Goal: Feedback & Contribution: Contribute content

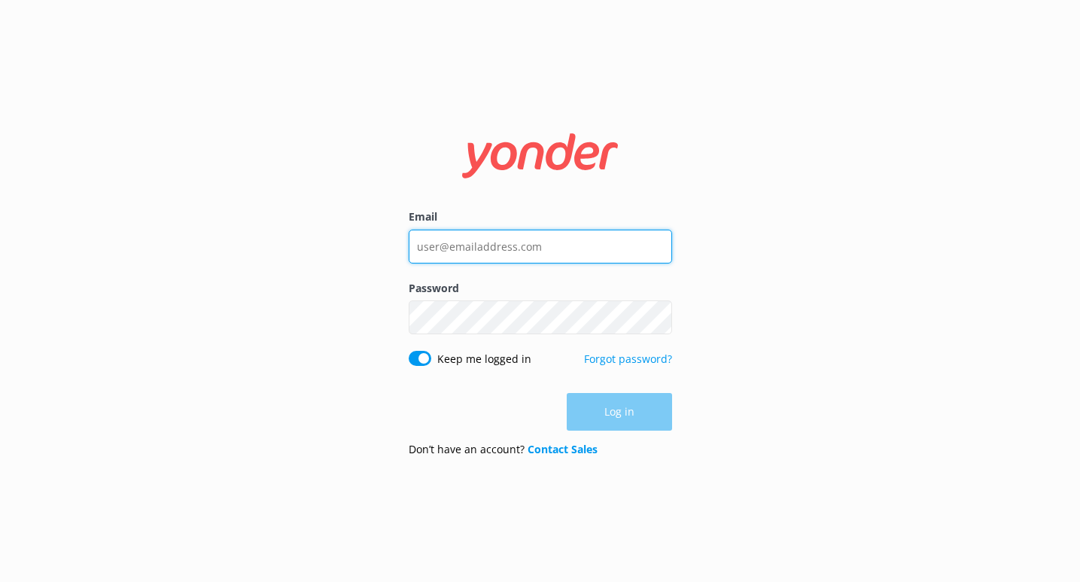
type input "bri@riverratgsm.com"
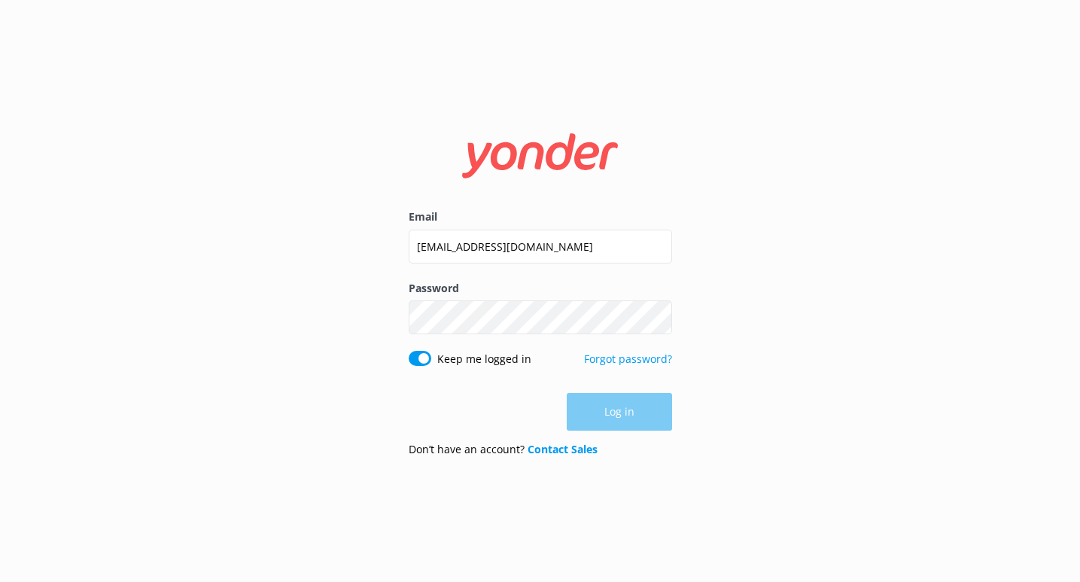
click at [625, 420] on div "Log in" at bounding box center [540, 412] width 263 height 38
click at [625, 420] on button "Log in" at bounding box center [619, 413] width 105 height 38
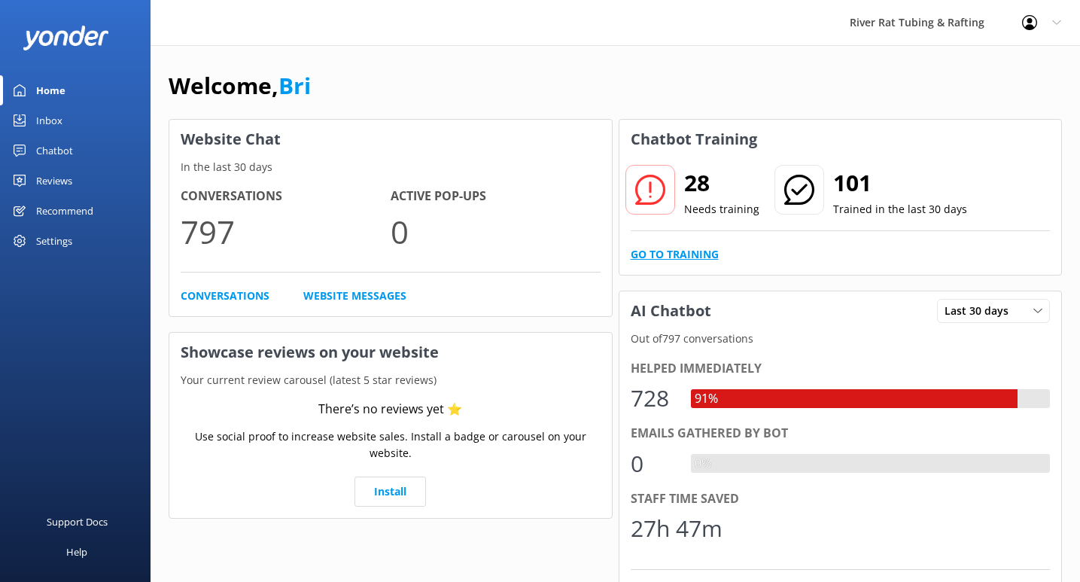
click at [671, 254] on link "Go to Training" at bounding box center [675, 254] width 88 height 17
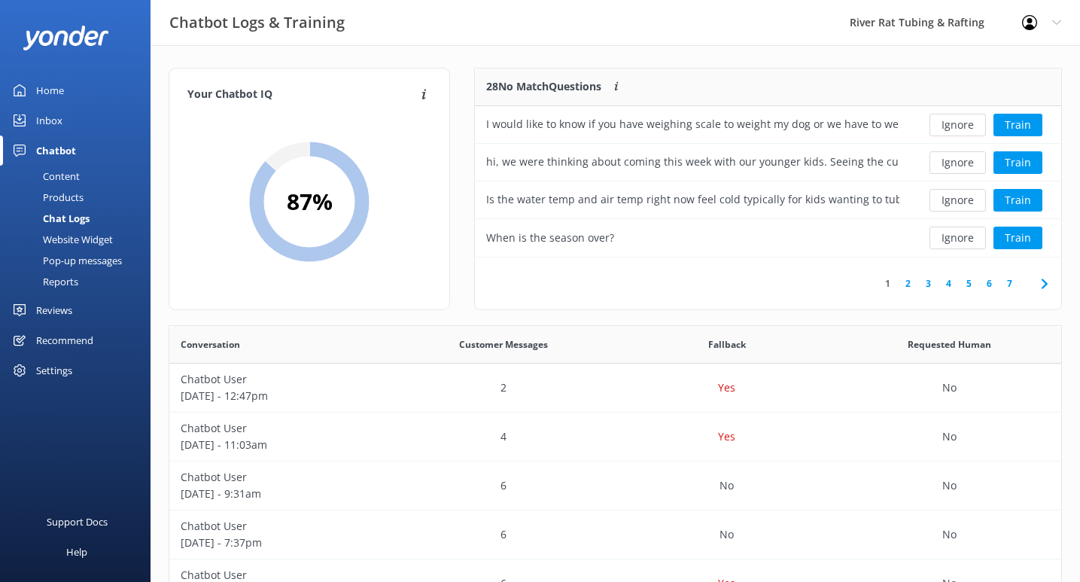
scroll to position [189, 586]
click at [948, 124] on button "Ignore" at bounding box center [957, 125] width 56 height 23
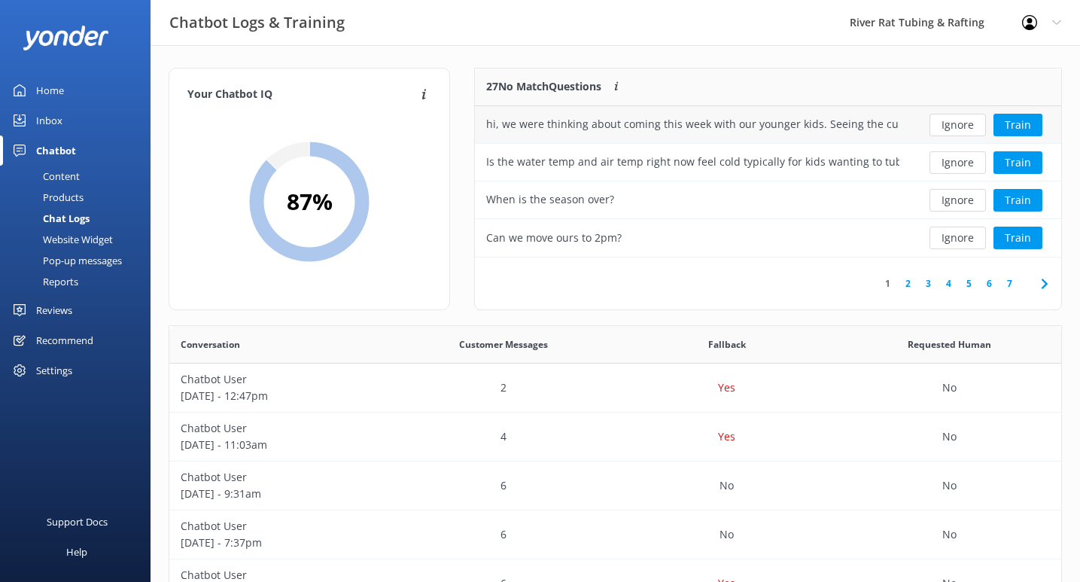
click at [844, 128] on div "hi, we were thinking about coming this week with our younger kids. Seeing the c…" at bounding box center [692, 124] width 413 height 17
click at [896, 120] on div "hi, we were thinking about coming this week with our younger kids. Seeing the c…" at bounding box center [692, 124] width 413 height 17
click at [1010, 122] on button "Train" at bounding box center [1017, 125] width 49 height 23
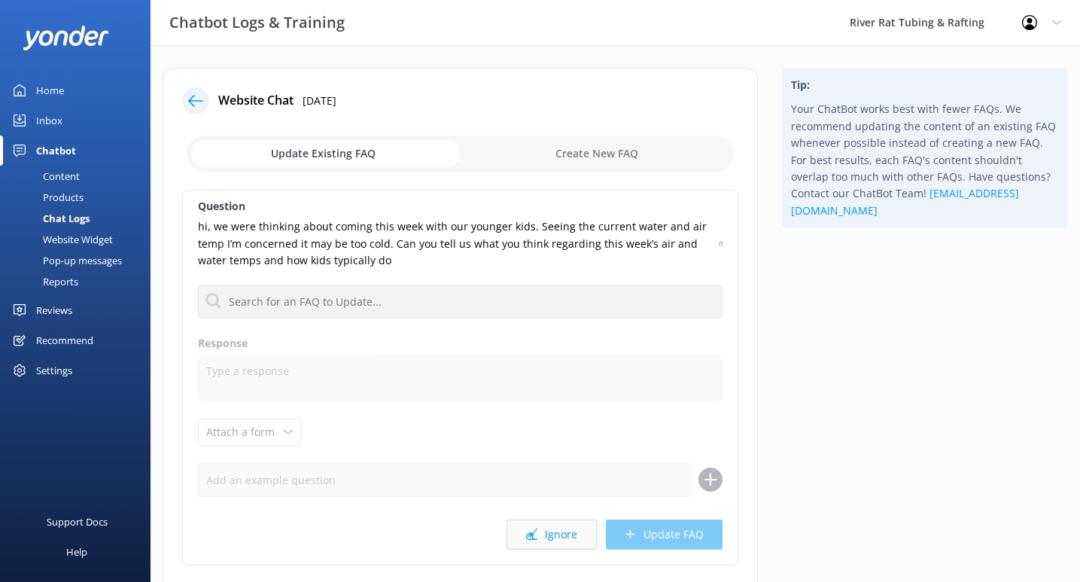
click at [550, 523] on button "Ignore" at bounding box center [551, 534] width 90 height 30
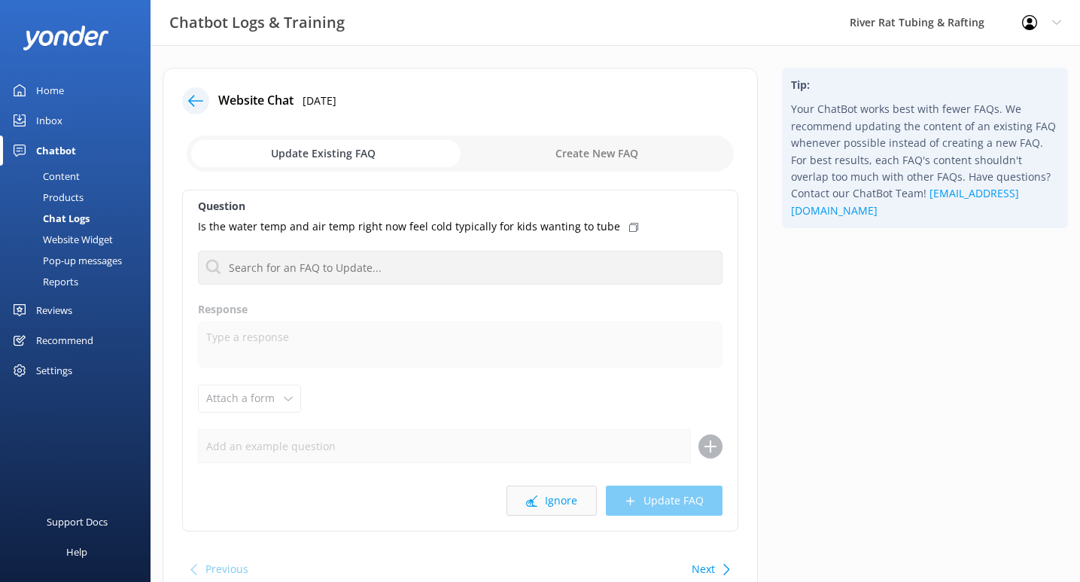
click at [541, 487] on button "Ignore" at bounding box center [551, 500] width 90 height 30
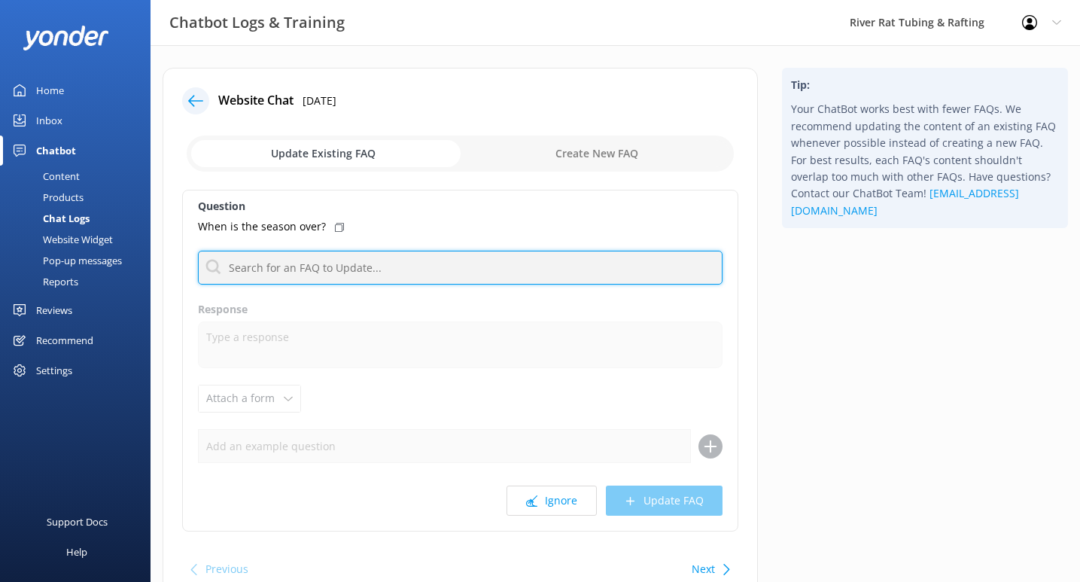
click at [510, 266] on input "text" at bounding box center [460, 268] width 525 height 34
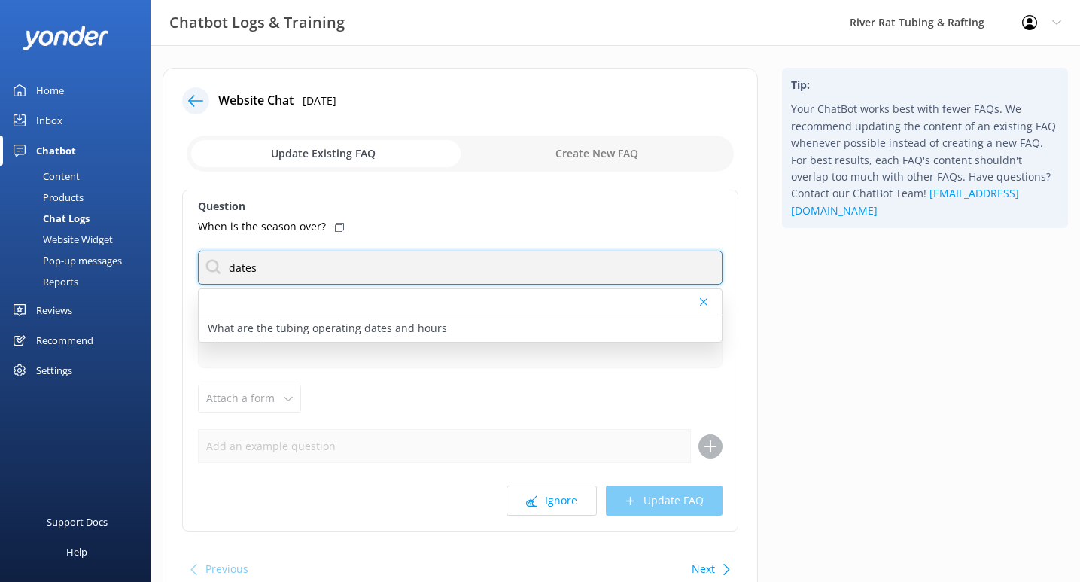
drag, startPoint x: 287, startPoint y: 271, endPoint x: 187, endPoint y: 258, distance: 101.7
click at [187, 258] on div "Question When is the season over? dates What are the tubing operating dates and…" at bounding box center [460, 361] width 556 height 342
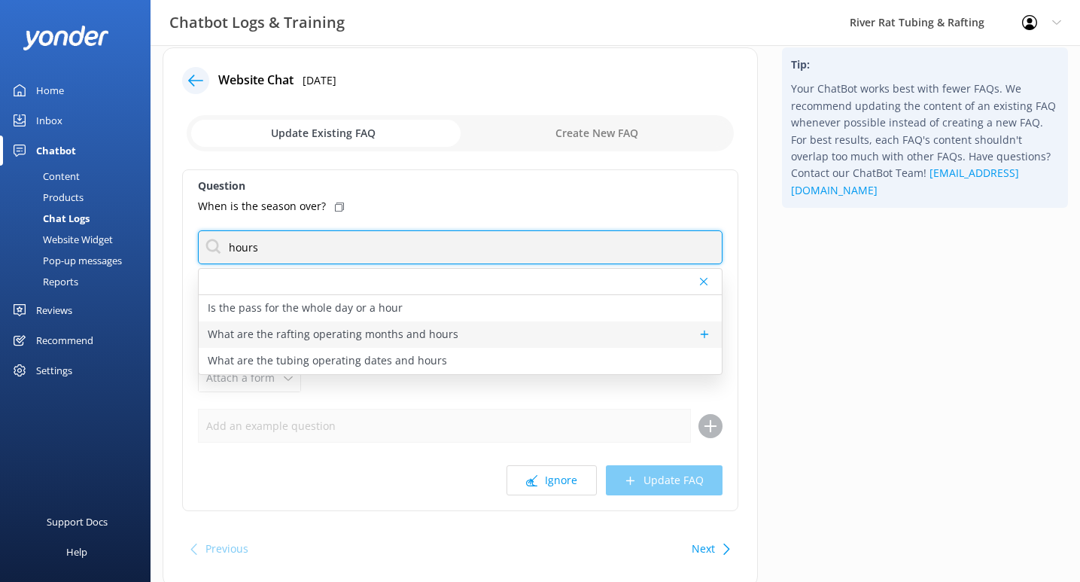
scroll to position [17, 0]
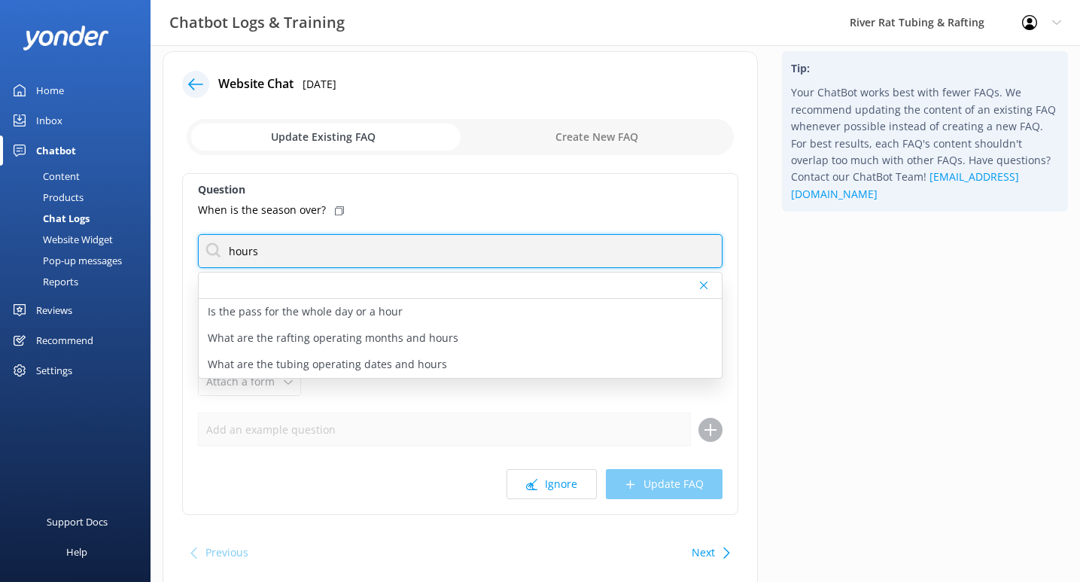
drag, startPoint x: 267, startPoint y: 254, endPoint x: 205, endPoint y: 251, distance: 62.5
click at [205, 252] on input "hours" at bounding box center [460, 251] width 525 height 34
type input "open"
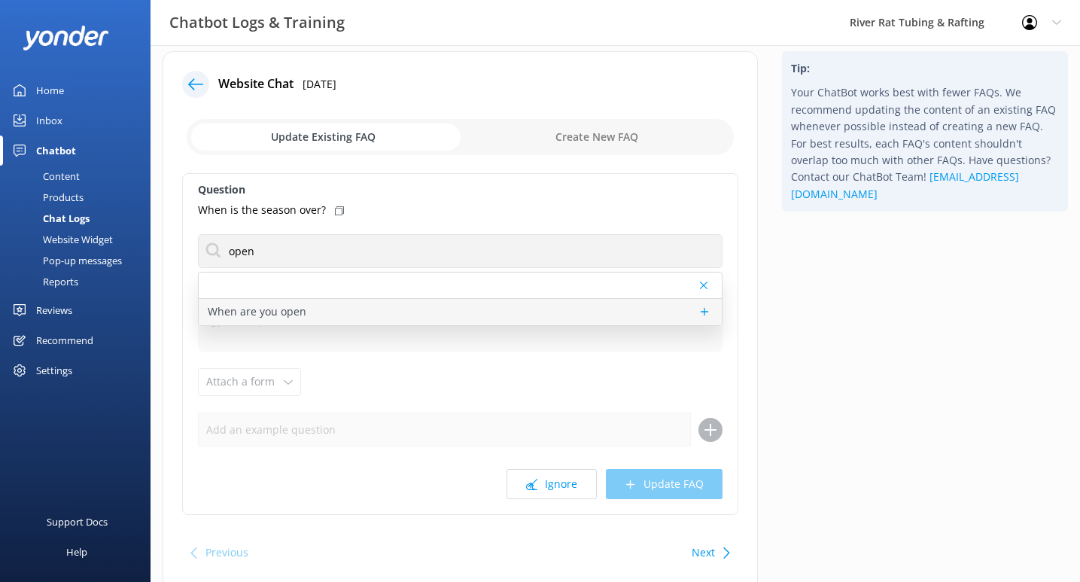
click at [281, 311] on p "When are you open" at bounding box center [257, 311] width 99 height 17
type textarea "For TUBING in [GEOGRAPHIC_DATA], we are open 7 days/week between [DATE] - [DATE…"
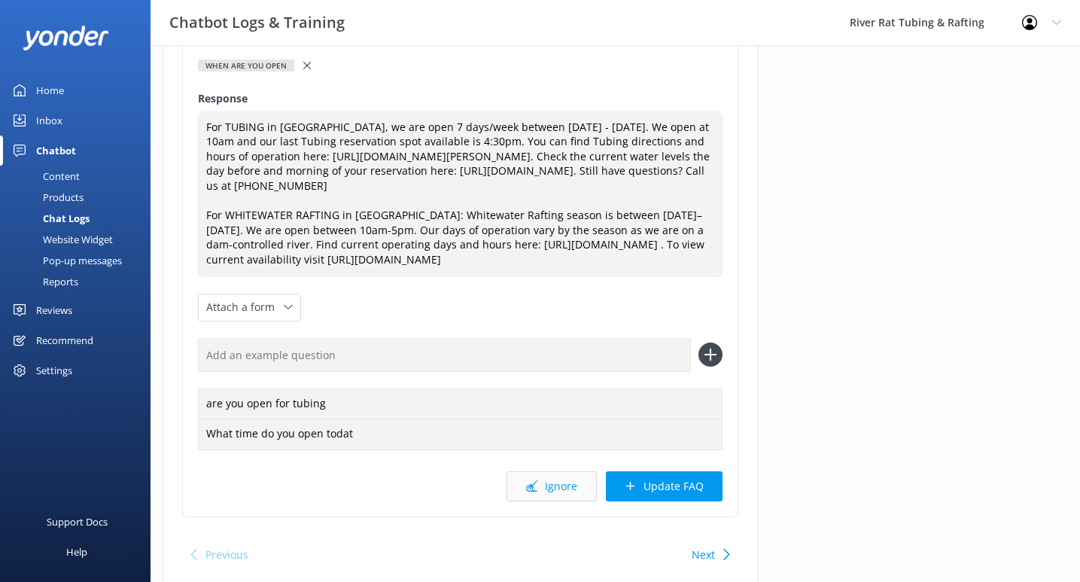
scroll to position [209, 0]
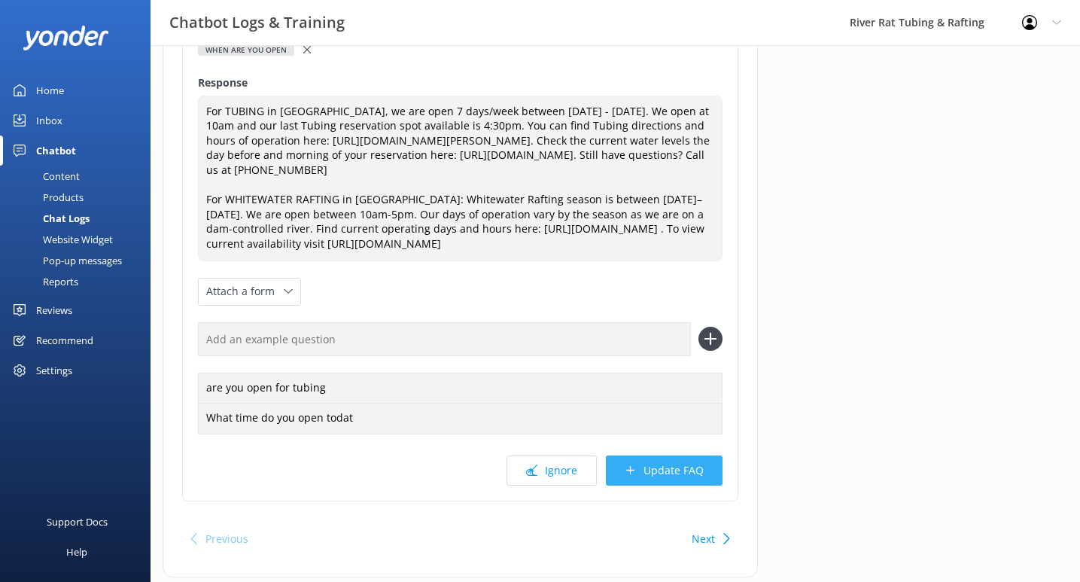
click at [662, 477] on button "Update FAQ" at bounding box center [664, 470] width 117 height 30
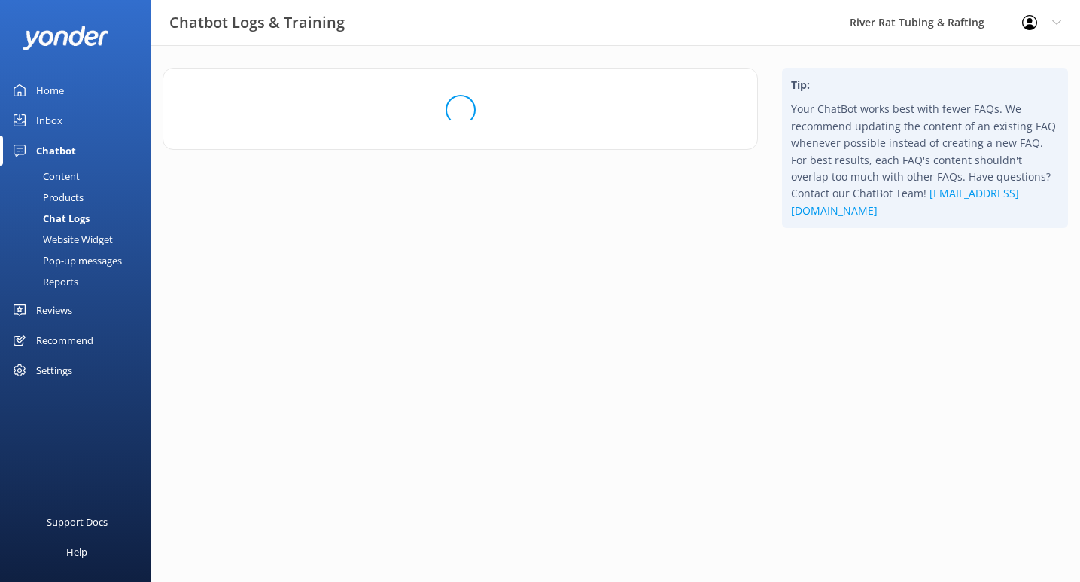
scroll to position [0, 0]
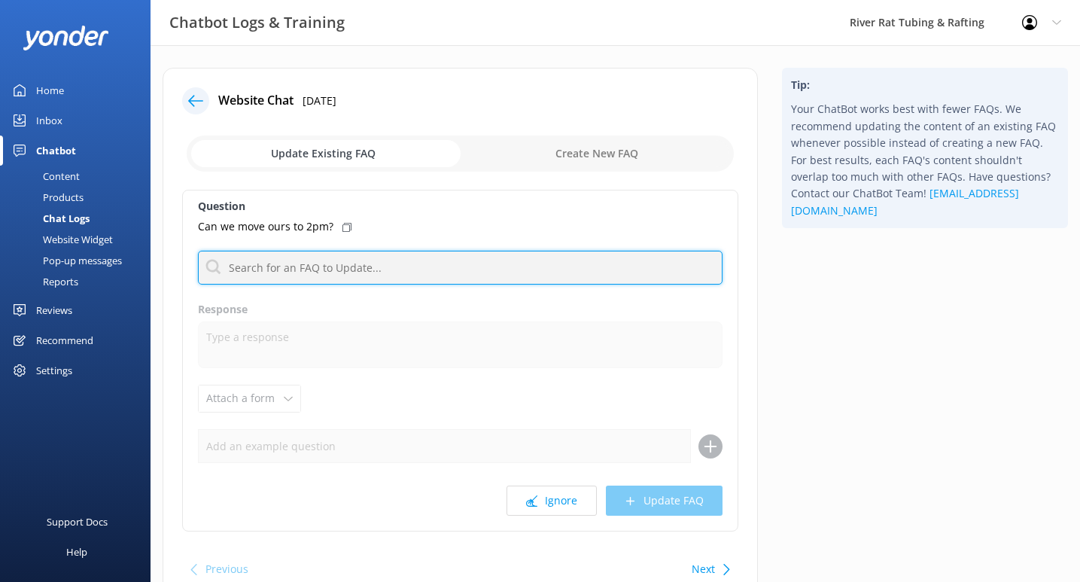
click at [428, 272] on input "text" at bounding box center [460, 268] width 525 height 34
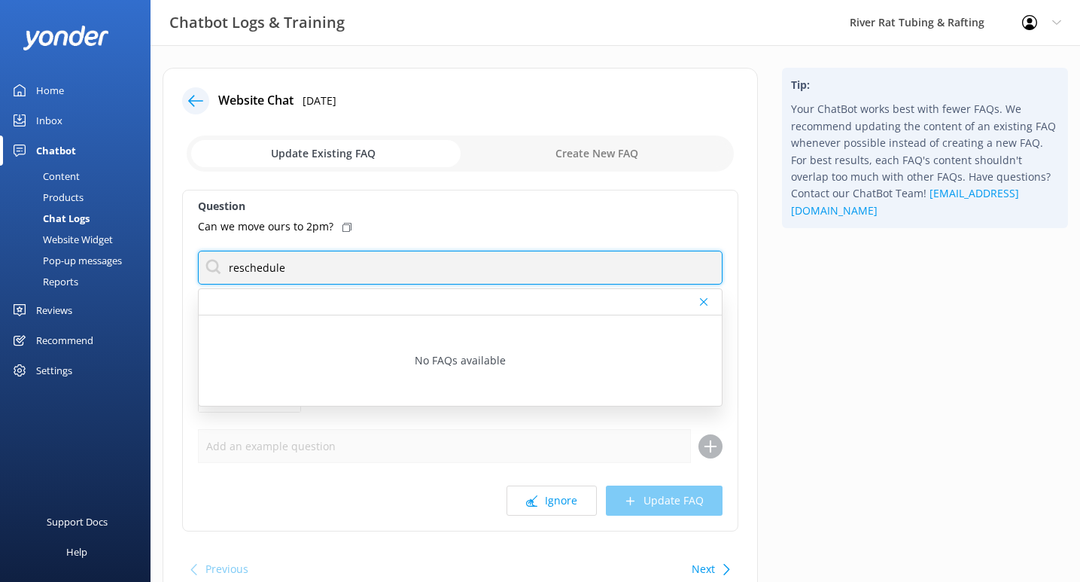
click at [333, 280] on input "reschedule" at bounding box center [460, 268] width 525 height 34
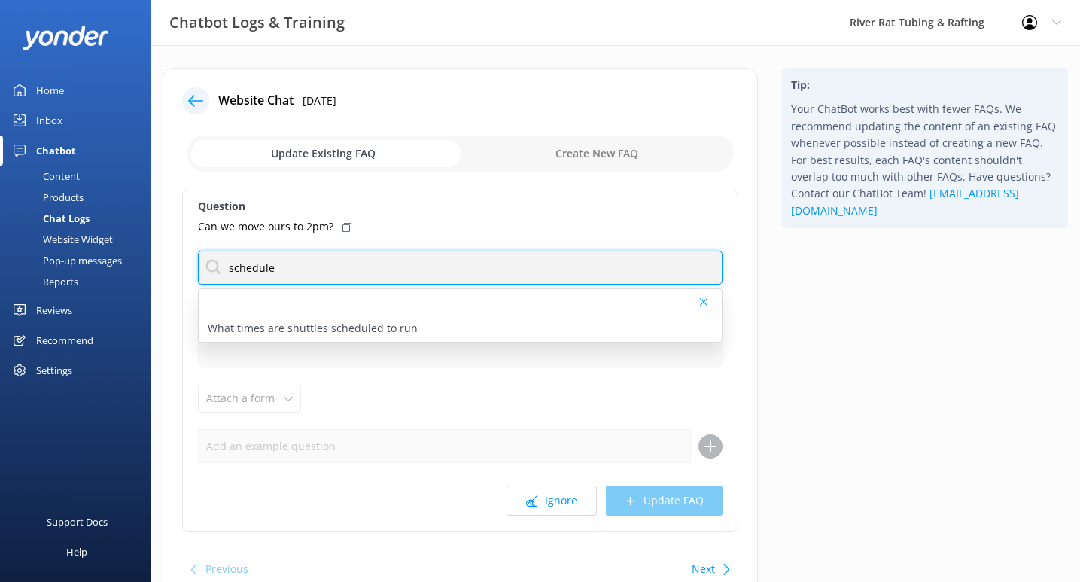
drag, startPoint x: 316, startPoint y: 270, endPoint x: 214, endPoint y: 269, distance: 102.4
click at [214, 269] on input "schedule" at bounding box center [460, 268] width 525 height 34
type input "cancel"
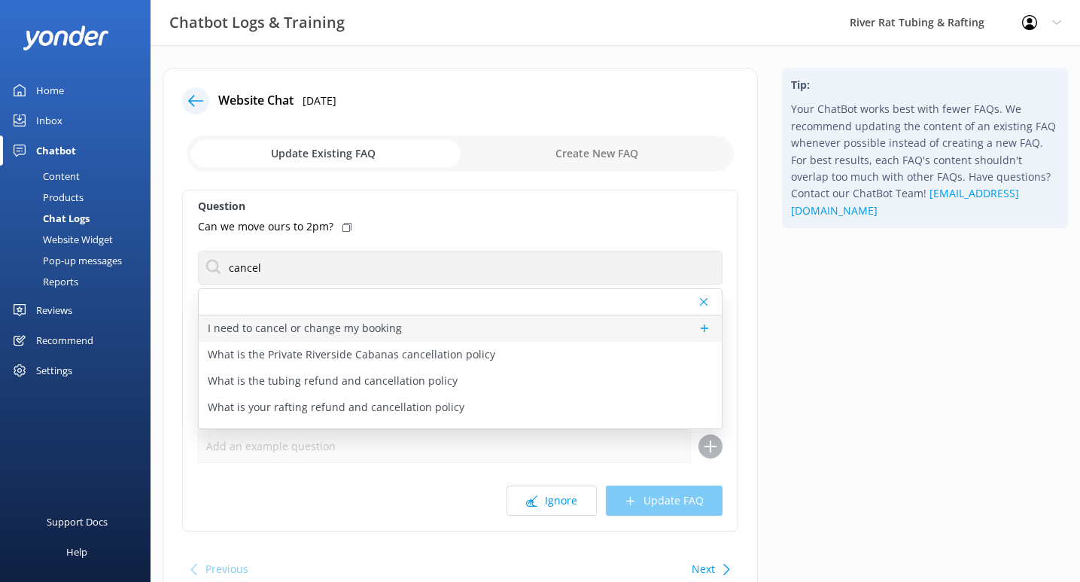
click at [229, 332] on p "I need to cancel or change my booking" at bounding box center [305, 328] width 194 height 17
type textarea "To RESCHEDULE Tubing or Whitewater Rafting: If your booking is more than 24 hou…"
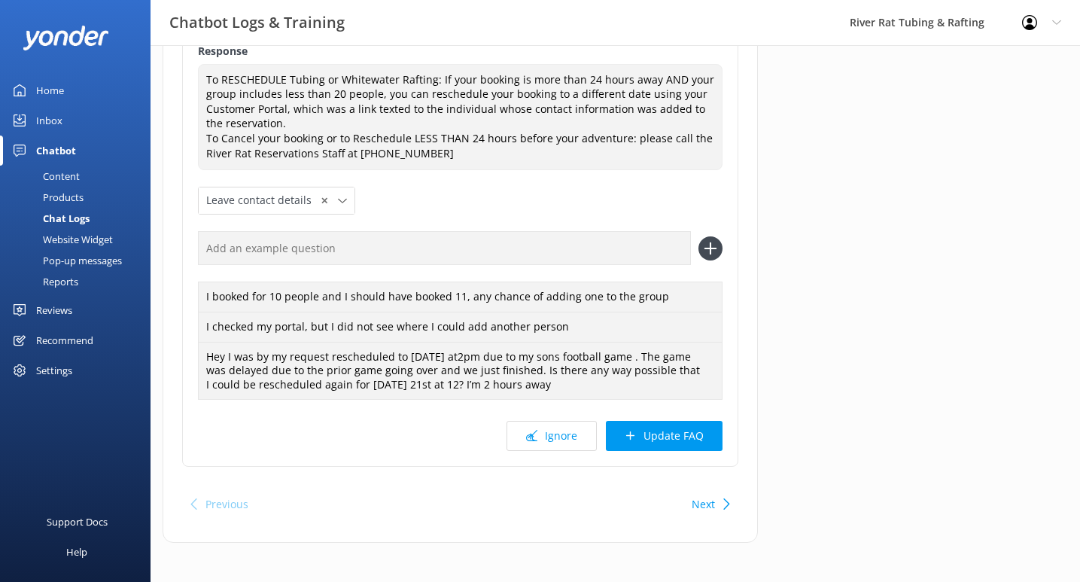
scroll to position [246, 0]
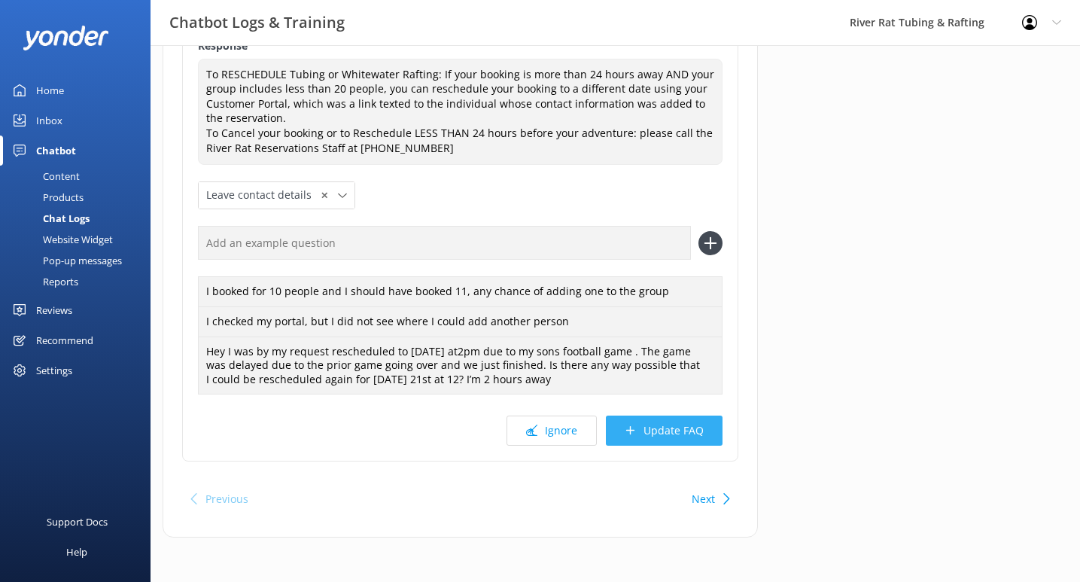
click at [660, 427] on button "Update FAQ" at bounding box center [664, 430] width 117 height 30
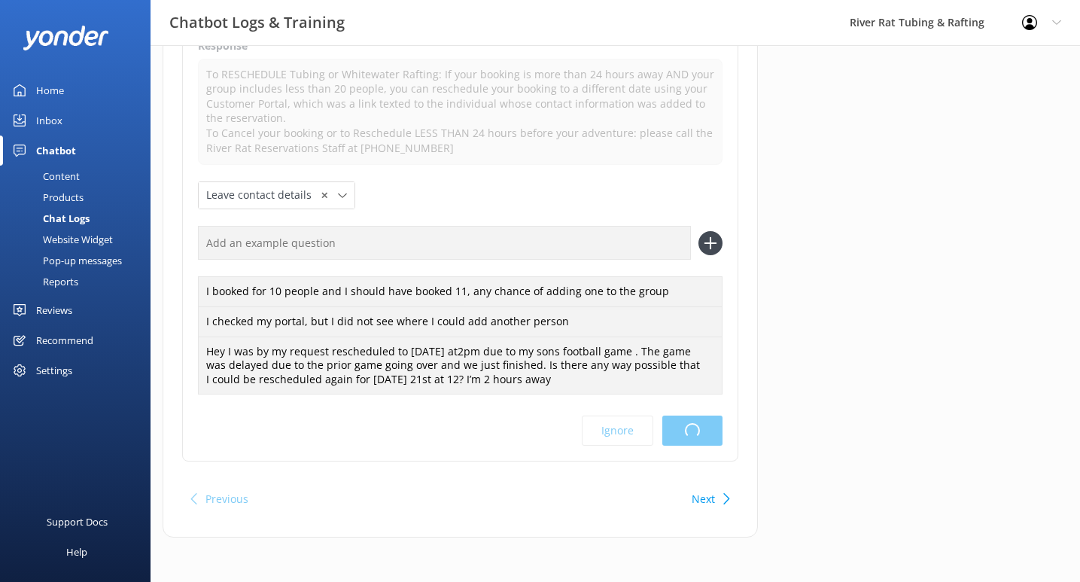
scroll to position [0, 0]
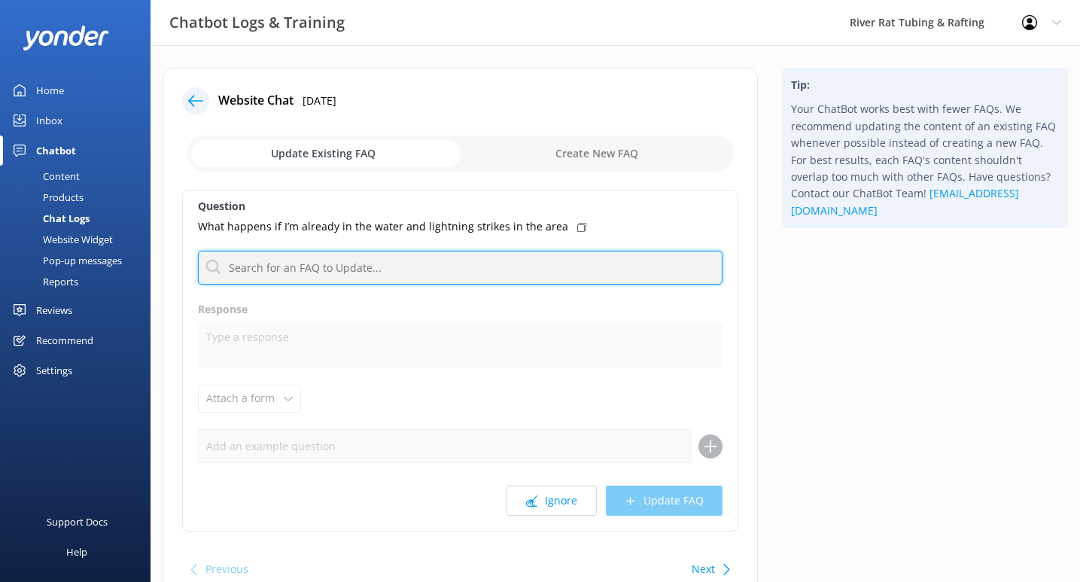
click at [487, 272] on input "text" at bounding box center [460, 268] width 525 height 34
type input "weather"
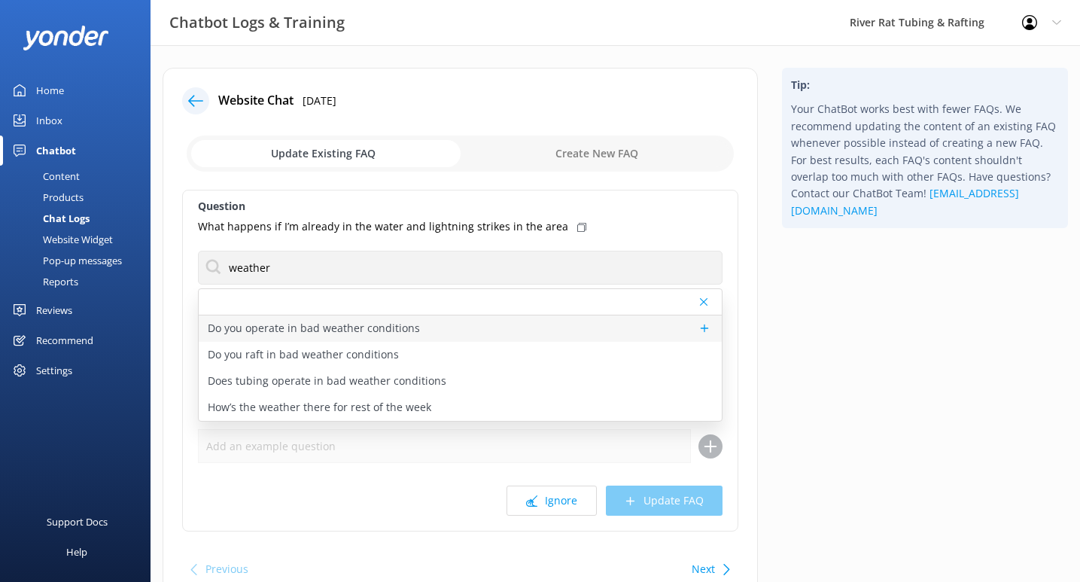
click at [457, 327] on div "Do you operate in bad weather conditions" at bounding box center [460, 328] width 523 height 26
type textarea "We operate rain or shine for both tubing and rafting! In the event of thunderst…"
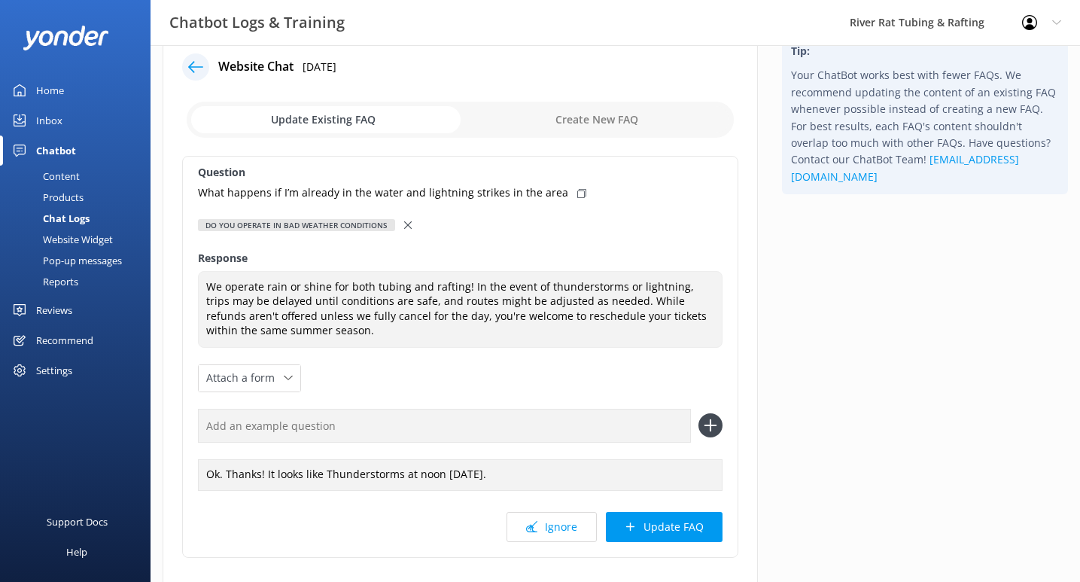
scroll to position [36, 0]
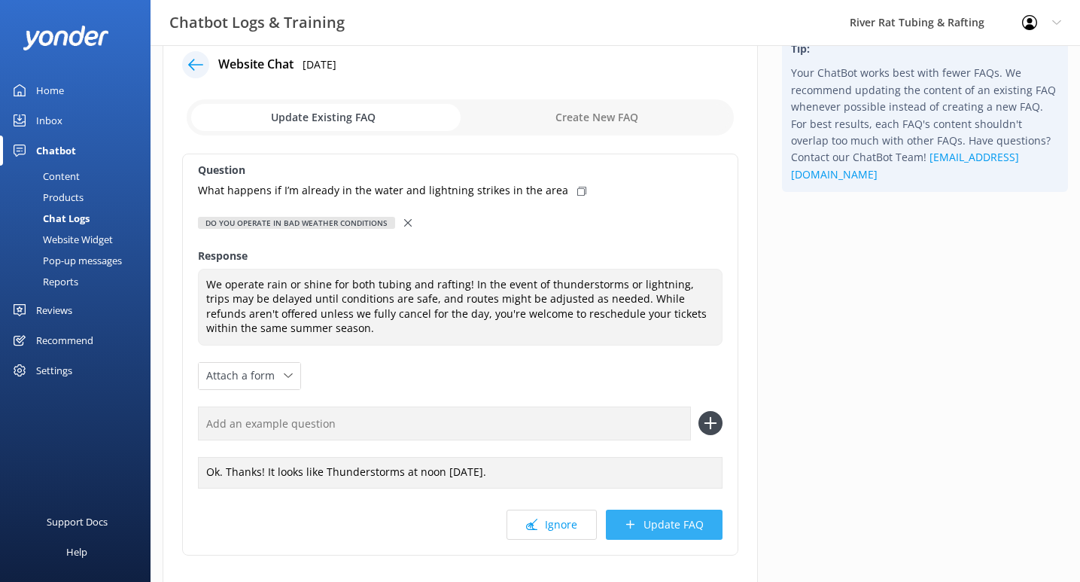
click at [665, 519] on button "Update FAQ" at bounding box center [664, 525] width 117 height 30
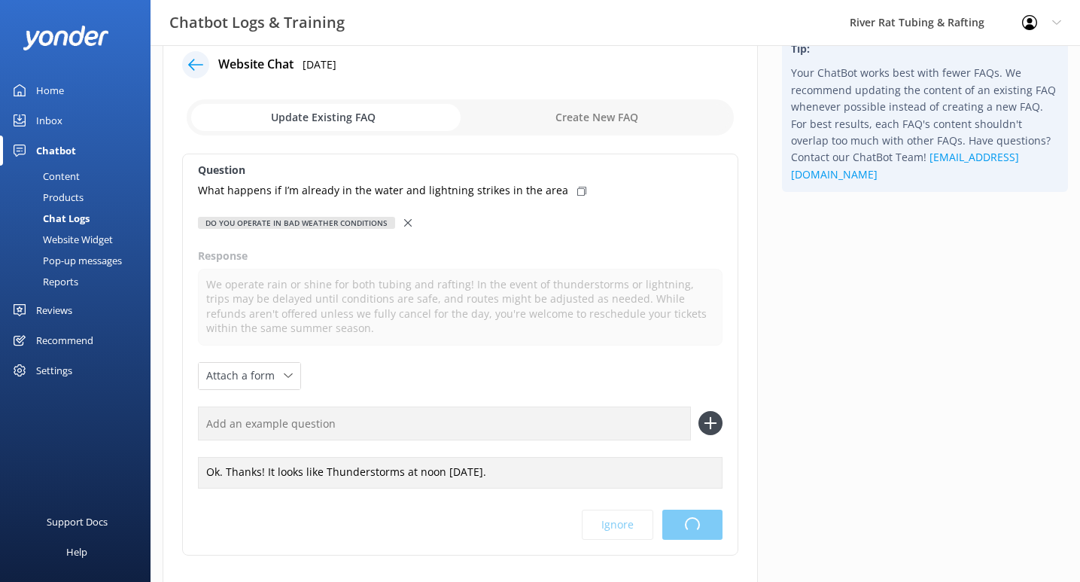
scroll to position [0, 0]
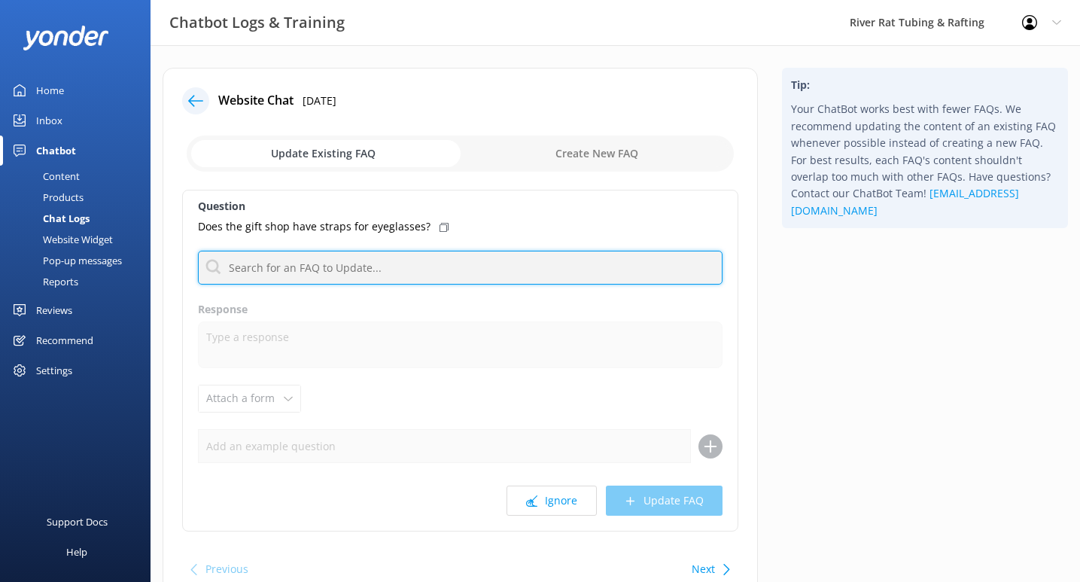
click at [401, 263] on input "text" at bounding box center [460, 268] width 525 height 34
type input "gift shop"
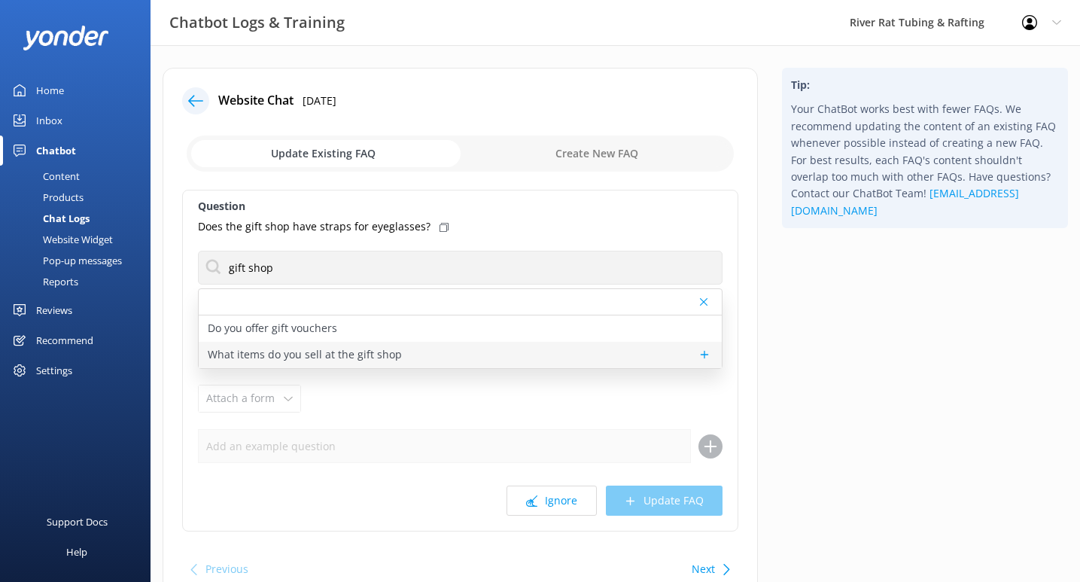
click at [386, 353] on p "What items do you sell at the gift shop" at bounding box center [305, 354] width 194 height 17
type textarea "Our River Rat Gift Shops have all the essentials and souvenirs to make your tri…"
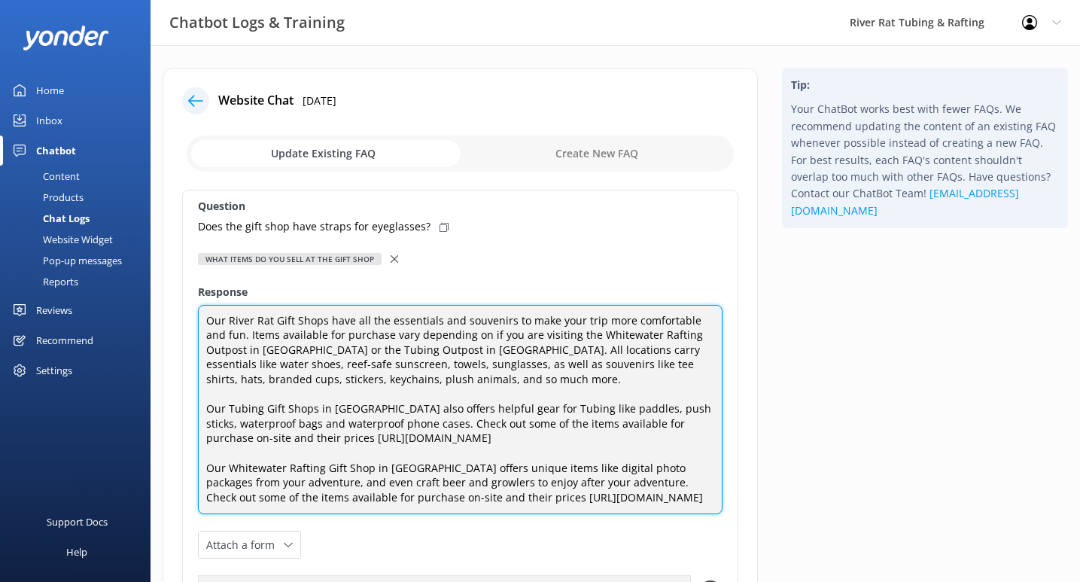
click at [358, 366] on textarea "Our River Rat Gift Shops have all the essentials and souvenirs to make your tri…" at bounding box center [460, 410] width 525 height 210
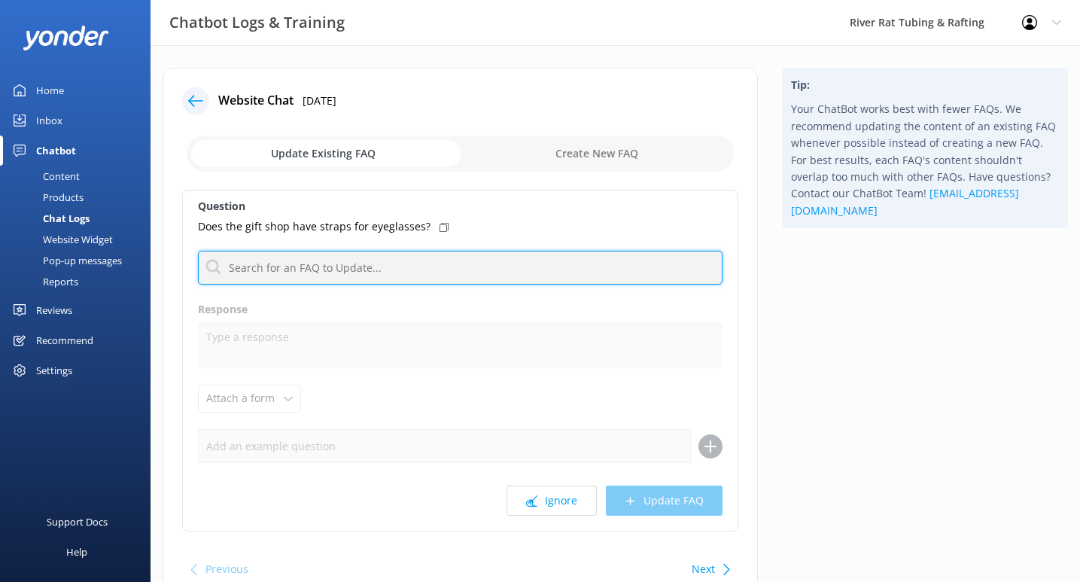
click at [422, 271] on input "text" at bounding box center [460, 268] width 525 height 34
type input "gift shop"
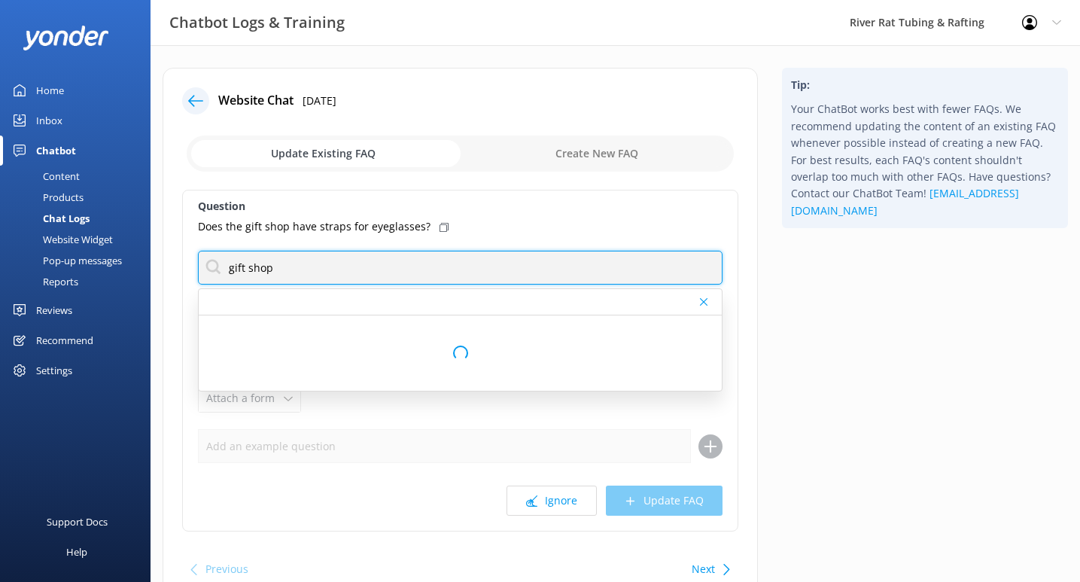
scroll to position [2, 0]
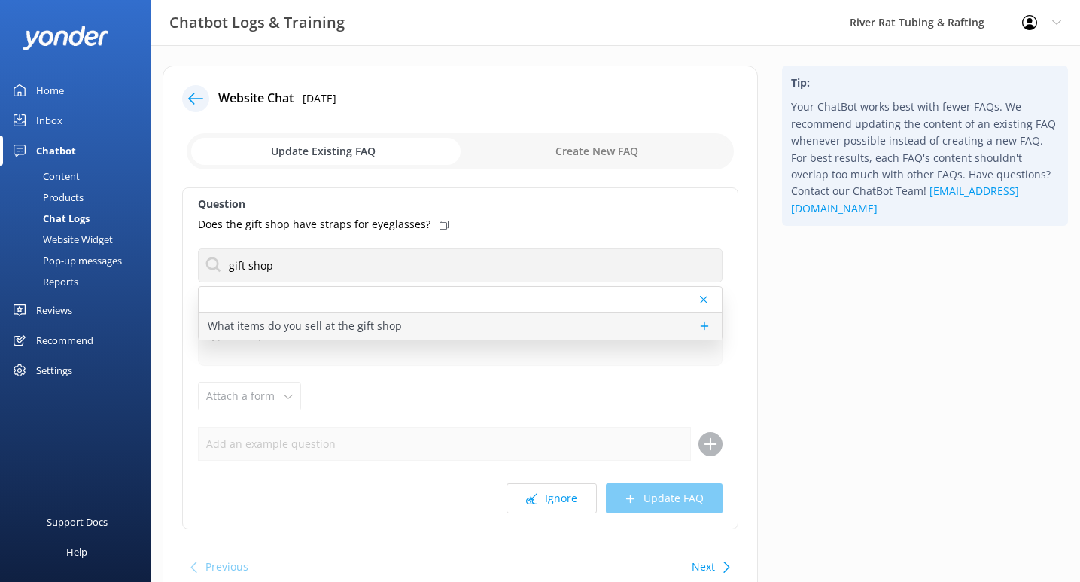
click at [309, 327] on p "What items do you sell at the gift shop" at bounding box center [305, 326] width 194 height 17
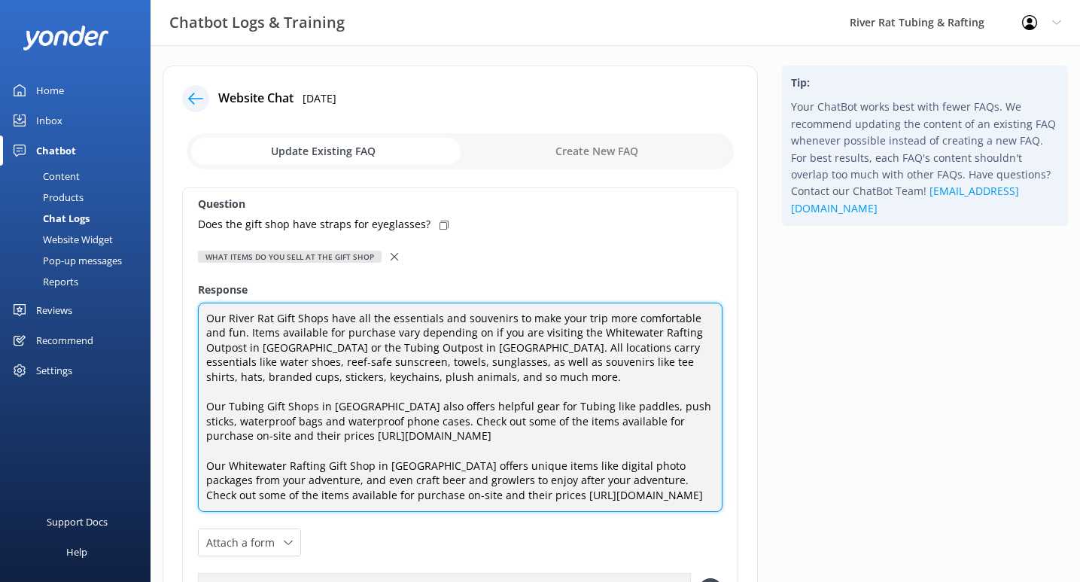
click at [355, 362] on textarea "Our River Rat Gift Shops have all the essentials and souvenirs to make your tri…" at bounding box center [460, 408] width 525 height 210
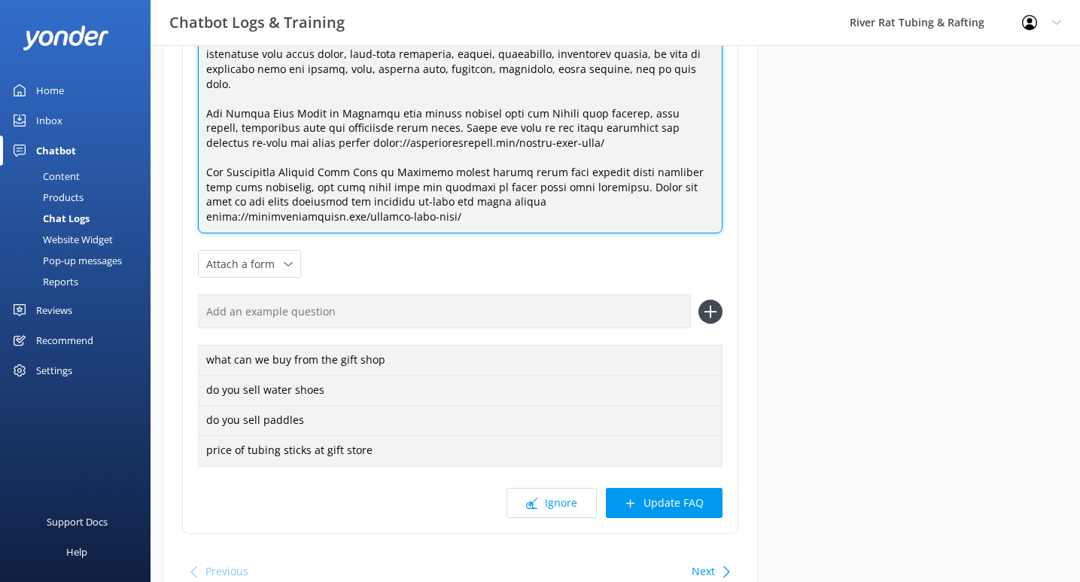
scroll to position [354, 0]
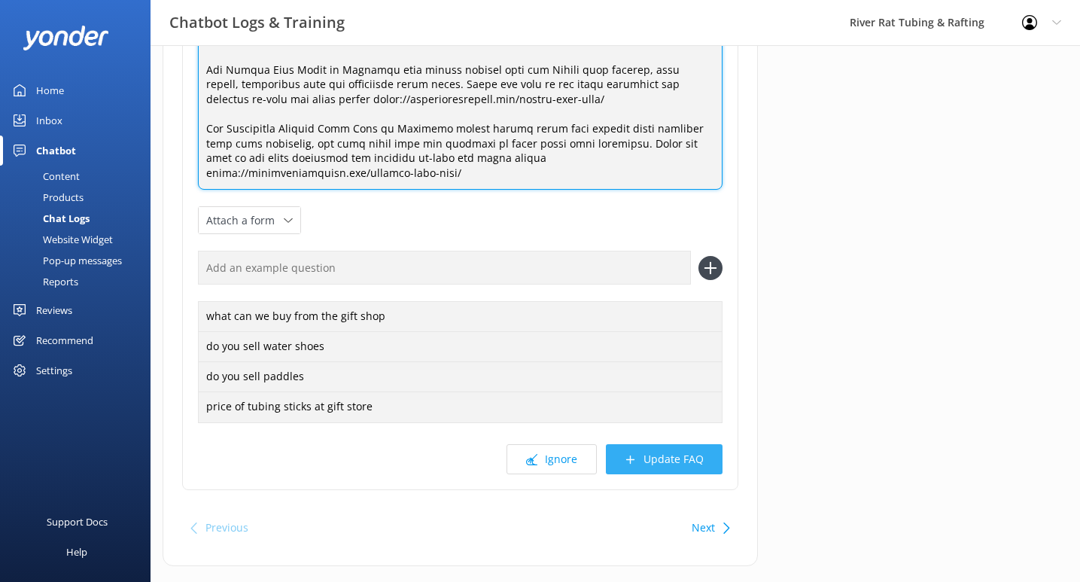
type textarea "Our River Rat Gift Shops have all the essentials and souvenirs to make your tri…"
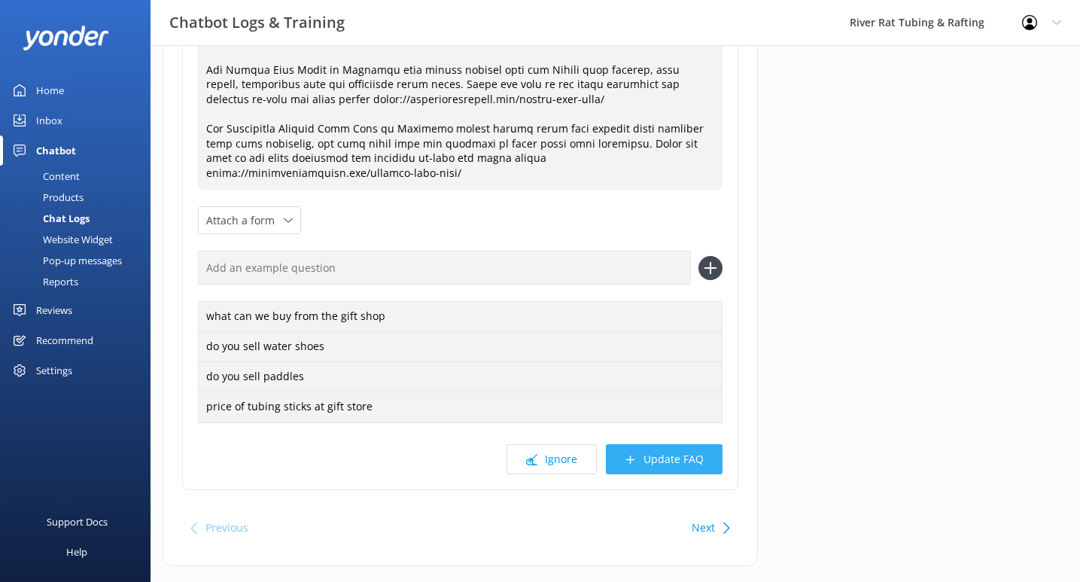
click at [671, 444] on button "Update FAQ" at bounding box center [664, 459] width 117 height 30
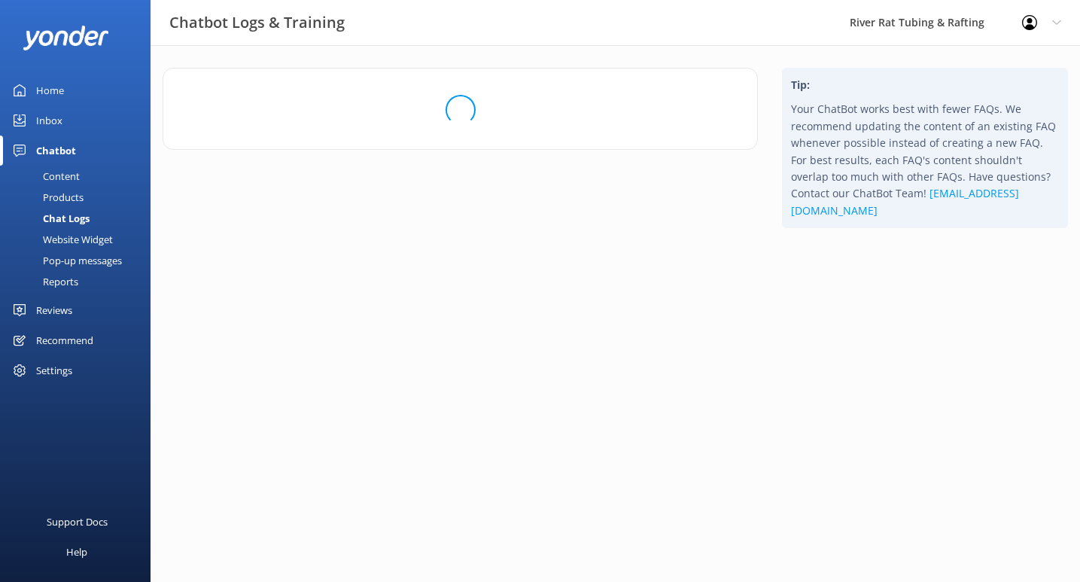
scroll to position [0, 0]
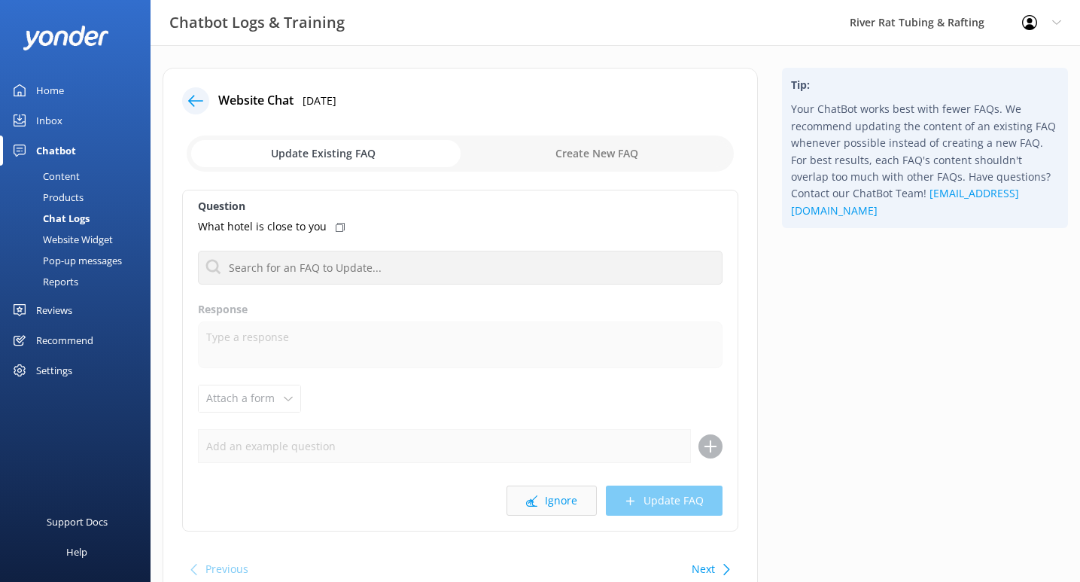
click at [546, 490] on button "Ignore" at bounding box center [551, 500] width 90 height 30
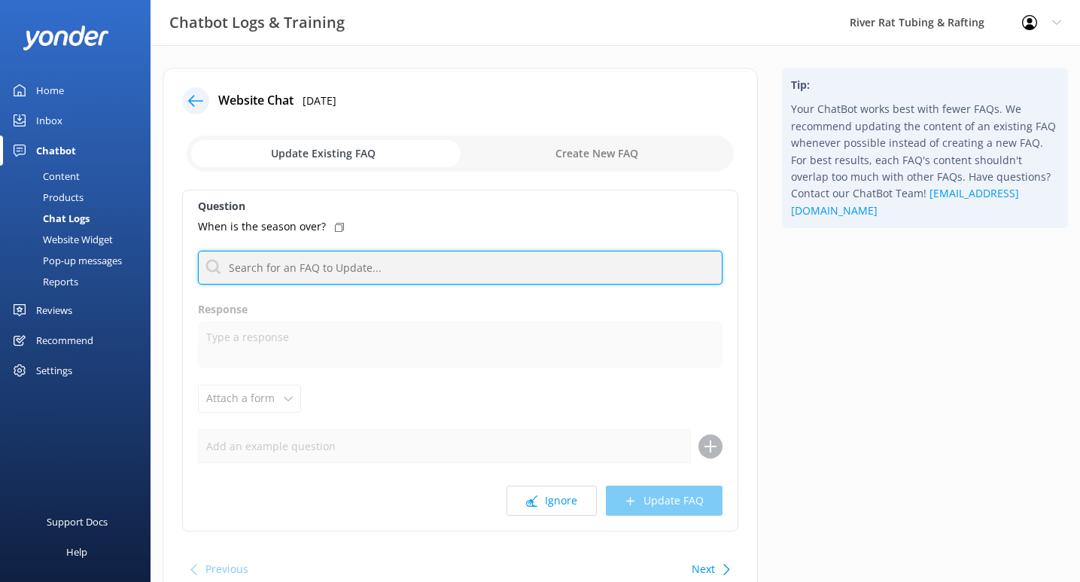
click at [461, 272] on input "text" at bounding box center [460, 268] width 525 height 34
type input "open"
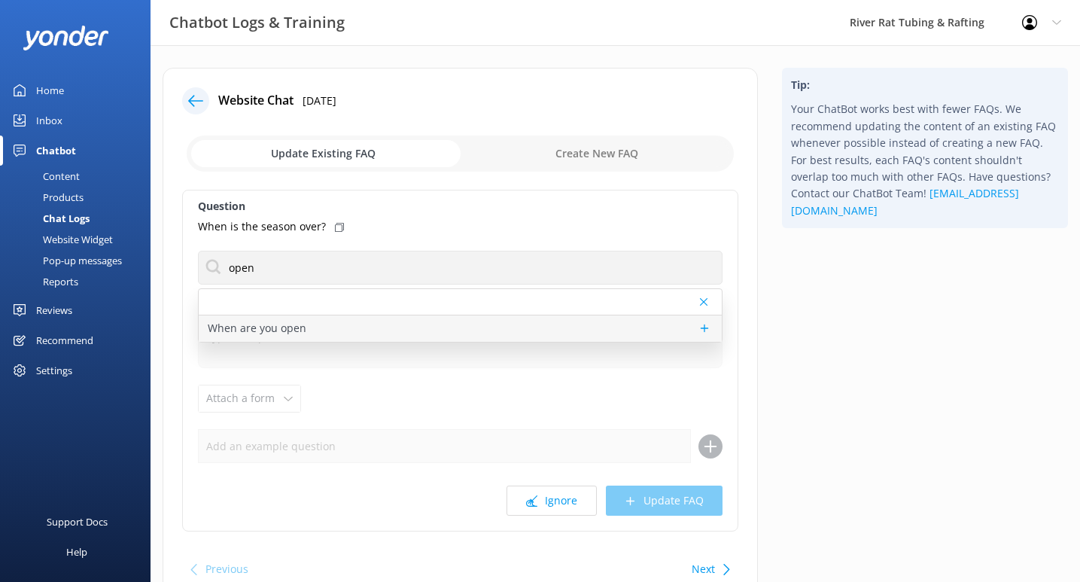
click at [336, 325] on div "When are you open" at bounding box center [460, 328] width 523 height 26
type textarea "For TUBING in [GEOGRAPHIC_DATA], we are open 7 days/week between [DATE] - [DATE…"
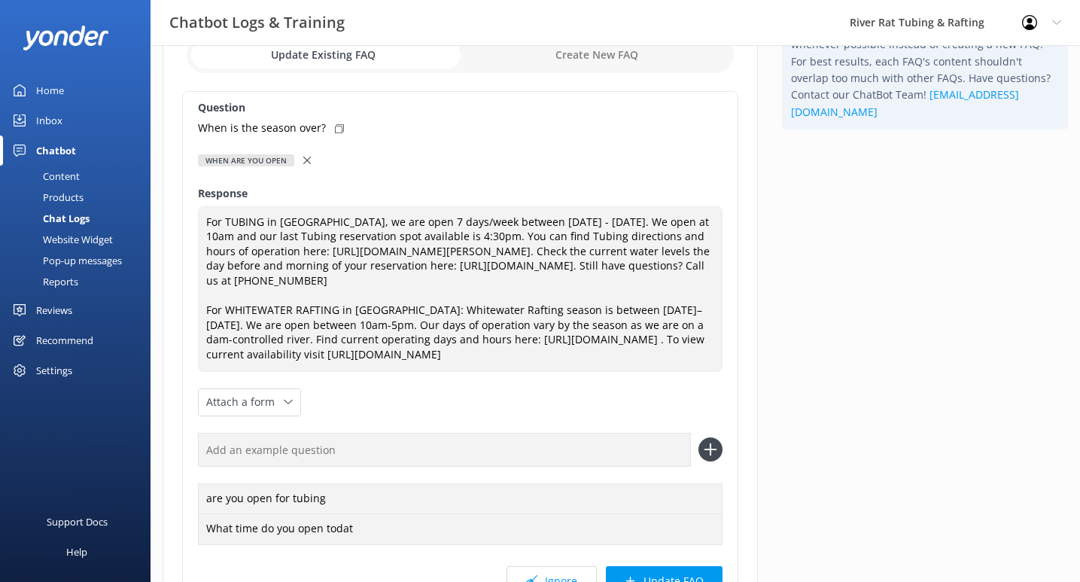
scroll to position [145, 0]
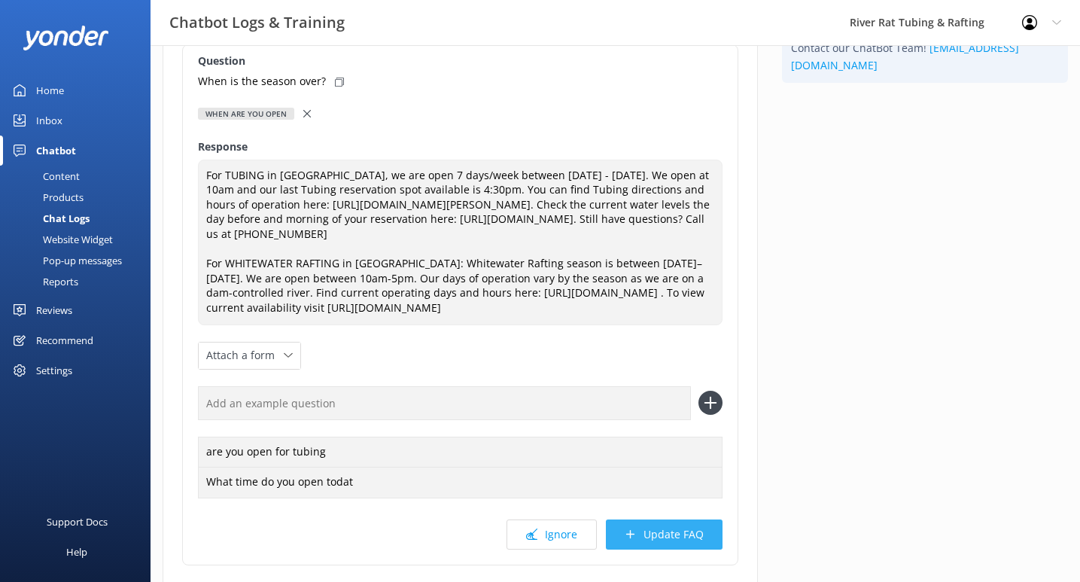
click at [668, 546] on button "Update FAQ" at bounding box center [664, 534] width 117 height 30
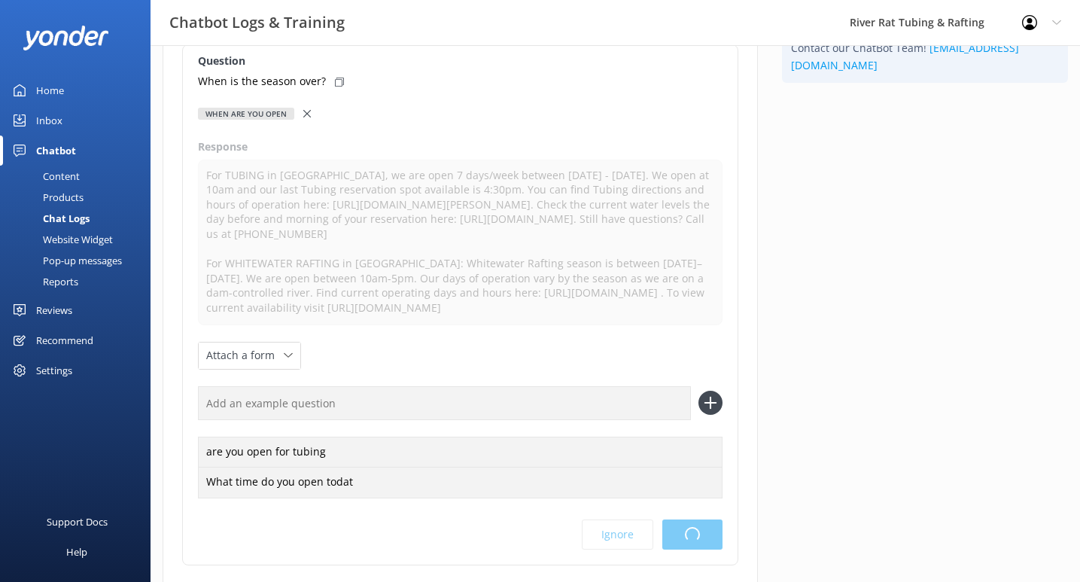
scroll to position [0, 0]
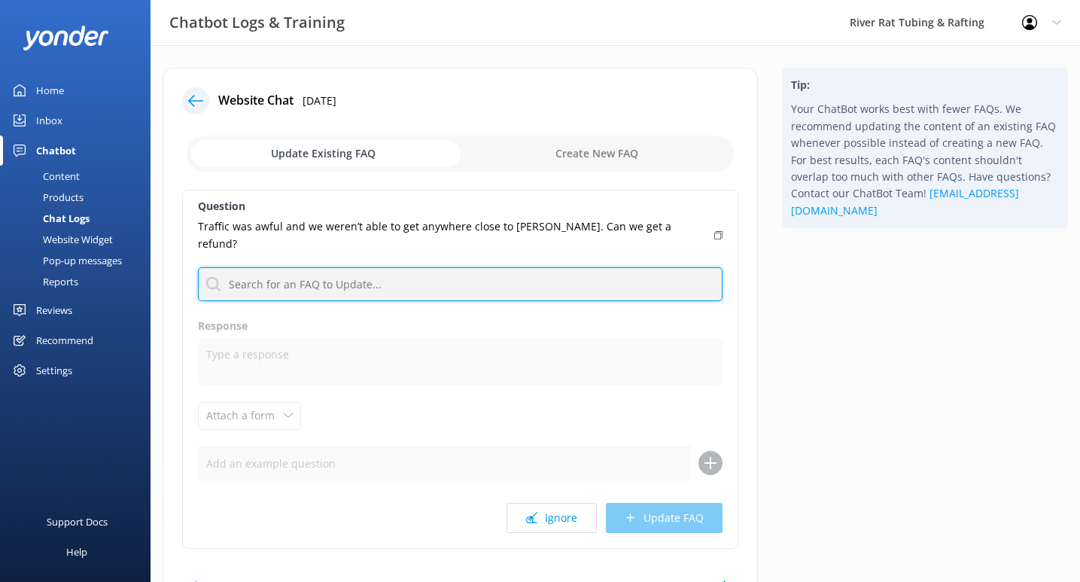
click at [448, 275] on input "text" at bounding box center [460, 284] width 525 height 34
type input "cancel"
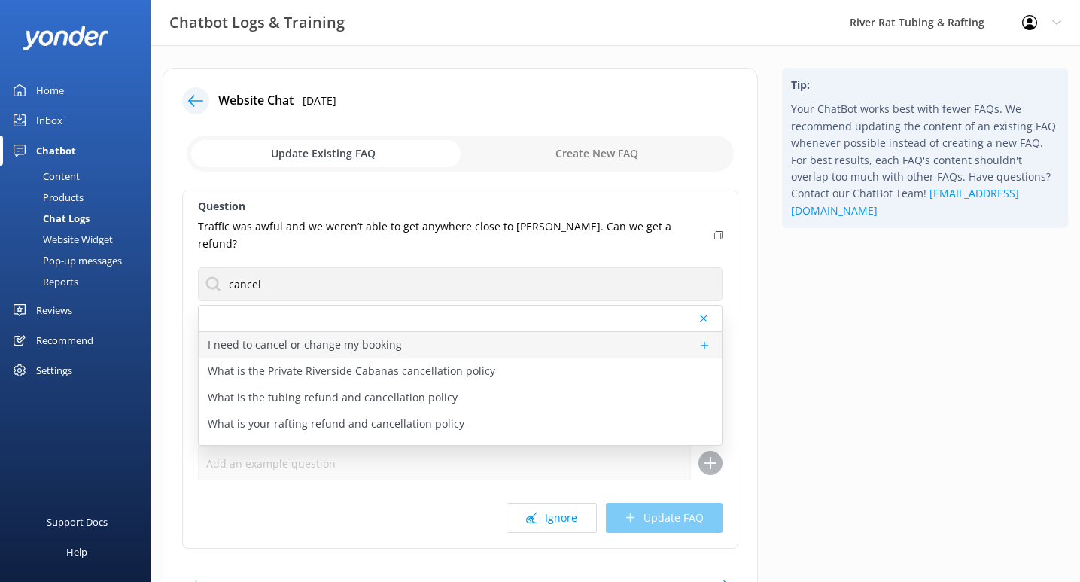
click at [410, 332] on div "I need to cancel or change my booking" at bounding box center [460, 345] width 523 height 26
type textarea "To RESCHEDULE Tubing or Whitewater Rafting: If your booking is more than 24 hou…"
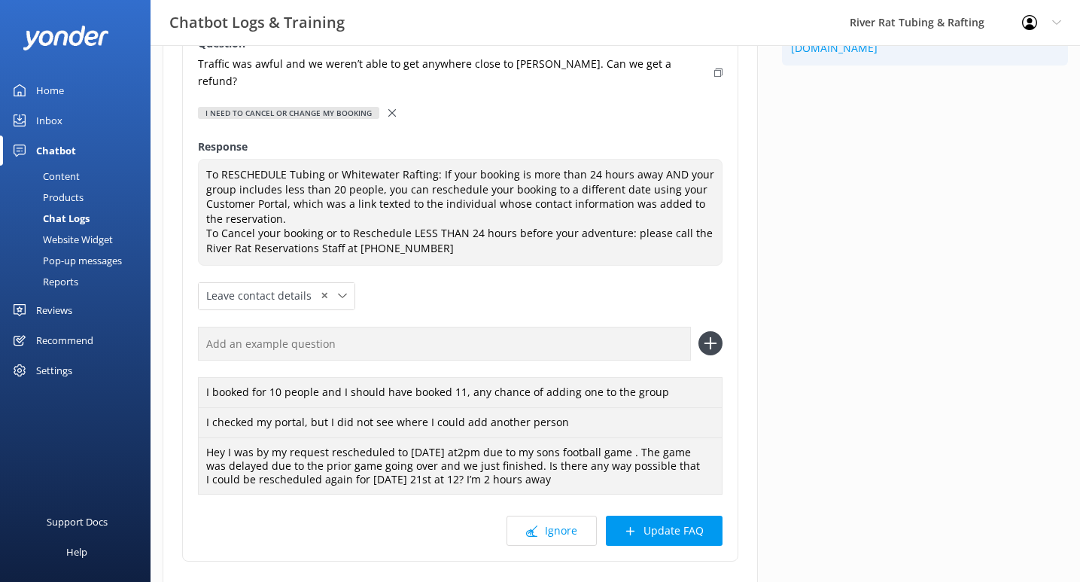
scroll to position [153, 0]
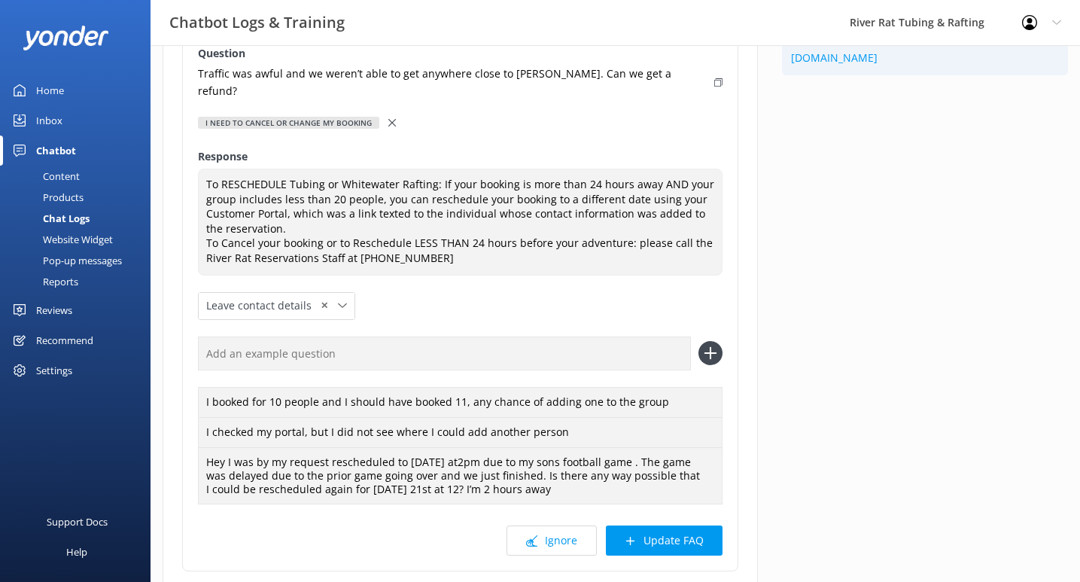
click at [388, 119] on icon at bounding box center [392, 123] width 8 height 8
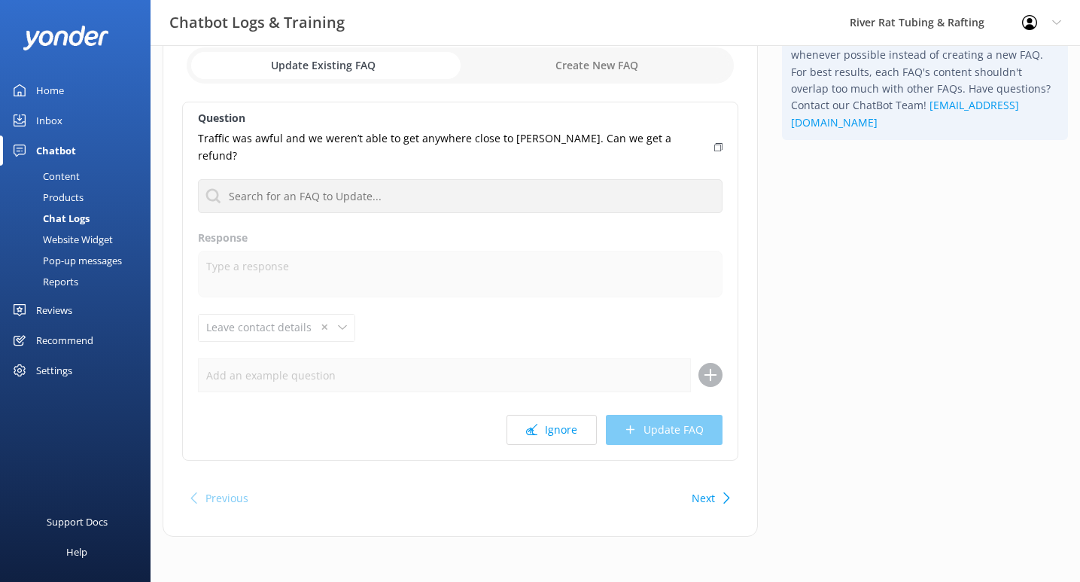
scroll to position [71, 0]
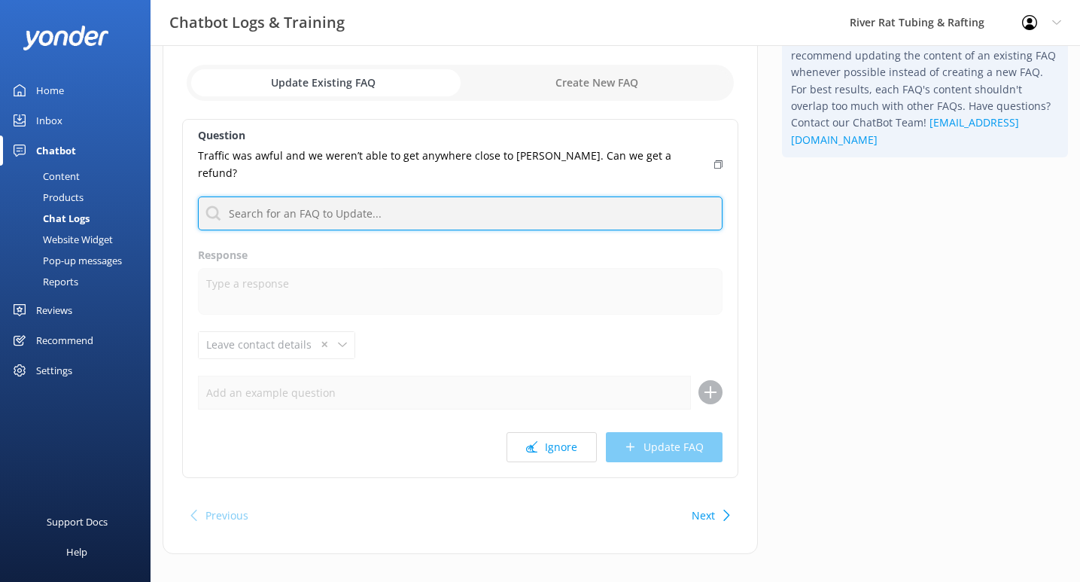
click at [333, 196] on input "text" at bounding box center [460, 213] width 525 height 34
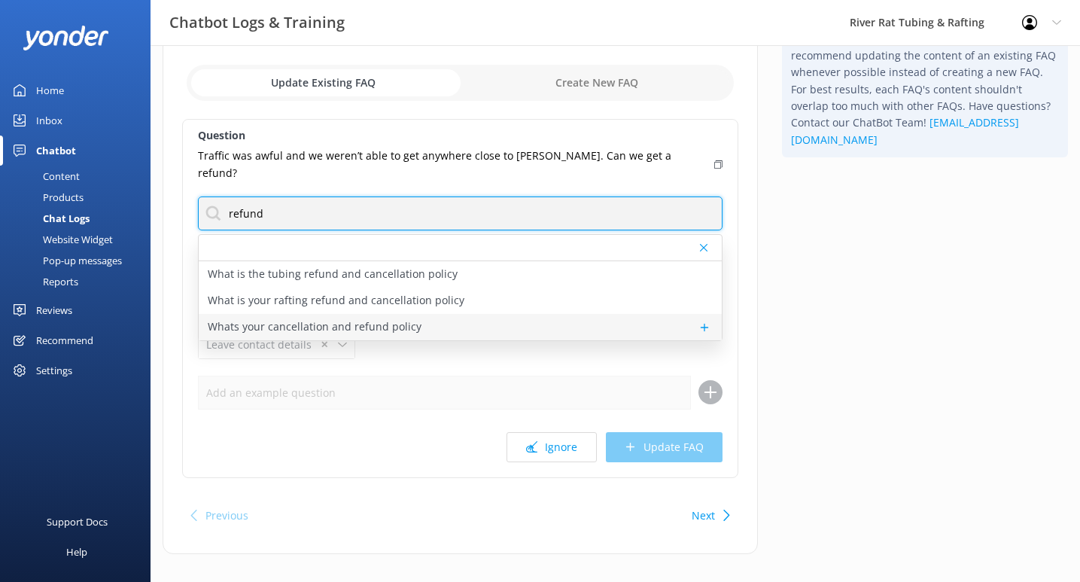
type input "refund"
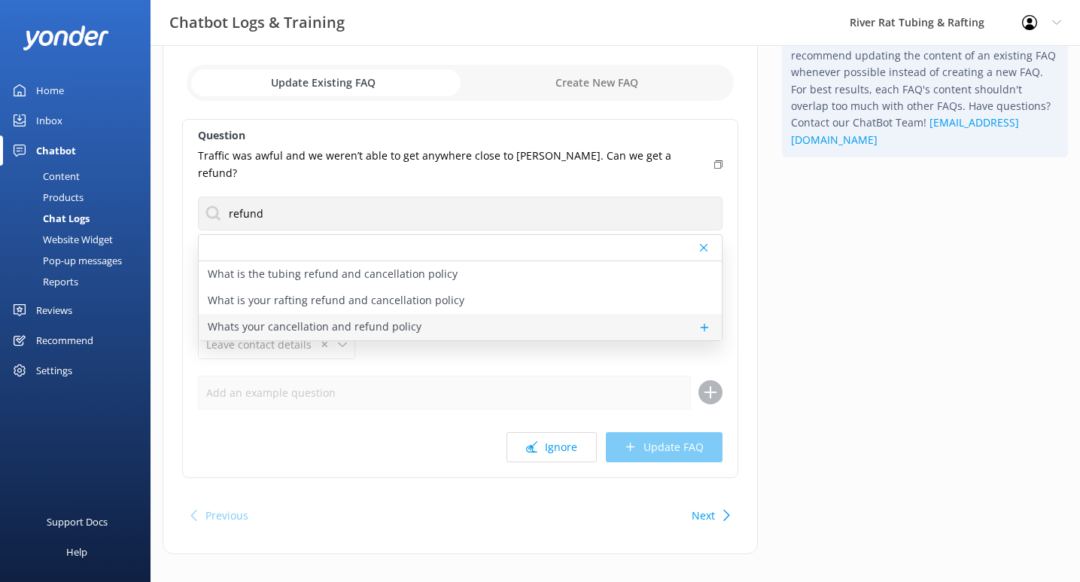
click at [406, 318] on p "Whats your cancellation and refund policy" at bounding box center [315, 326] width 214 height 17
type textarea "River Rat’s cancellation policy varies by activity. For tubing or whitewater ra…"
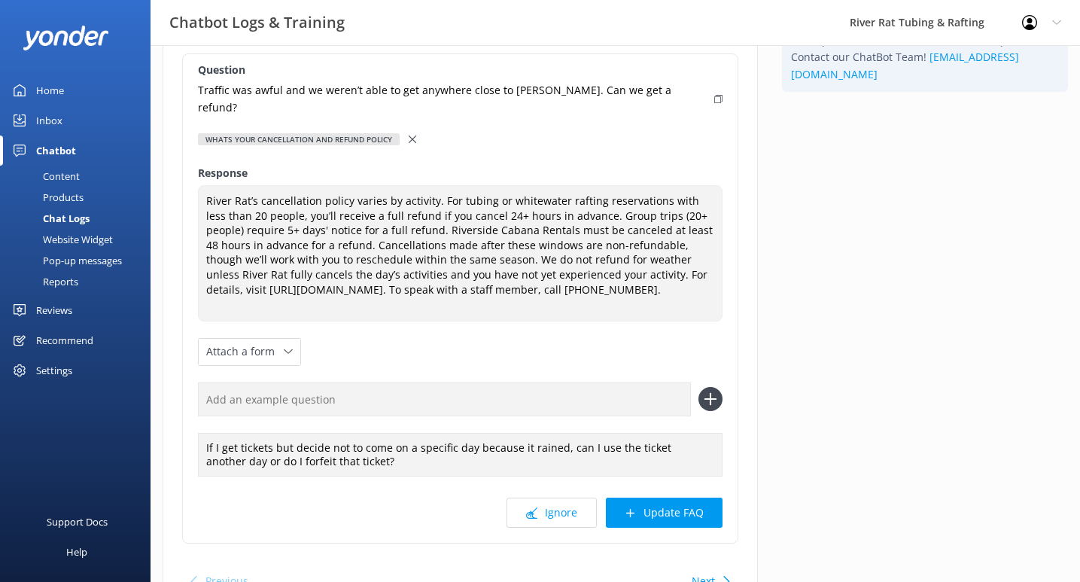
scroll to position [148, 0]
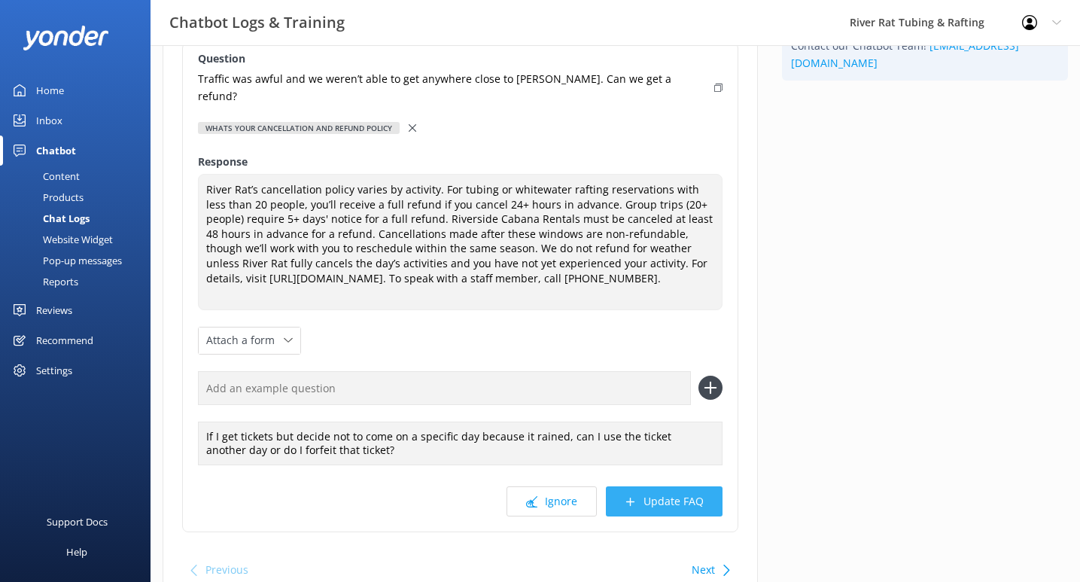
click at [659, 486] on button "Update FAQ" at bounding box center [664, 501] width 117 height 30
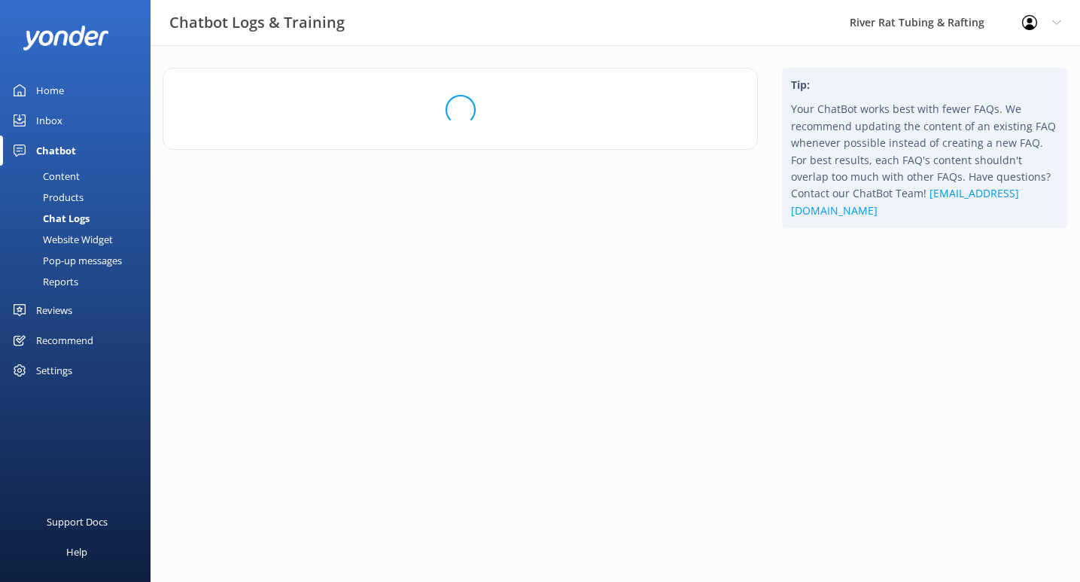
scroll to position [0, 0]
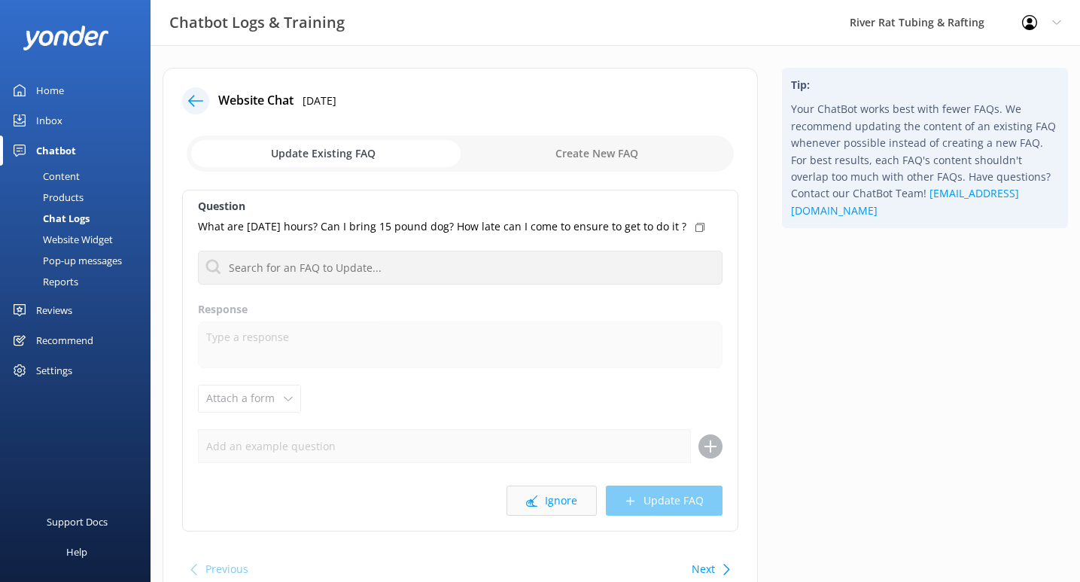
click at [537, 503] on icon at bounding box center [531, 500] width 11 height 11
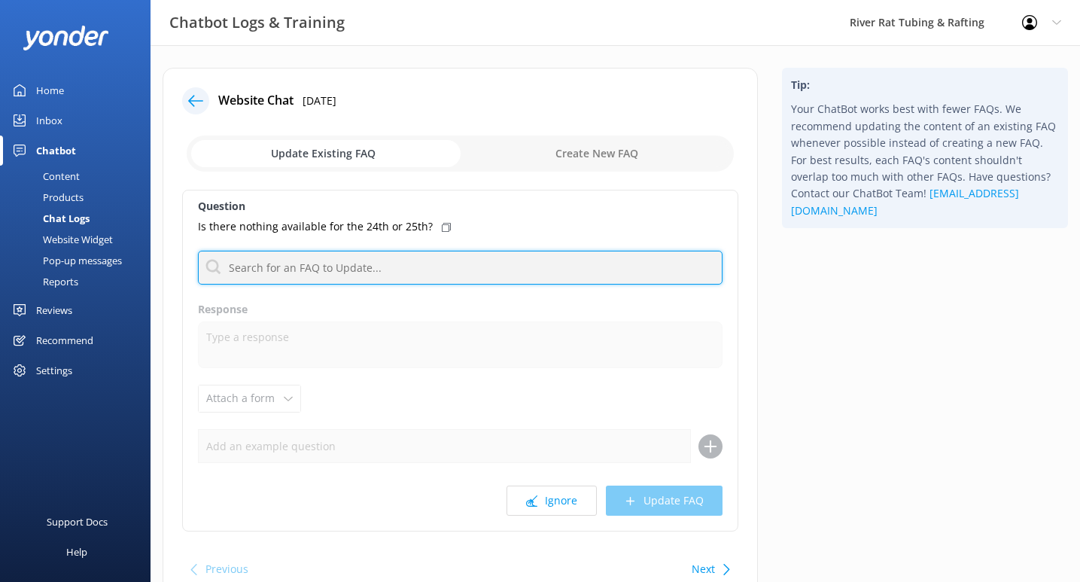
click at [478, 274] on input "text" at bounding box center [460, 268] width 525 height 34
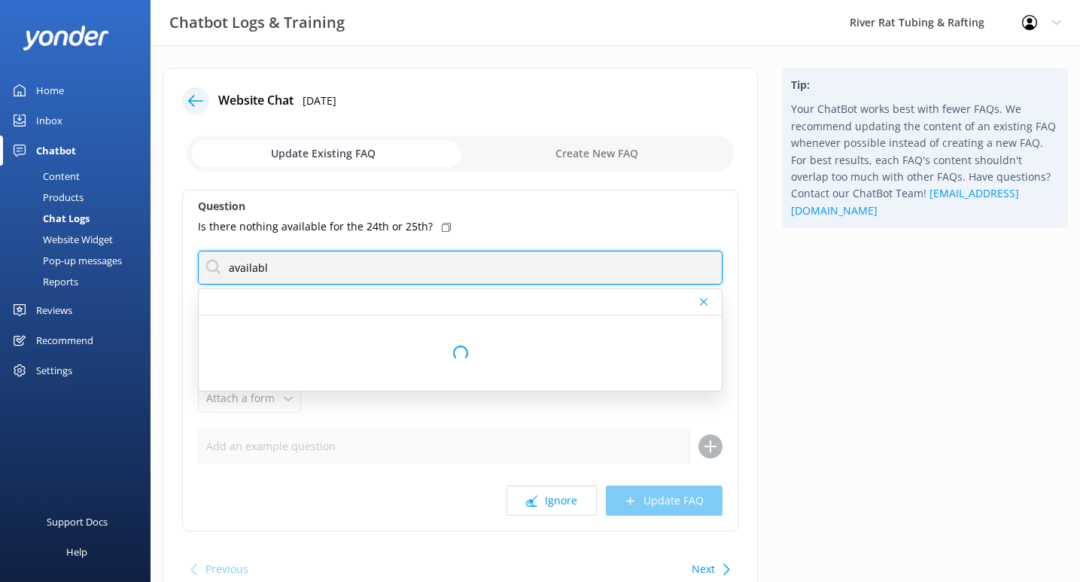
type input "availab"
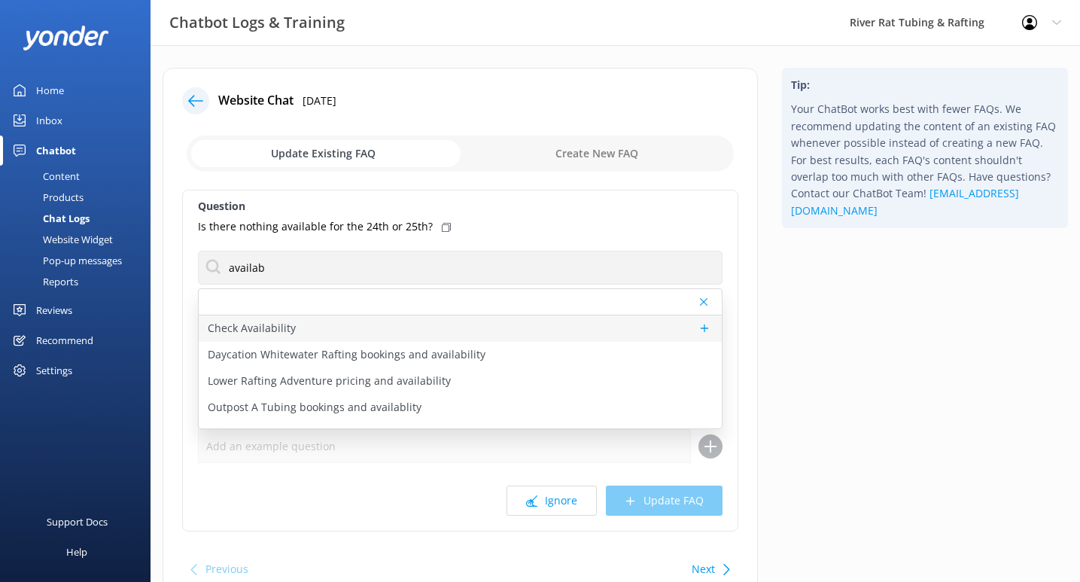
click at [416, 328] on div "Check Availability" at bounding box center [460, 328] width 523 height 26
type textarea "You can check live availability and book your tubing, rafting, packages, or gif…"
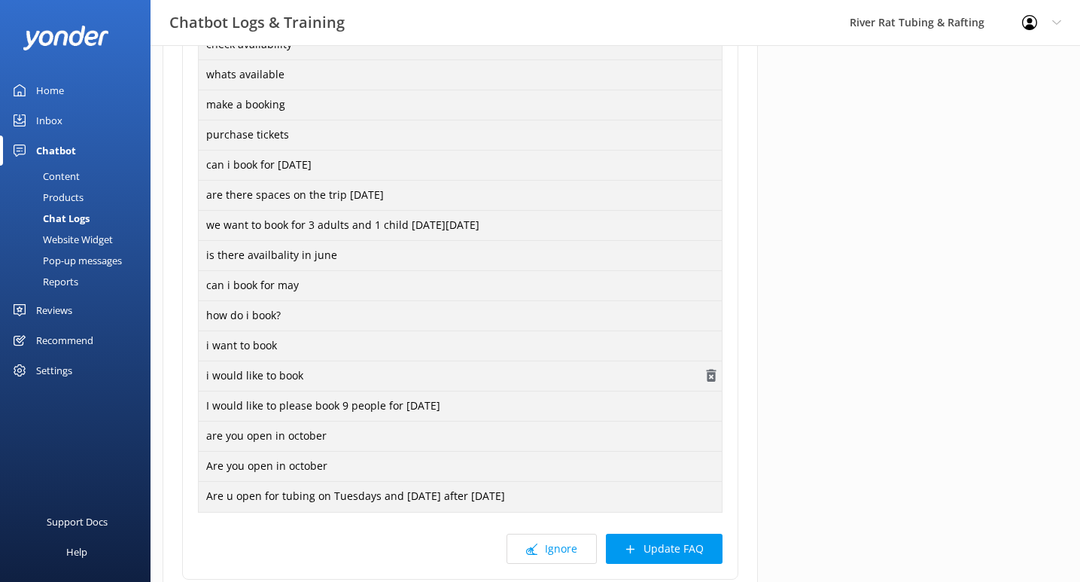
scroll to position [497, 0]
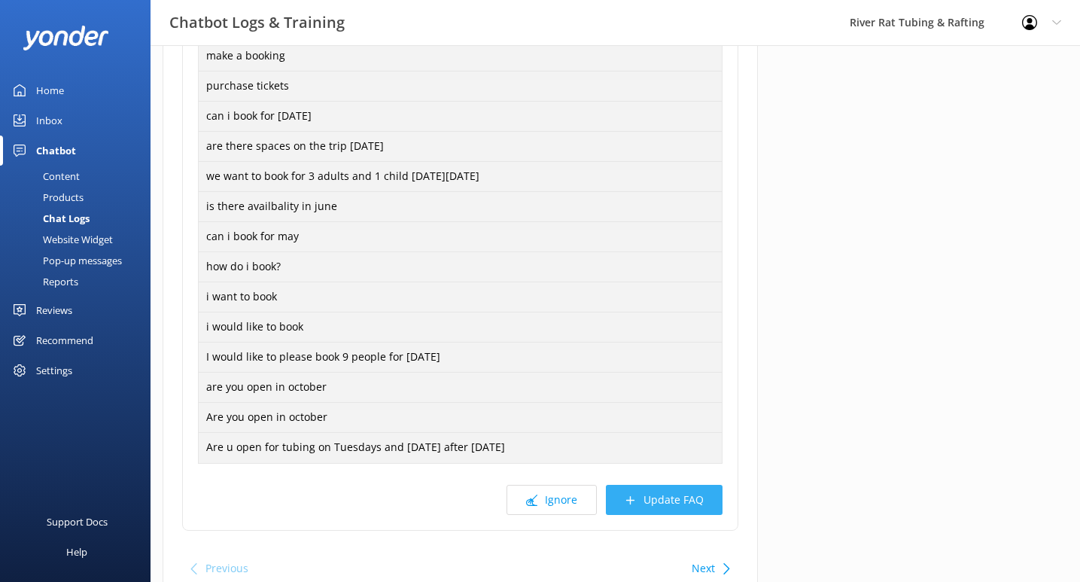
click at [681, 493] on button "Update FAQ" at bounding box center [664, 500] width 117 height 30
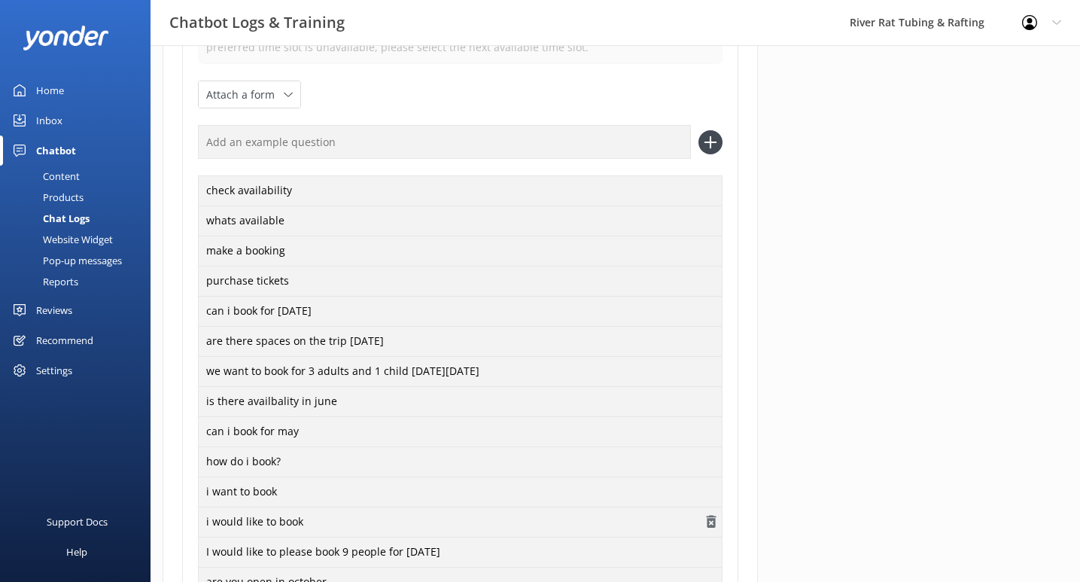
scroll to position [0, 0]
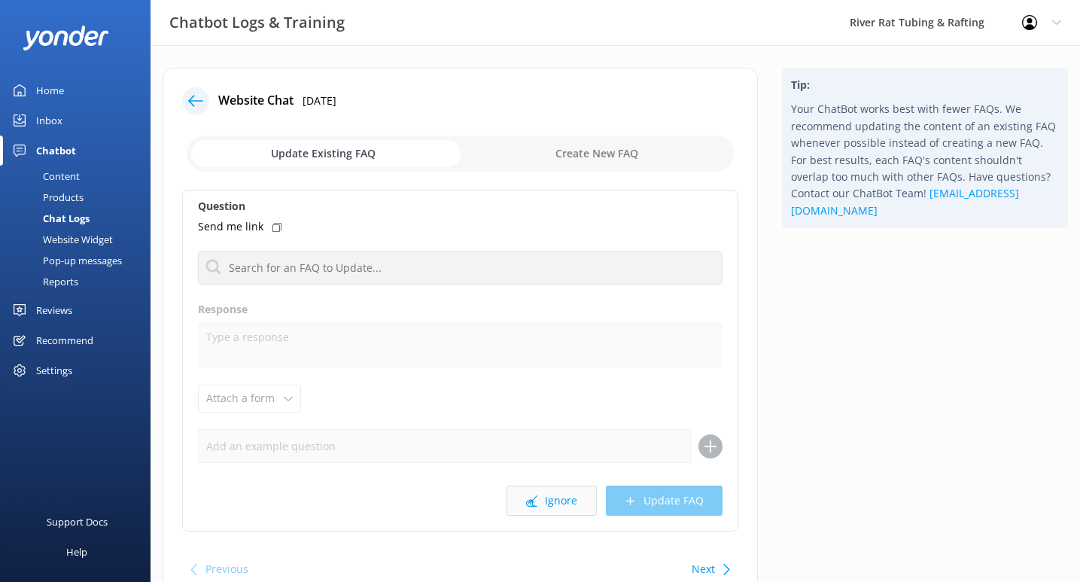
click at [537, 495] on icon at bounding box center [531, 500] width 11 height 11
click at [545, 498] on button "Ignore" at bounding box center [551, 500] width 90 height 30
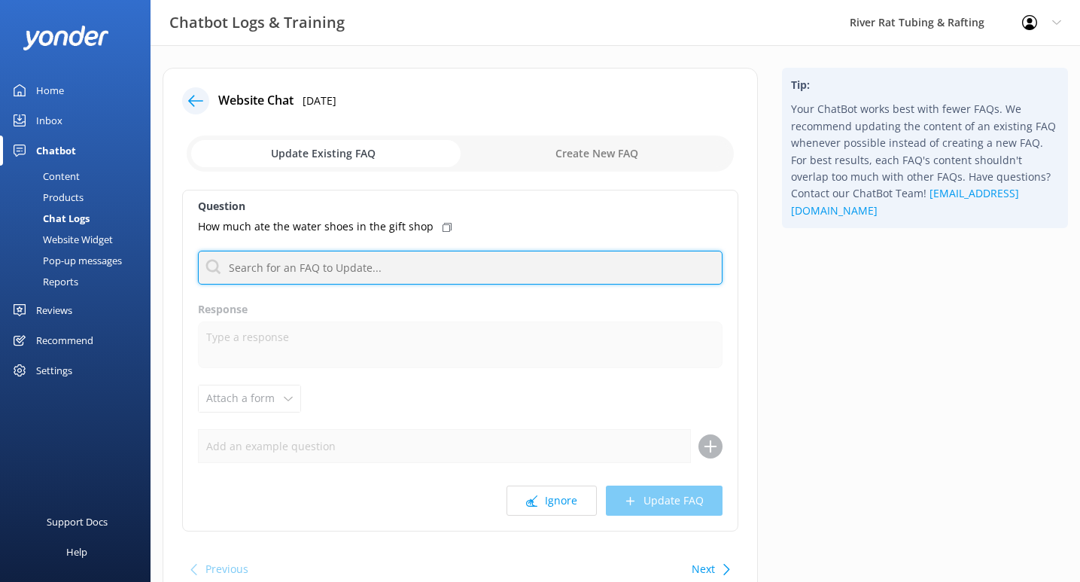
click at [479, 264] on input "text" at bounding box center [460, 268] width 525 height 34
type input "gift shop"
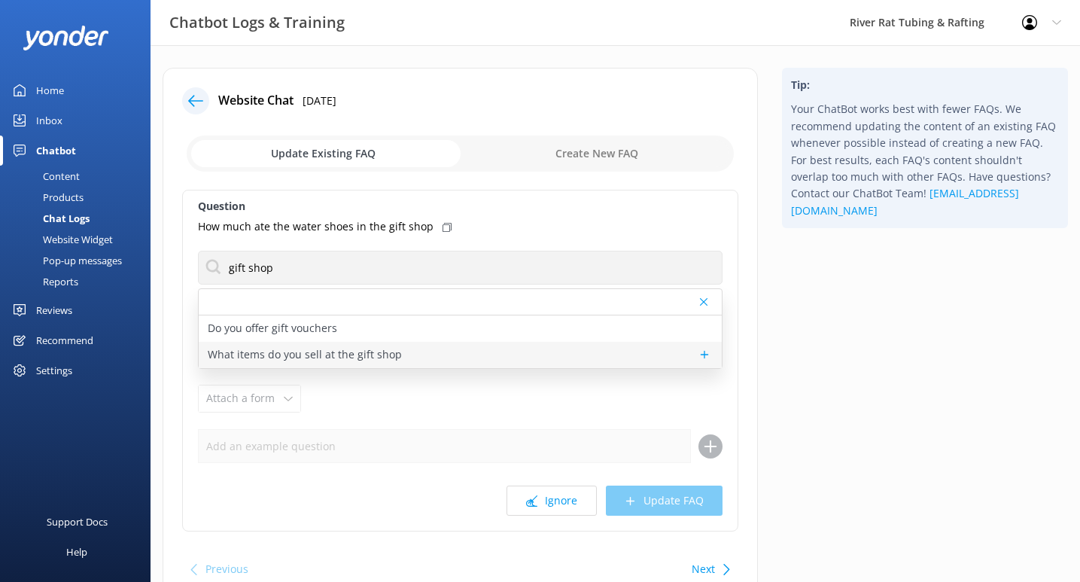
click at [360, 360] on p "What items do you sell at the gift shop" at bounding box center [305, 354] width 194 height 17
type textarea "Our River Rat Gift Shops have all the essentials and souvenirs to make your tri…"
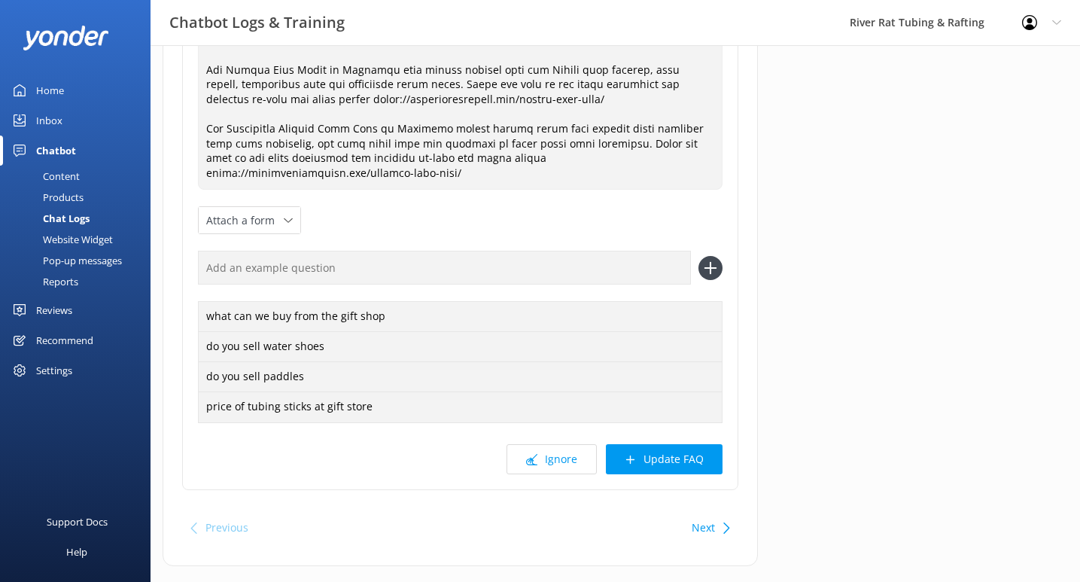
scroll to position [354, 0]
click at [649, 444] on button "Update FAQ" at bounding box center [664, 459] width 117 height 30
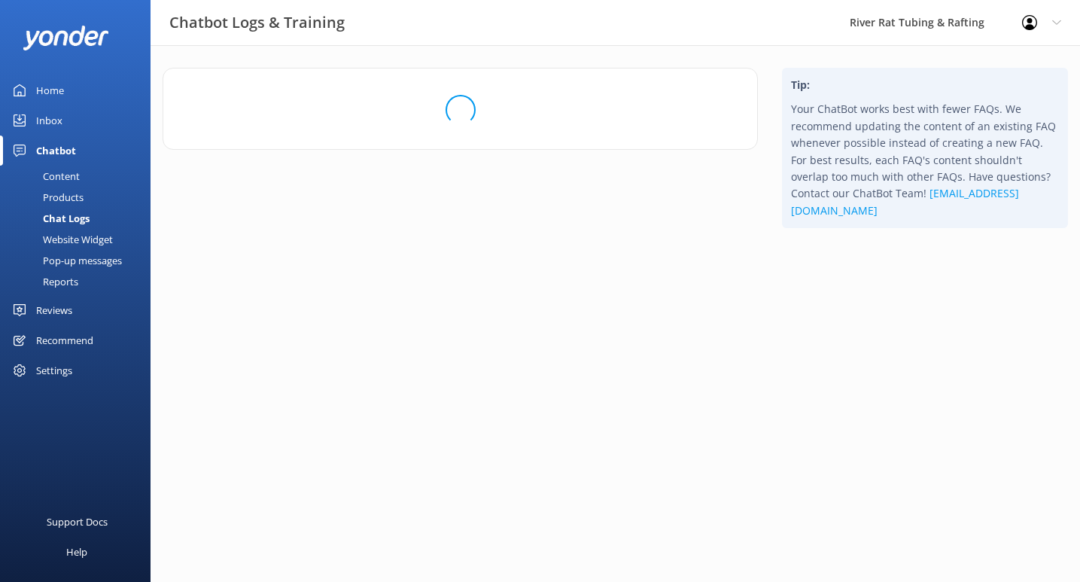
scroll to position [0, 0]
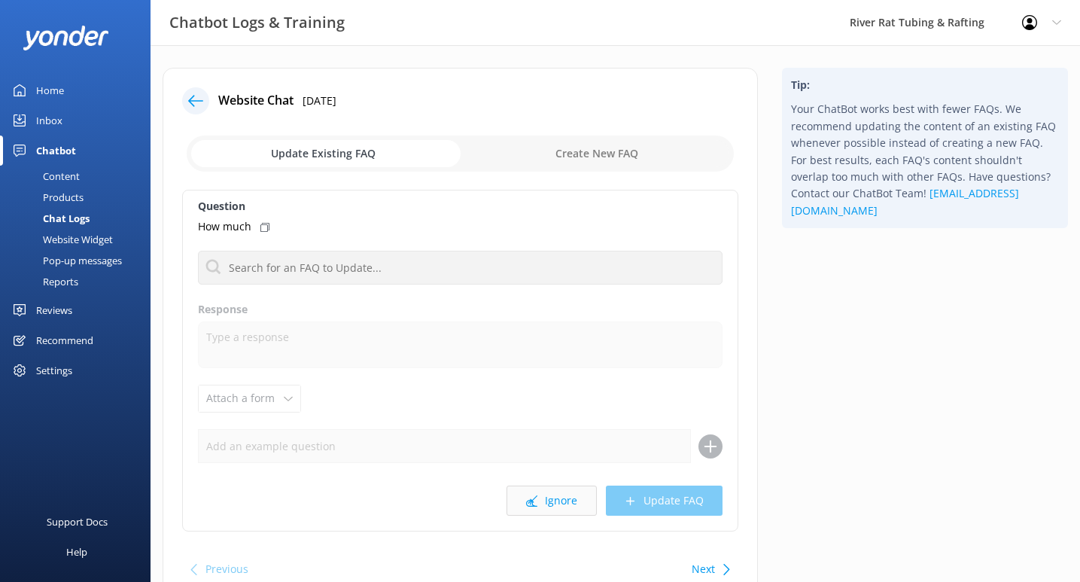
click at [534, 495] on icon at bounding box center [531, 500] width 11 height 11
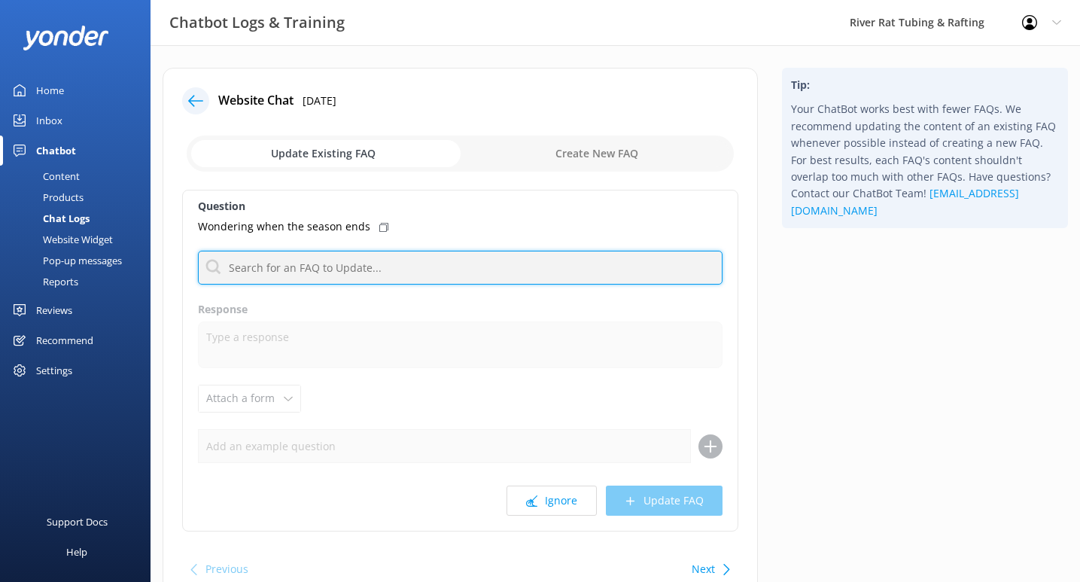
click at [455, 266] on input "text" at bounding box center [460, 268] width 525 height 34
type input "open"
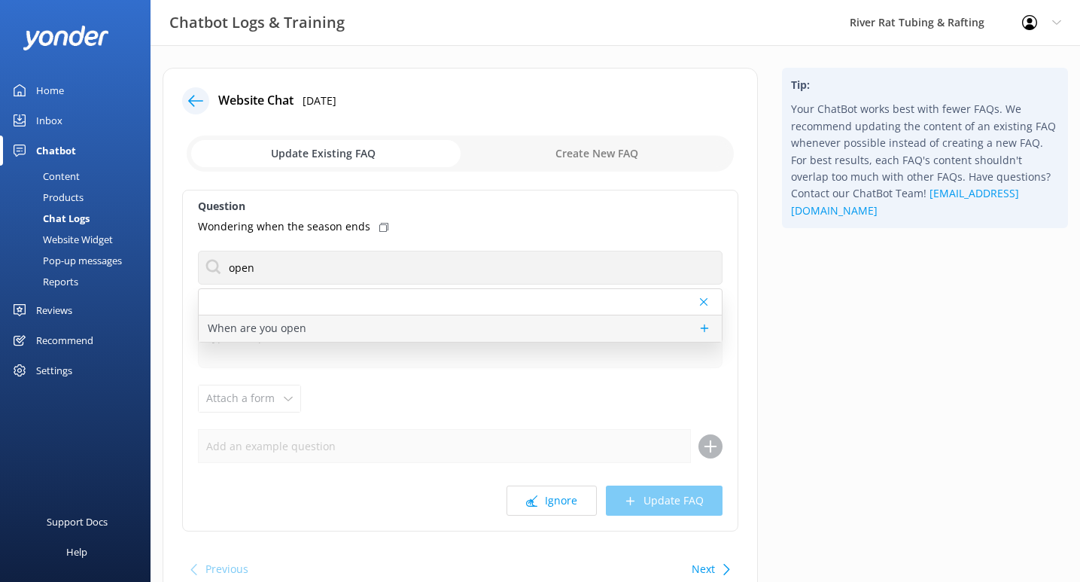
click at [354, 327] on div "When are you open" at bounding box center [460, 328] width 523 height 26
type textarea "For TUBING in [GEOGRAPHIC_DATA], we are open 7 days/week between [DATE] - [DATE…"
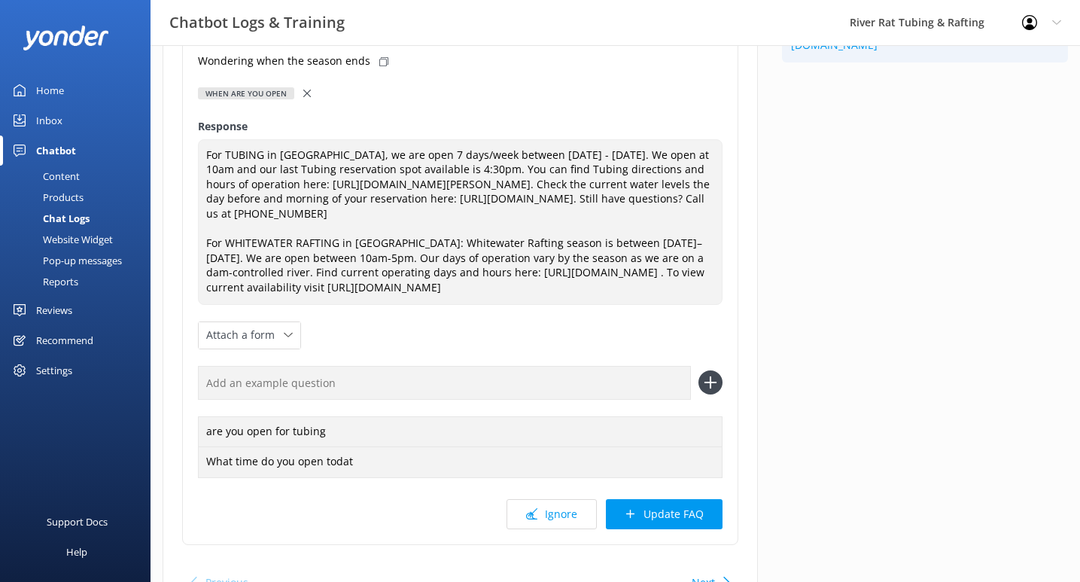
scroll to position [166, 0]
click at [680, 518] on button "Update FAQ" at bounding box center [664, 513] width 117 height 30
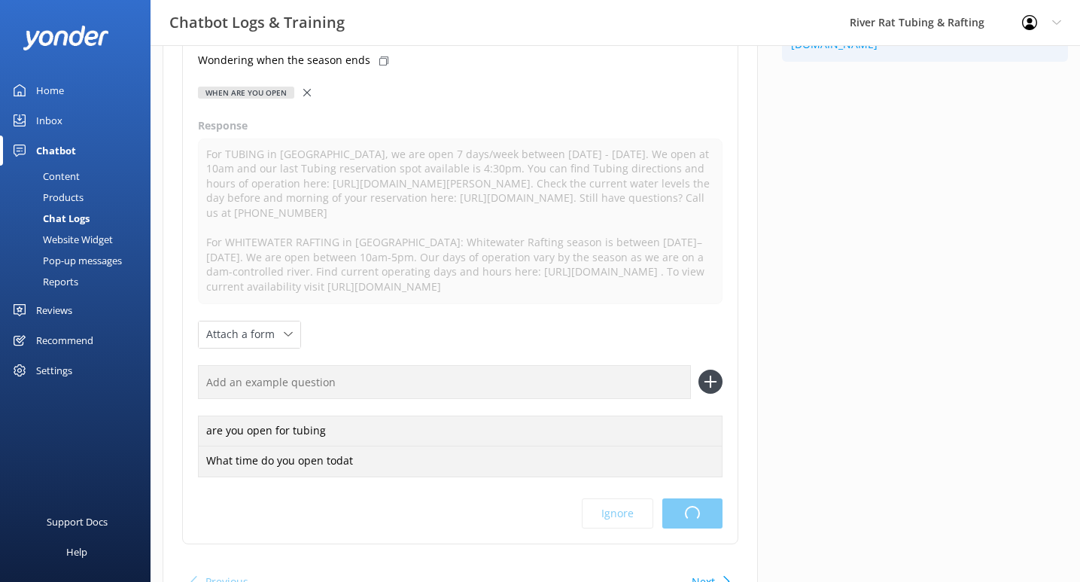
scroll to position [0, 0]
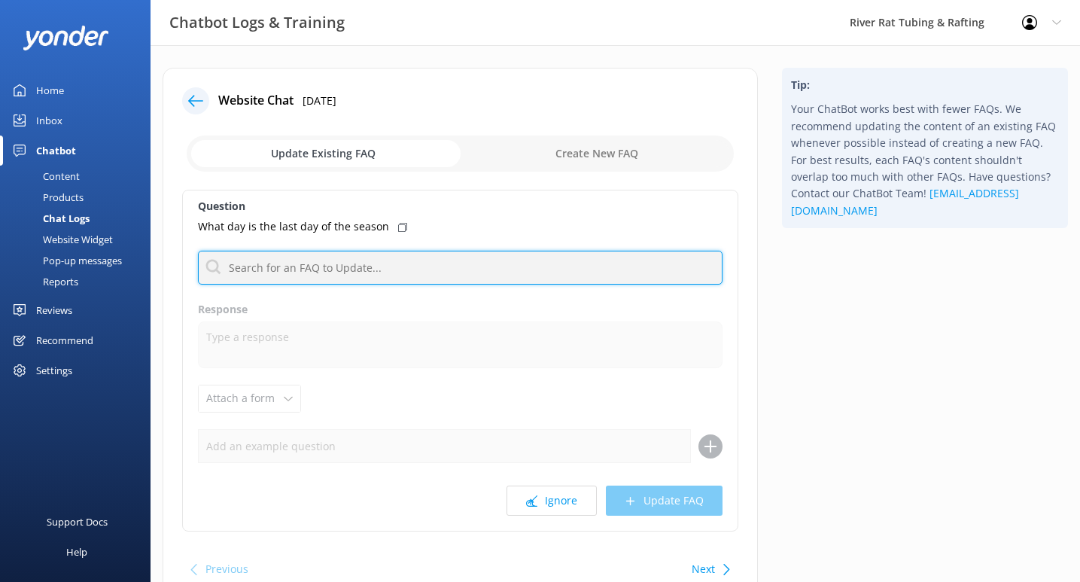
click at [425, 265] on input "text" at bounding box center [460, 268] width 525 height 34
type input "open"
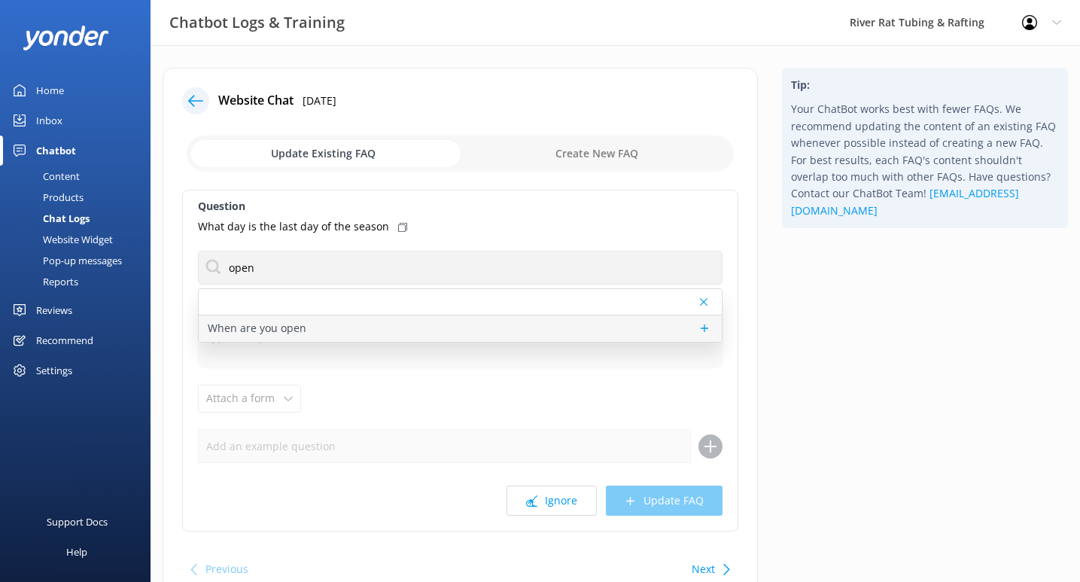
click at [342, 327] on div "When are you open" at bounding box center [460, 328] width 523 height 26
type textarea "For TUBING in [GEOGRAPHIC_DATA], we are open 7 days/week between [DATE] - [DATE…"
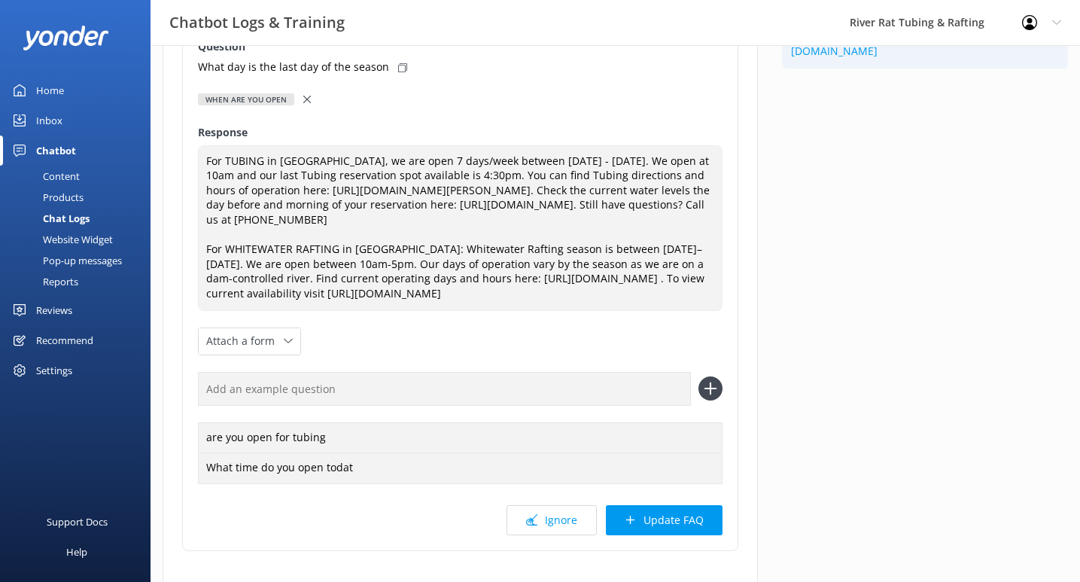
scroll to position [160, 0]
click at [686, 522] on button "Update FAQ" at bounding box center [664, 519] width 117 height 30
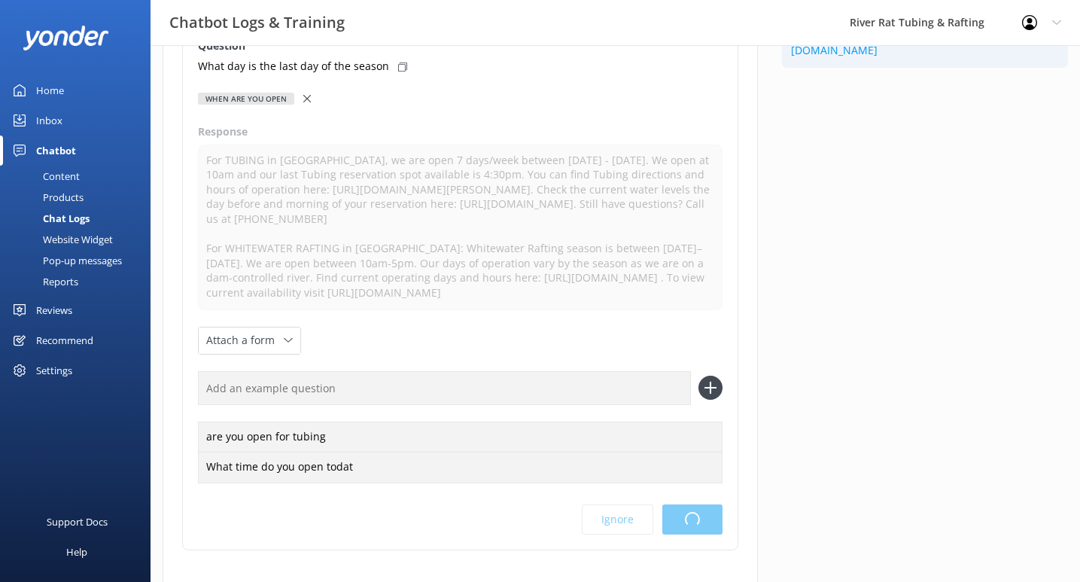
scroll to position [0, 0]
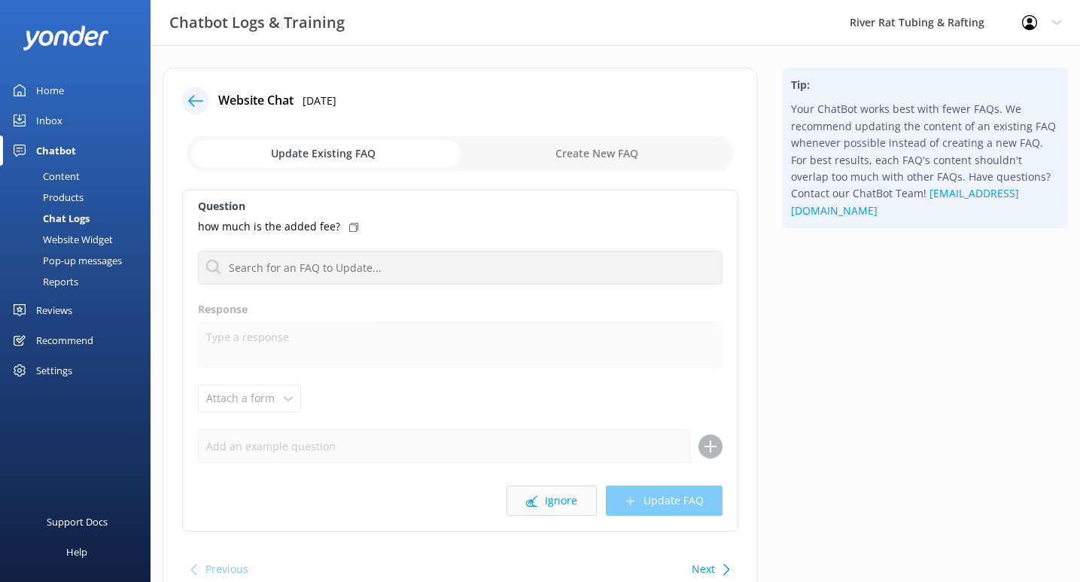
click at [554, 492] on button "Ignore" at bounding box center [551, 500] width 90 height 30
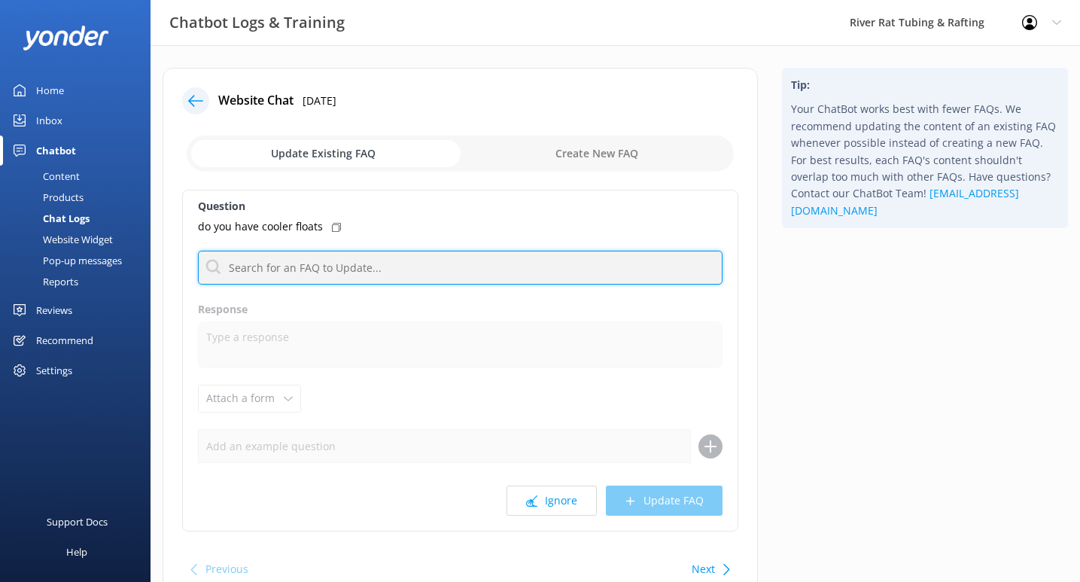
click at [441, 271] on input "text" at bounding box center [460, 268] width 525 height 34
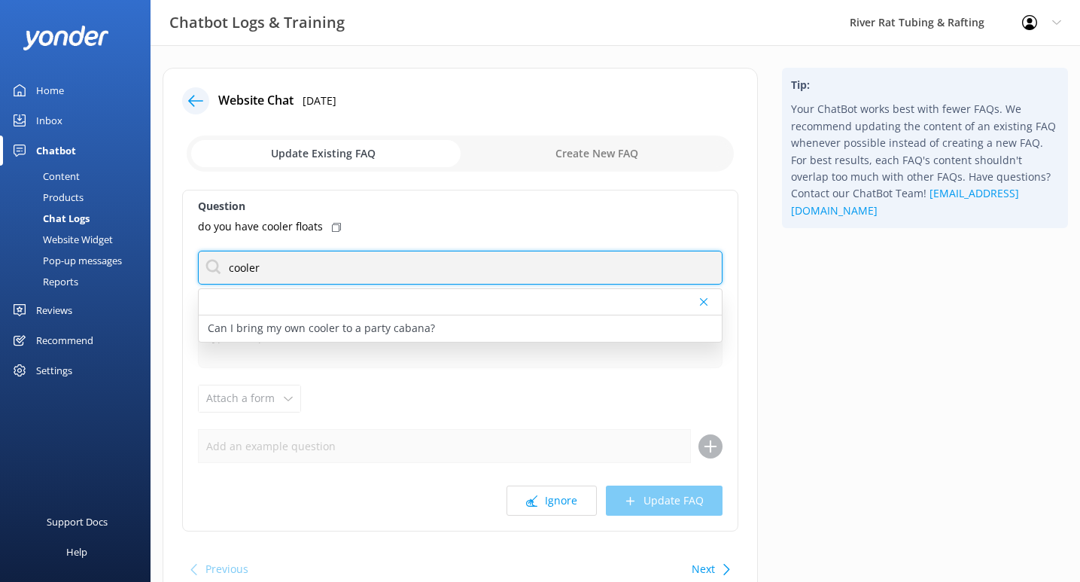
click at [392, 272] on input "cooler" at bounding box center [460, 268] width 525 height 34
type input "bring"
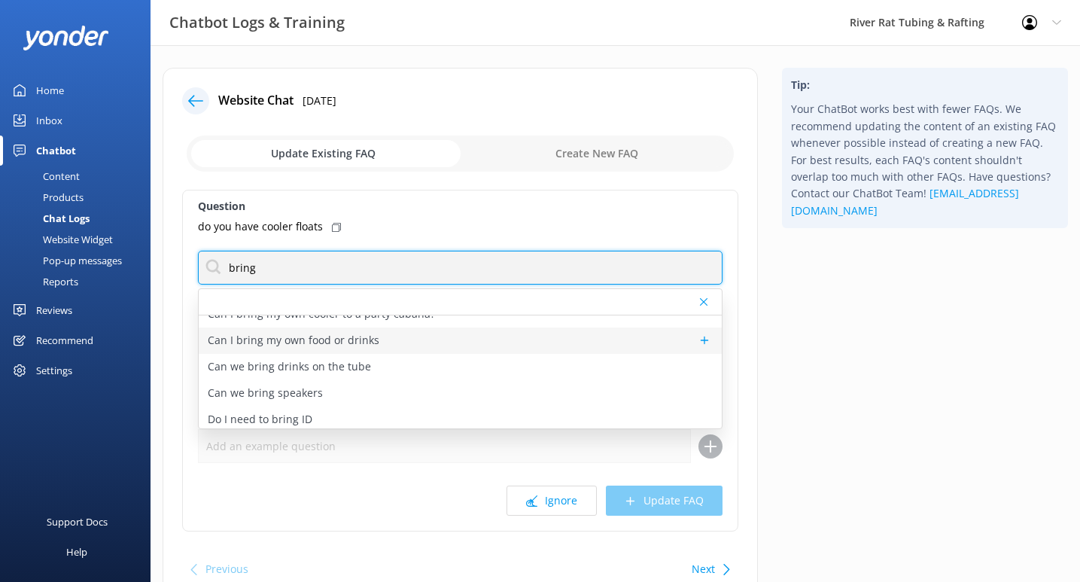
scroll to position [95, 0]
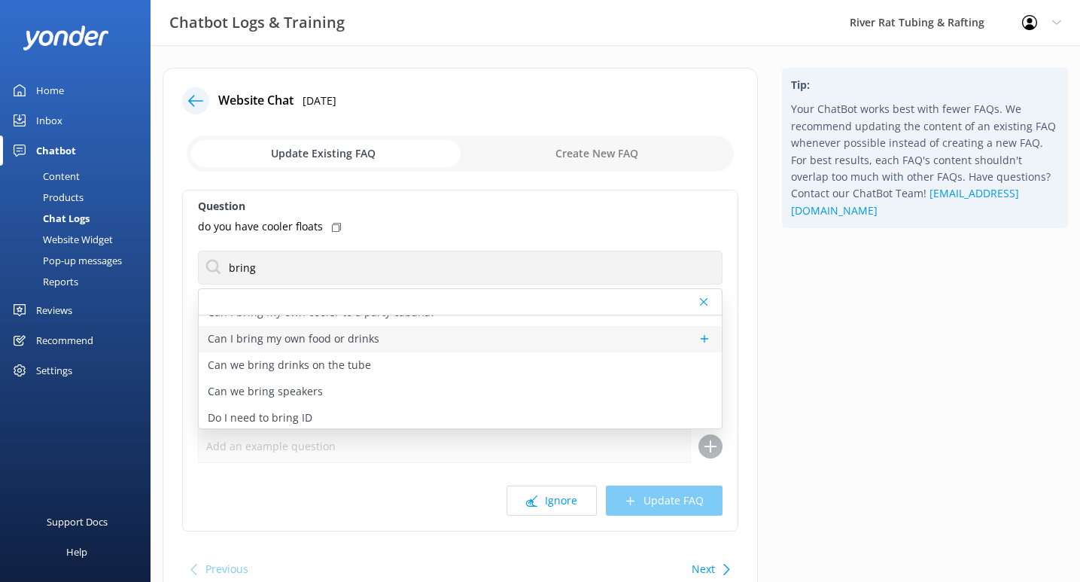
click at [369, 342] on p "Can I bring my own food or drinks" at bounding box center [294, 338] width 172 height 17
type textarea "For Tubing in [GEOGRAPHIC_DATA]: You are welcome bringing your own food or snac…"
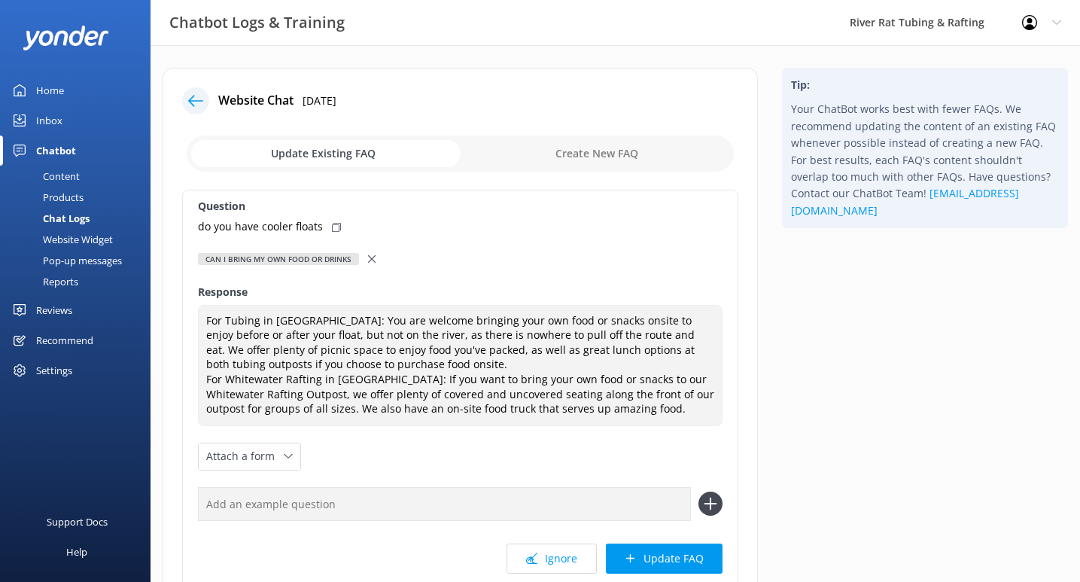
click at [373, 256] on use at bounding box center [372, 259] width 8 height 8
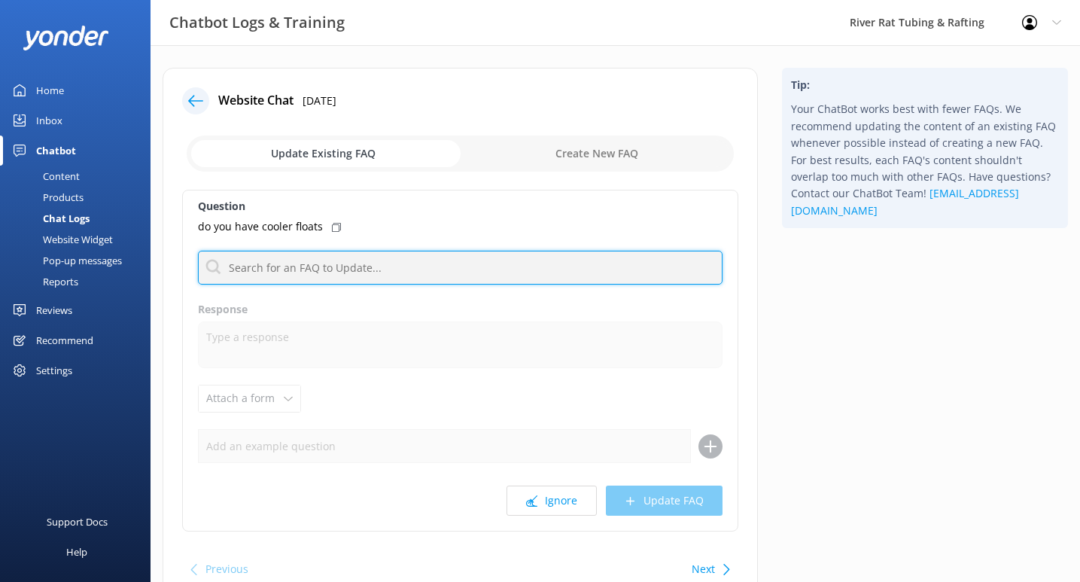
click at [336, 266] on input "text" at bounding box center [460, 268] width 525 height 34
type input "allowed"
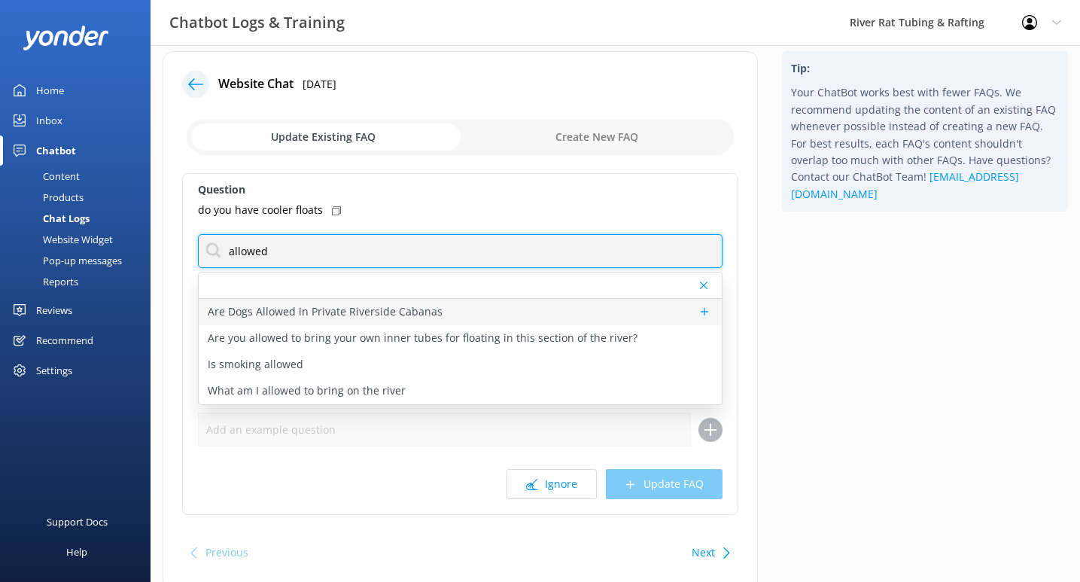
scroll to position [16, 0]
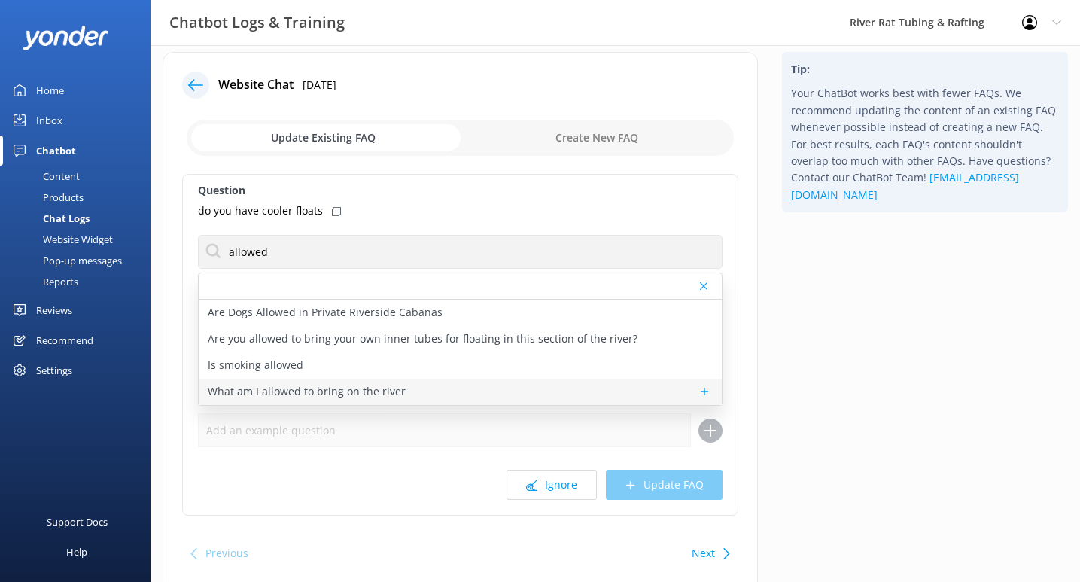
click at [326, 389] on p "What am I allowed to bring on the river" at bounding box center [307, 391] width 198 height 17
type textarea "For TUBING in [GEOGRAPHIC_DATA]: For a full list of what to bring and what is n…"
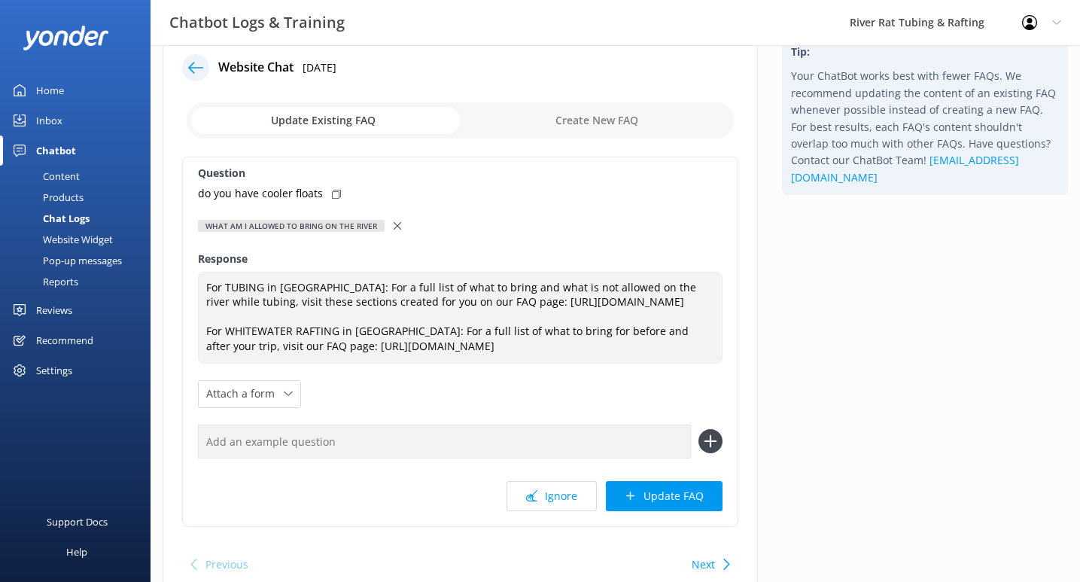
scroll to position [30, 0]
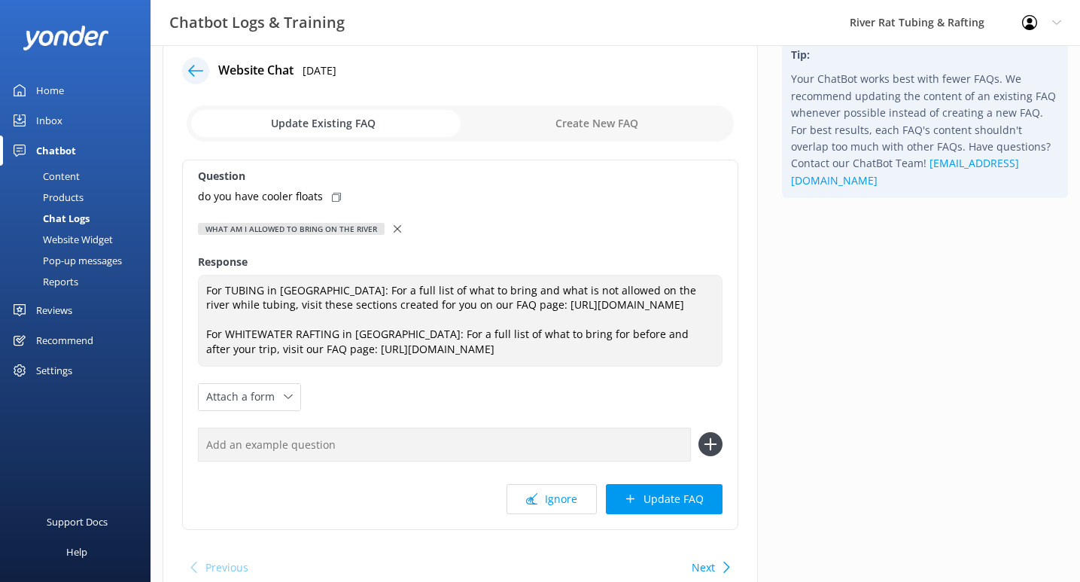
click at [395, 229] on icon at bounding box center [398, 229] width 8 height 8
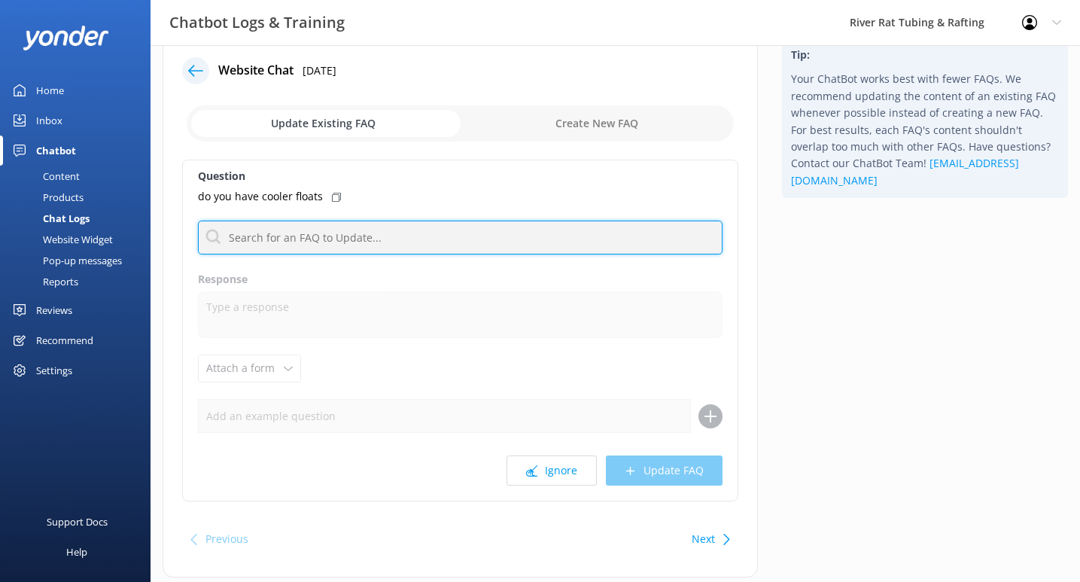
click at [358, 235] on input "text" at bounding box center [460, 238] width 525 height 34
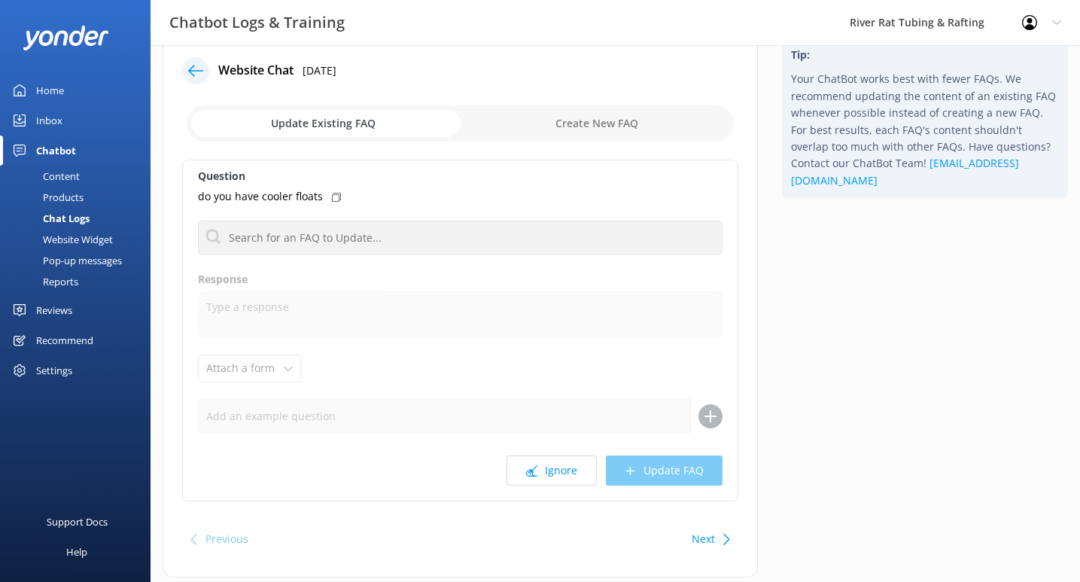
click at [446, 285] on label "Response" at bounding box center [460, 279] width 525 height 17
click at [201, 68] on icon at bounding box center [195, 70] width 15 height 15
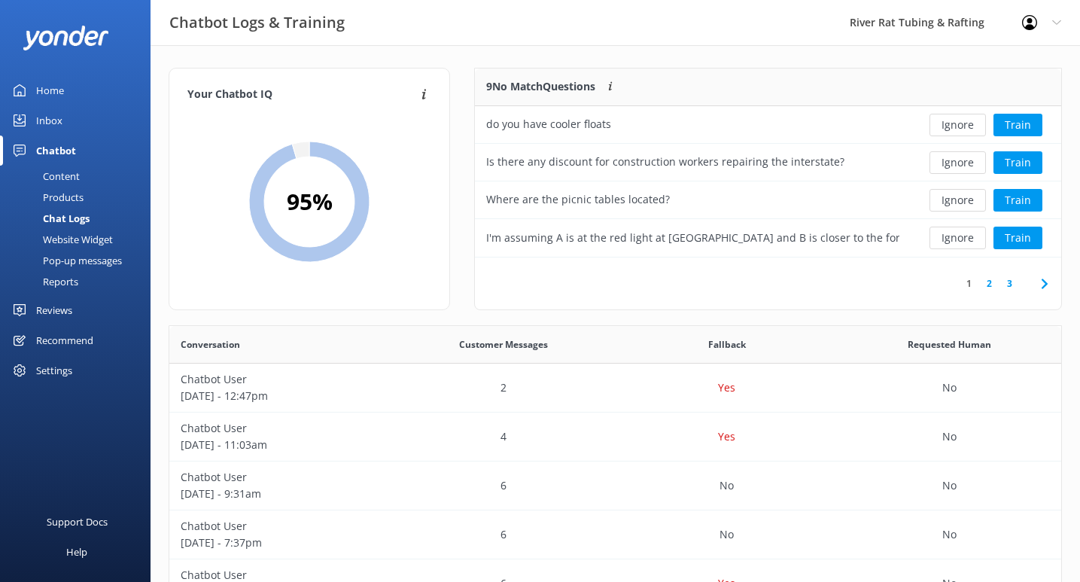
scroll to position [528, 892]
click at [954, 166] on button "Ignore" at bounding box center [957, 162] width 56 height 23
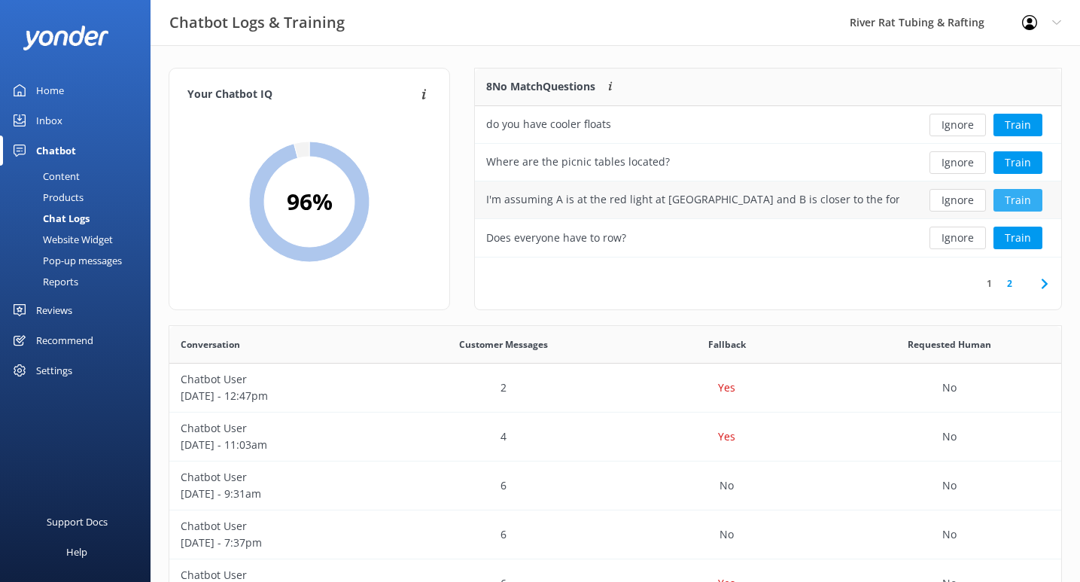
click at [1014, 200] on button "Train" at bounding box center [1017, 200] width 49 height 23
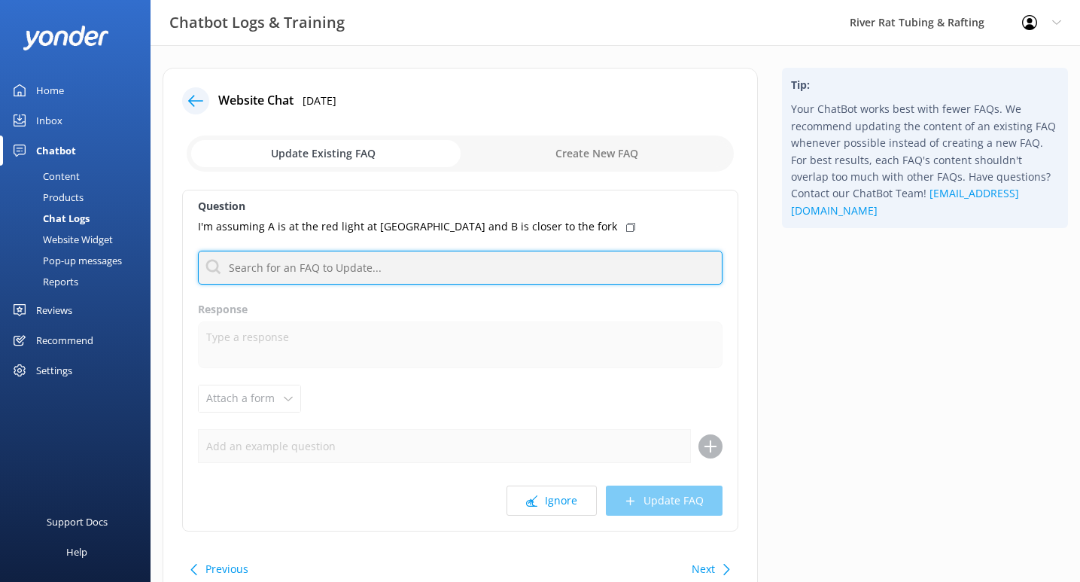
click at [278, 261] on input "text" at bounding box center [460, 268] width 525 height 34
type input "location"
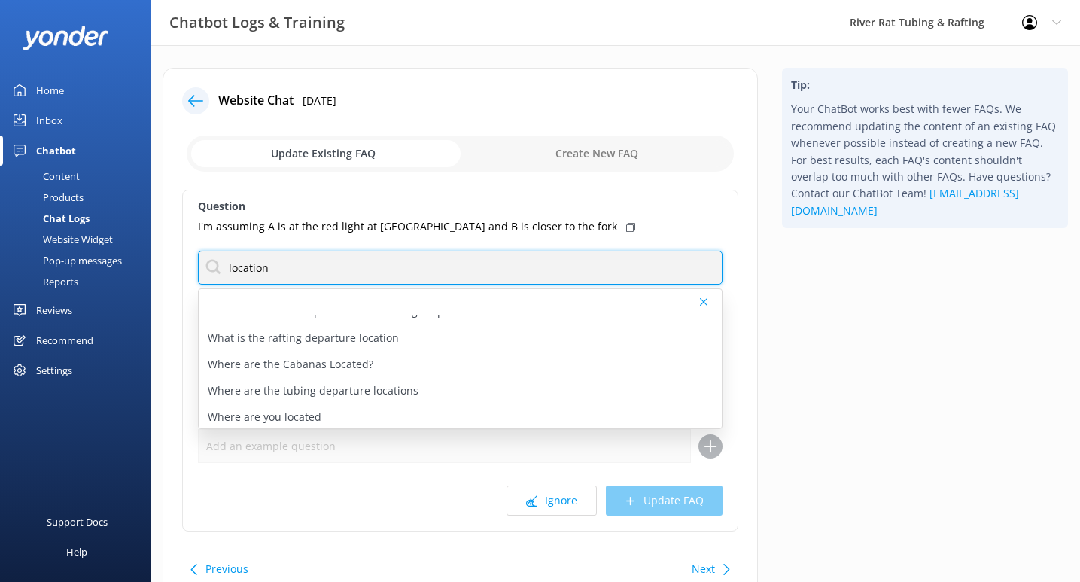
scroll to position [71, 0]
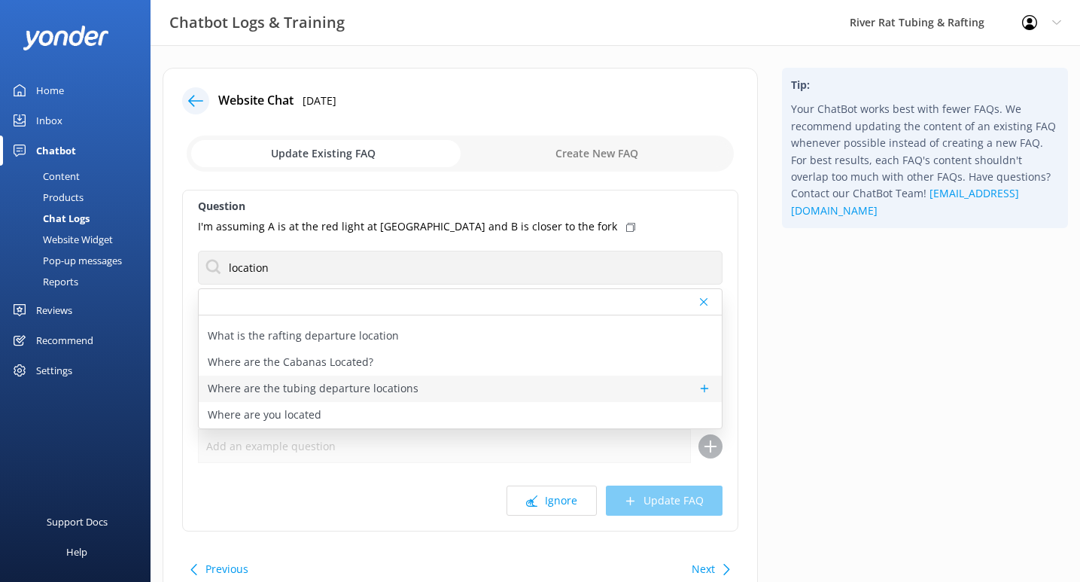
click at [329, 389] on p "Where are the tubing departure locations" at bounding box center [313, 388] width 211 height 17
type textarea "All of River Rat's Tubing adventures take place in [GEOGRAPHIC_DATA], [GEOGRAPH…"
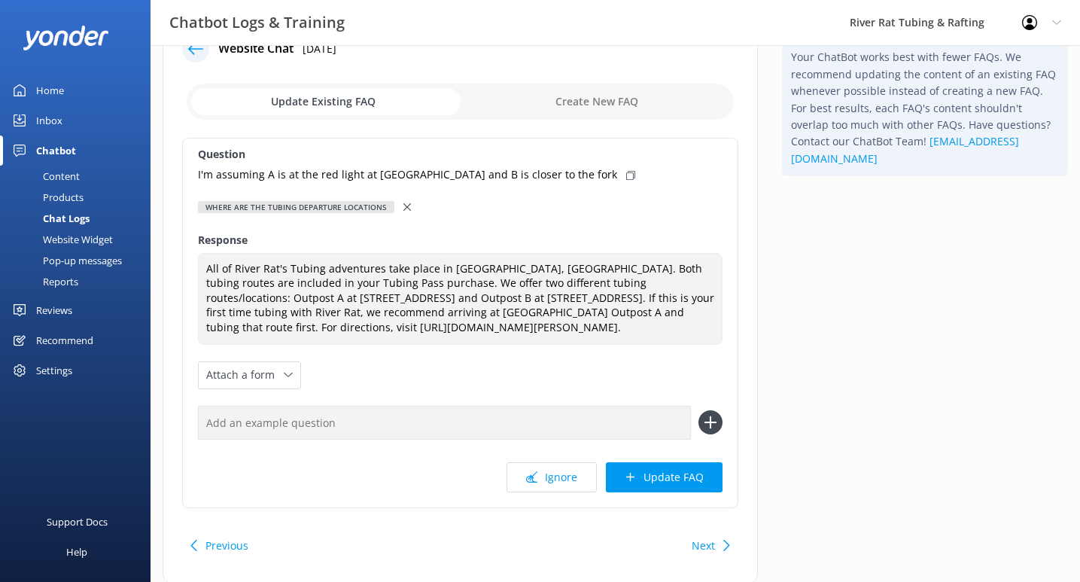
scroll to position [53, 0]
click at [628, 486] on button "Update FAQ" at bounding box center [664, 476] width 117 height 30
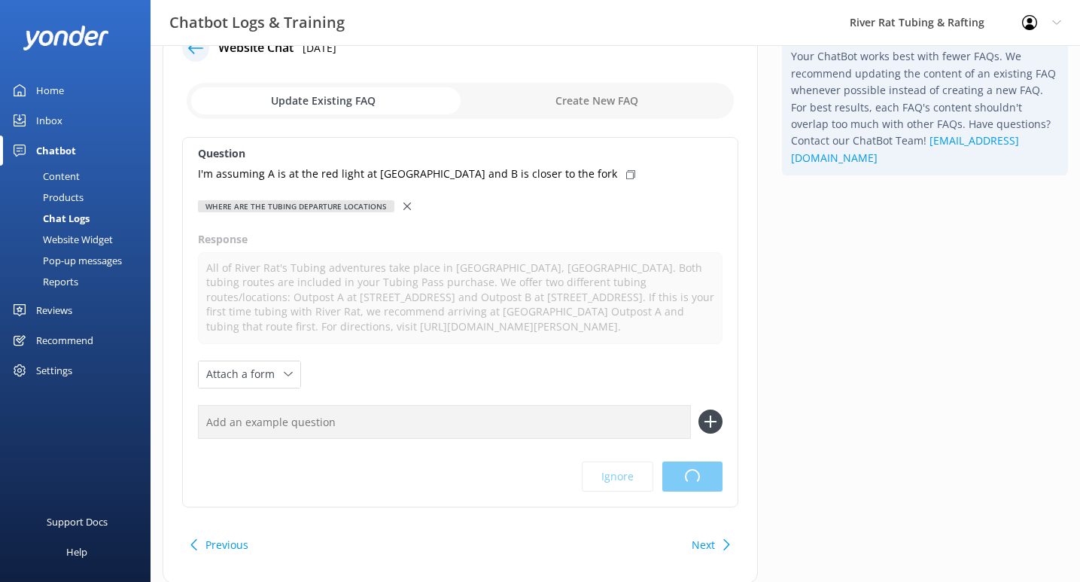
scroll to position [0, 0]
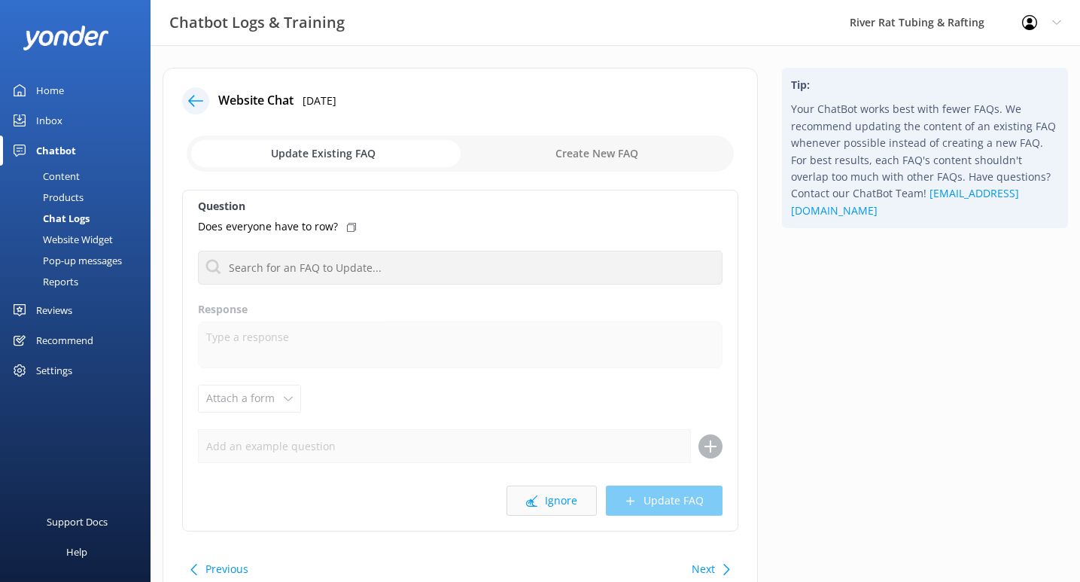
click at [537, 496] on icon at bounding box center [531, 500] width 11 height 11
click at [546, 508] on button "Ignore" at bounding box center [551, 500] width 90 height 30
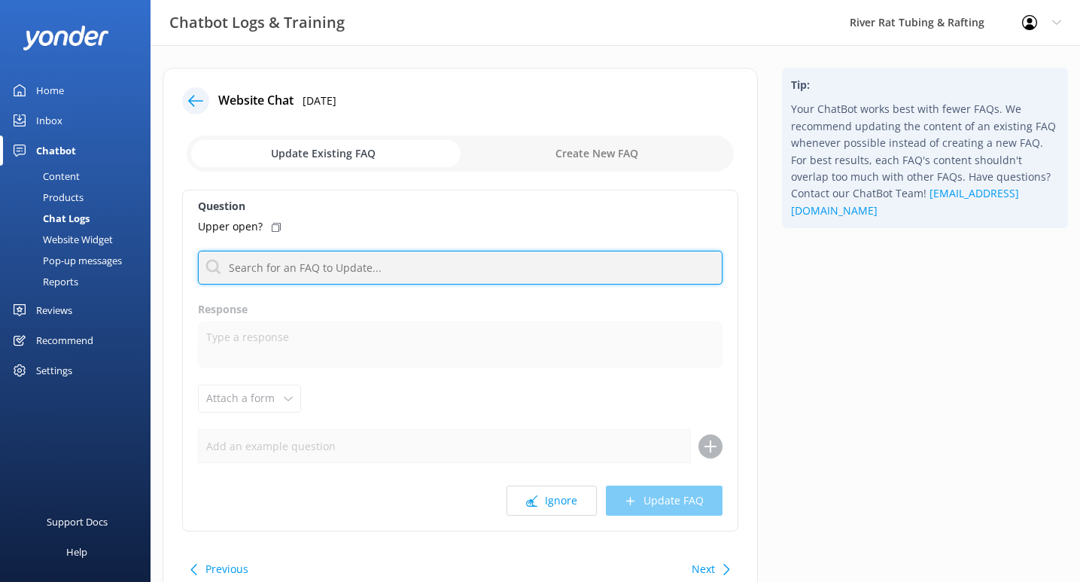
click at [432, 272] on input "text" at bounding box center [460, 268] width 525 height 34
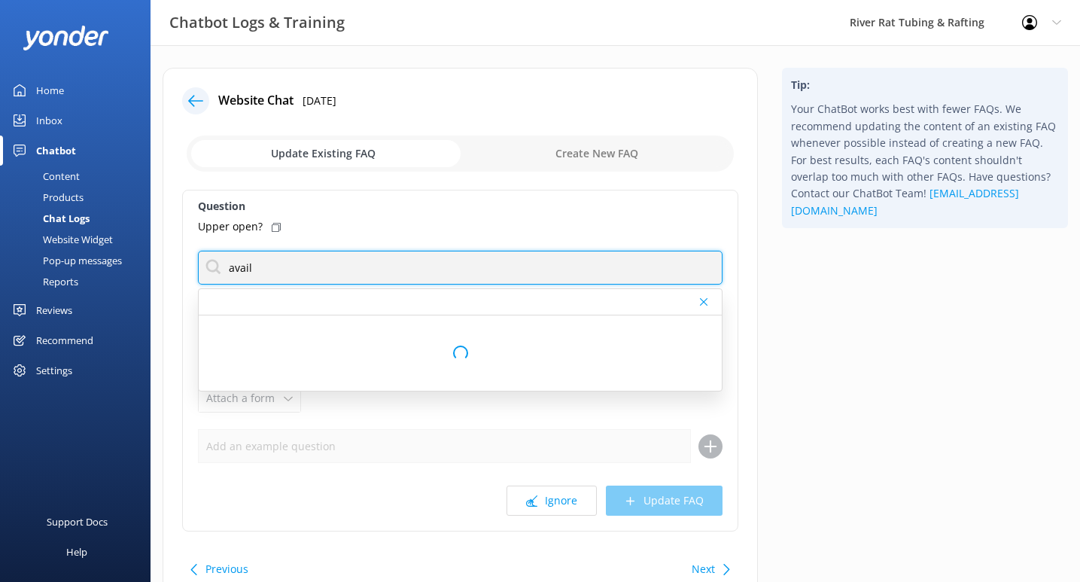
type input "availability"
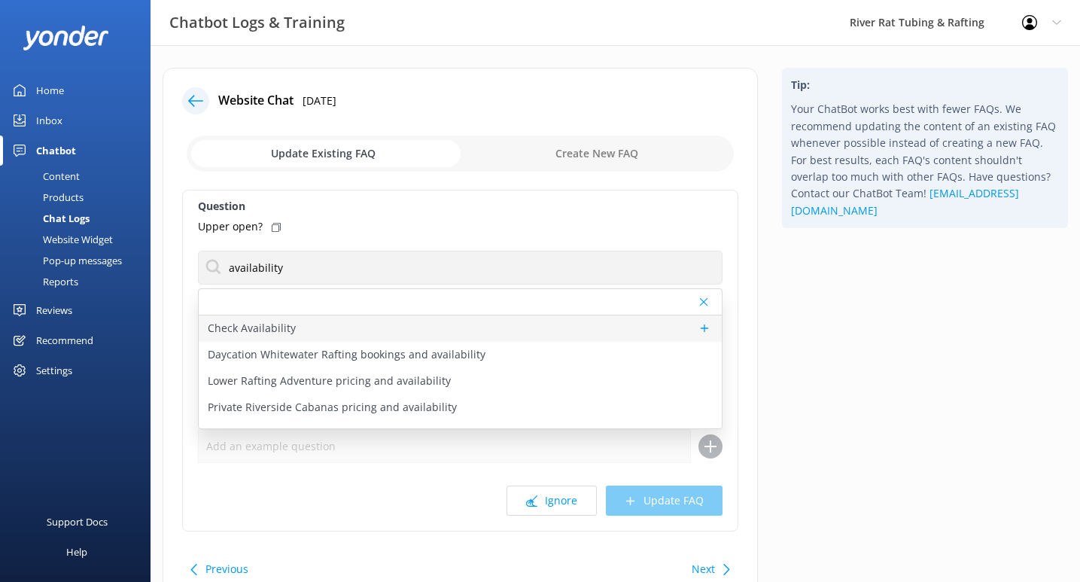
click at [418, 327] on div "Check Availability" at bounding box center [460, 328] width 523 height 26
type textarea "You can check live availability and book your tubing, rafting, packages, or gif…"
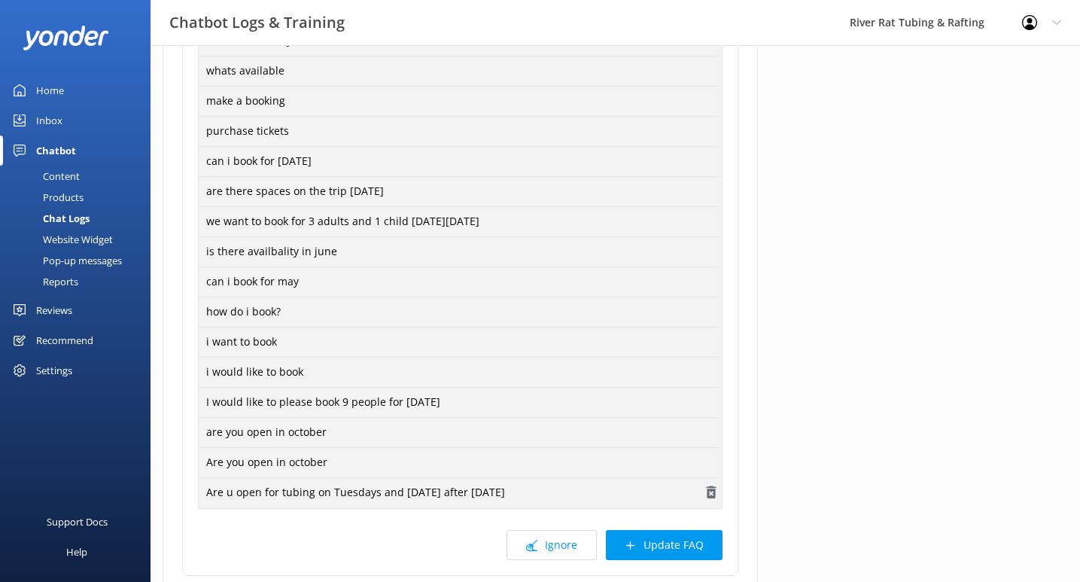
scroll to position [485, 0]
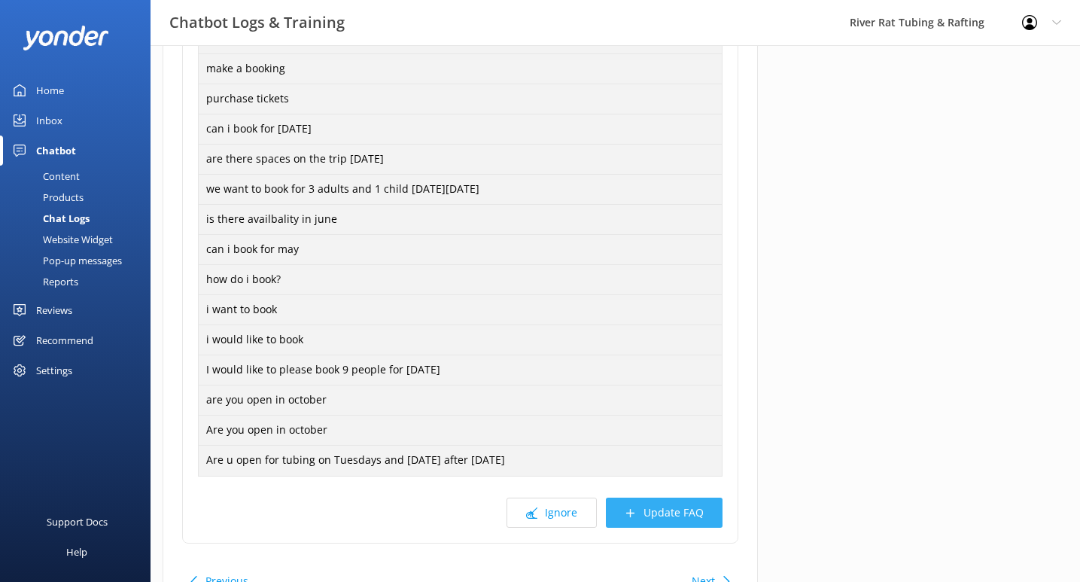
click at [662, 515] on button "Update FAQ" at bounding box center [664, 512] width 117 height 30
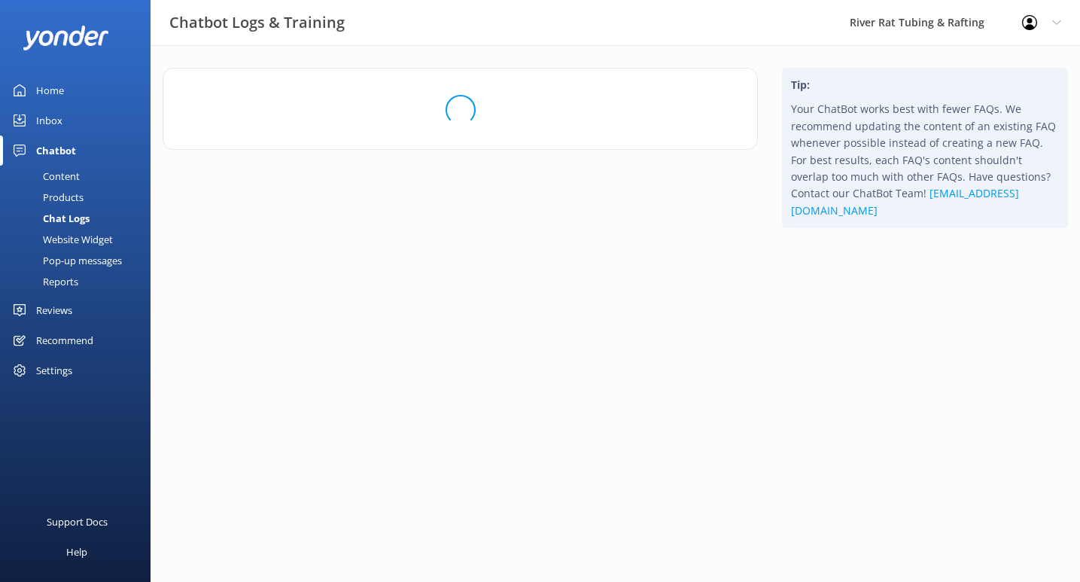
scroll to position [0, 0]
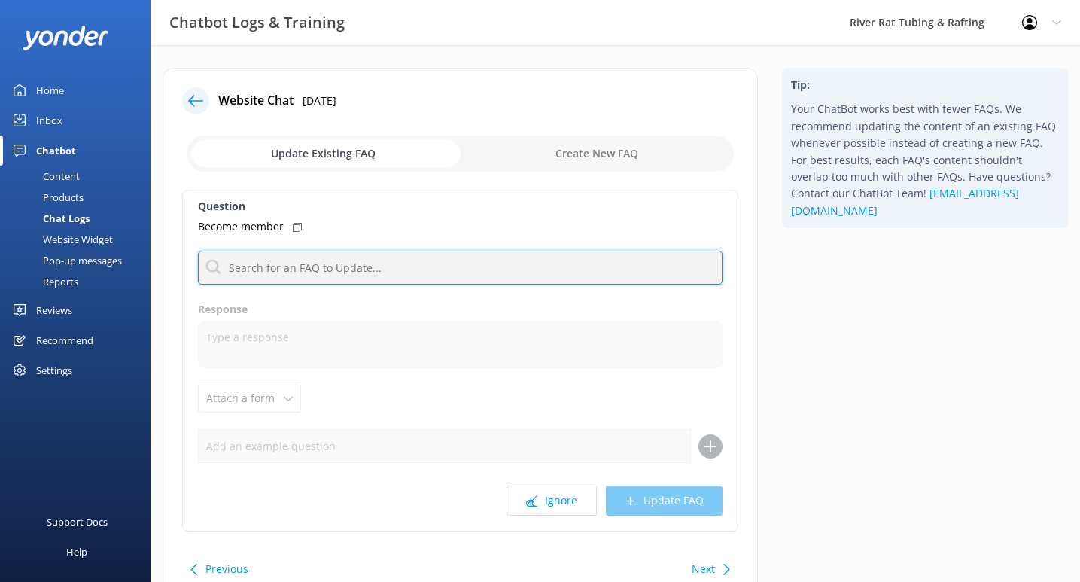
click at [519, 272] on input "text" at bounding box center [460, 268] width 525 height 34
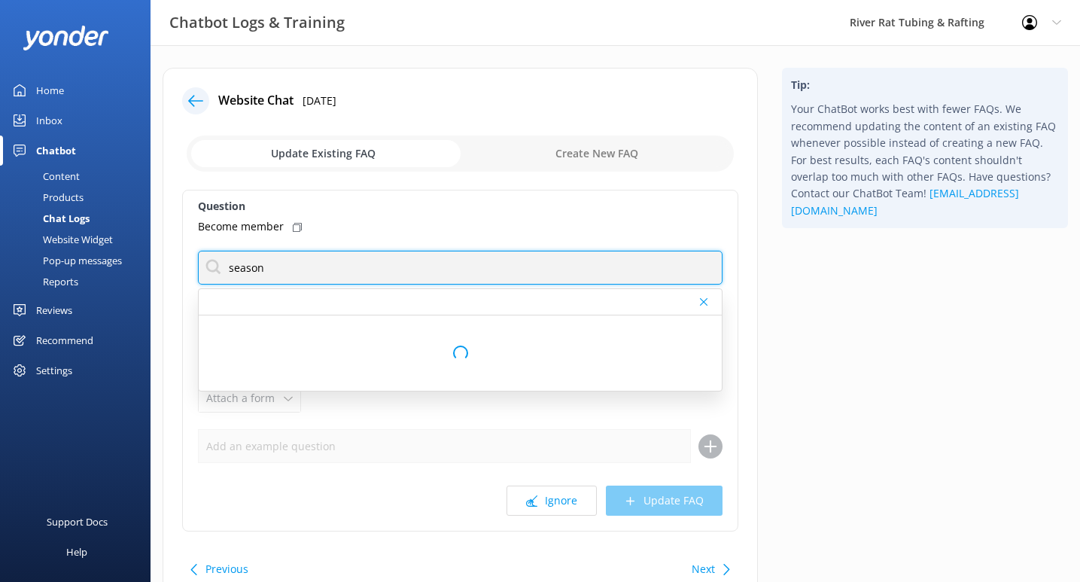
type input "season pass"
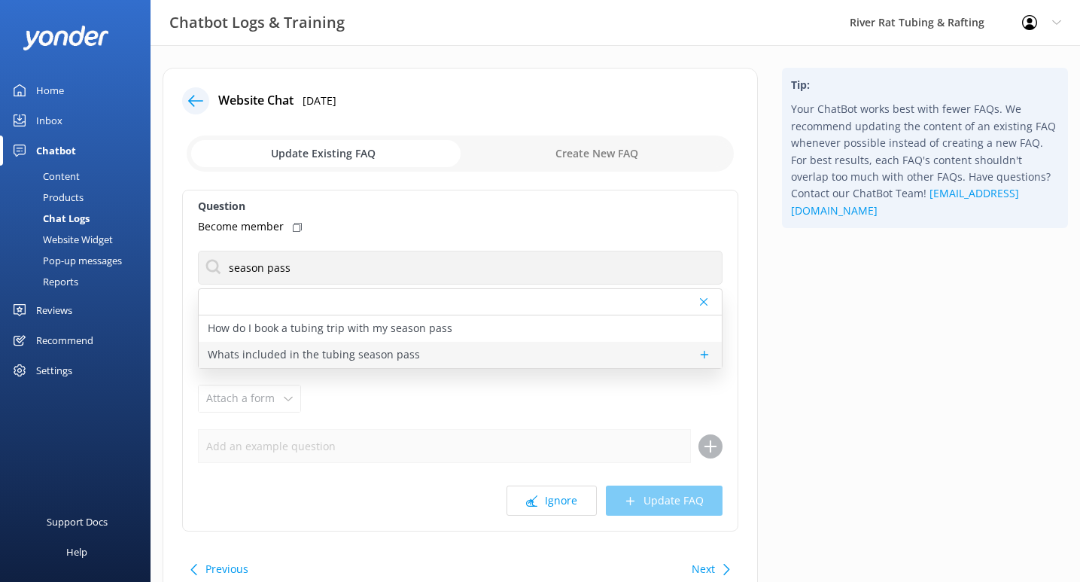
click at [367, 354] on p "Whats included in the tubing season pass" at bounding box center [314, 354] width 212 height 17
type textarea "The tubing season pass gives you unlimited tubing all summer at both Outpost A …"
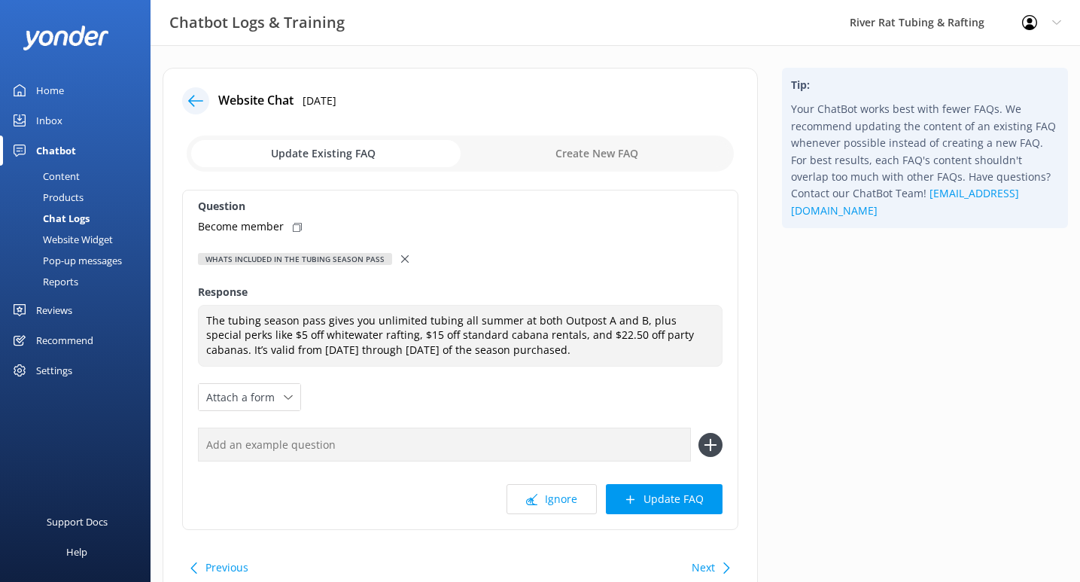
click at [401, 258] on icon at bounding box center [405, 259] width 8 height 8
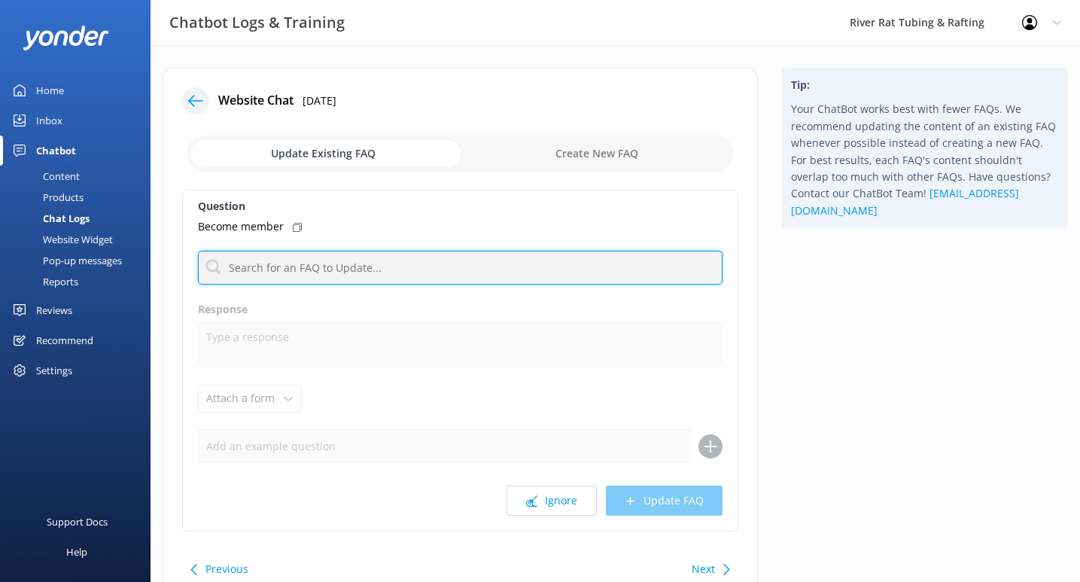
click at [370, 270] on input "text" at bounding box center [460, 268] width 525 height 34
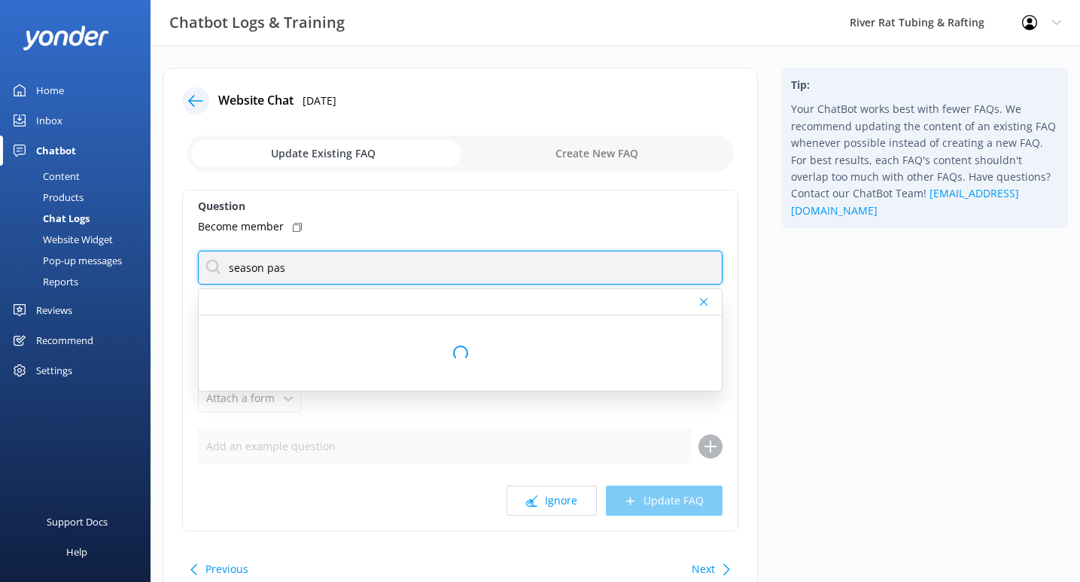
type input "season pass"
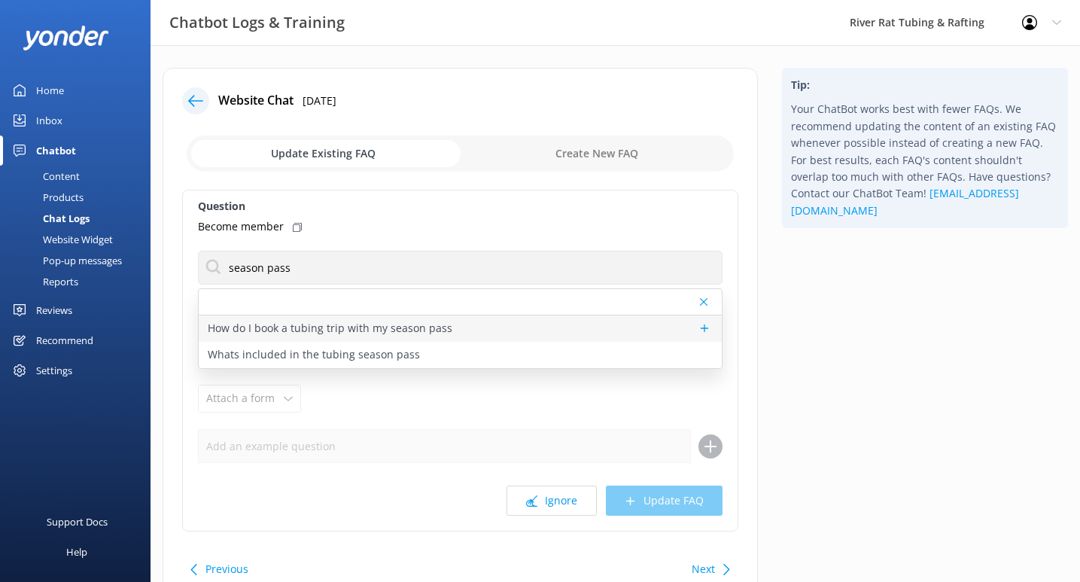
click at [361, 336] on p "How do I book a tubing trip with my season pass" at bounding box center [330, 328] width 245 height 17
type textarea "After purchasing your pass, you’ll get a Season Pass Member ID. To book a tubin…"
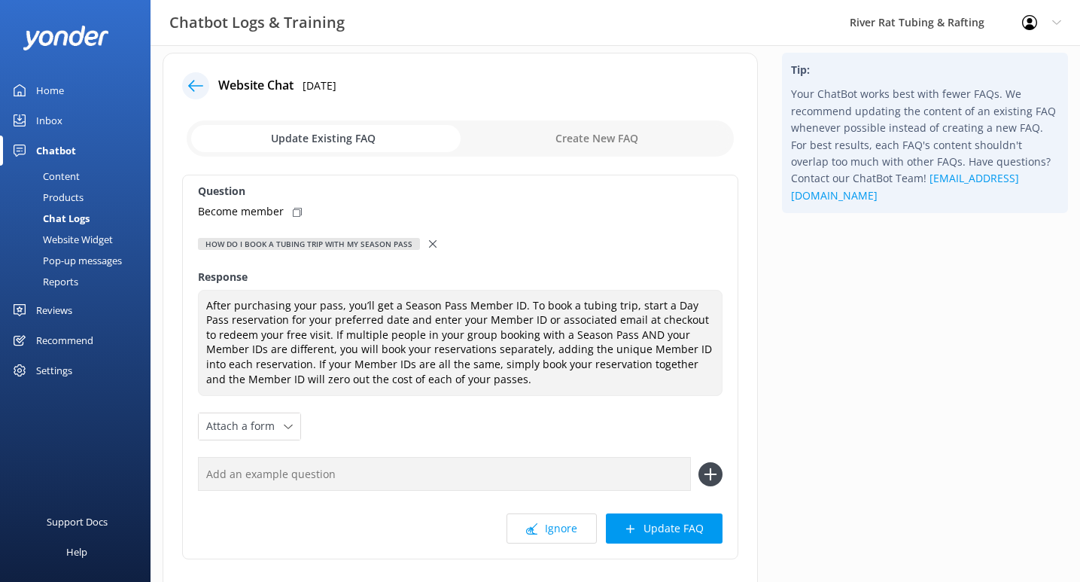
scroll to position [18, 0]
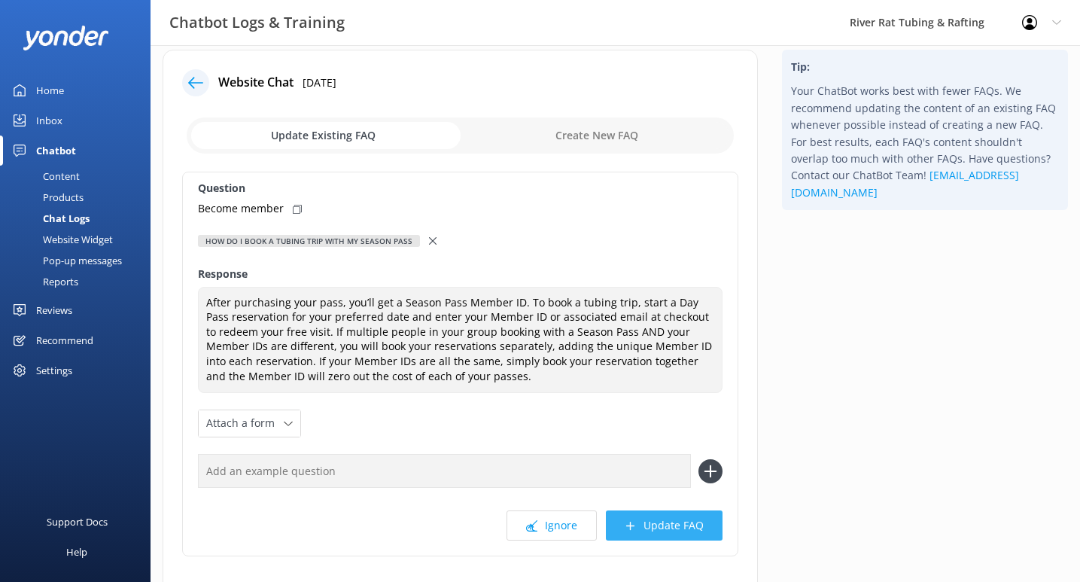
click at [637, 522] on button "Update FAQ" at bounding box center [664, 525] width 117 height 30
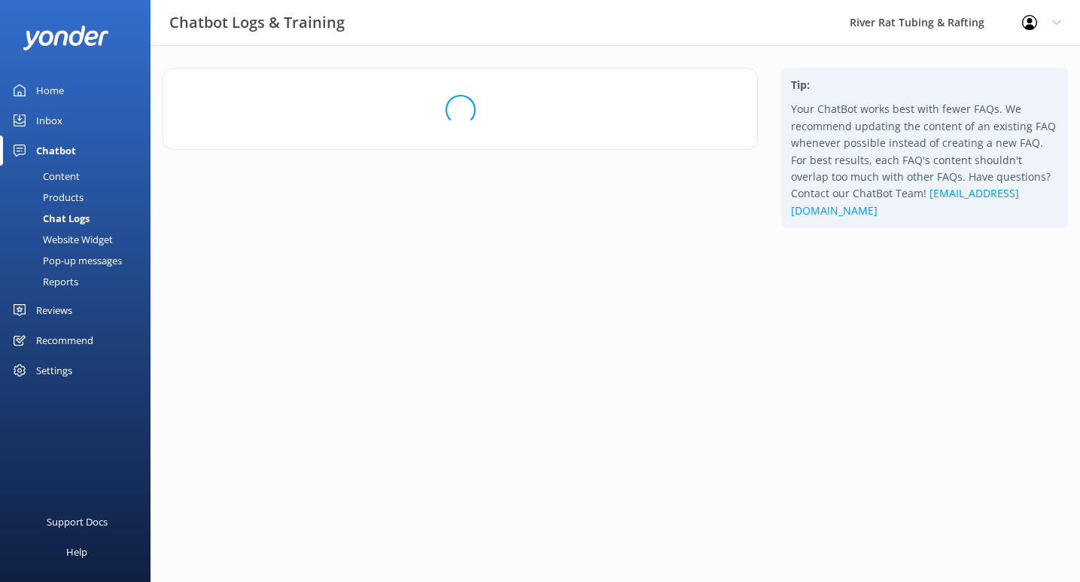
scroll to position [0, 0]
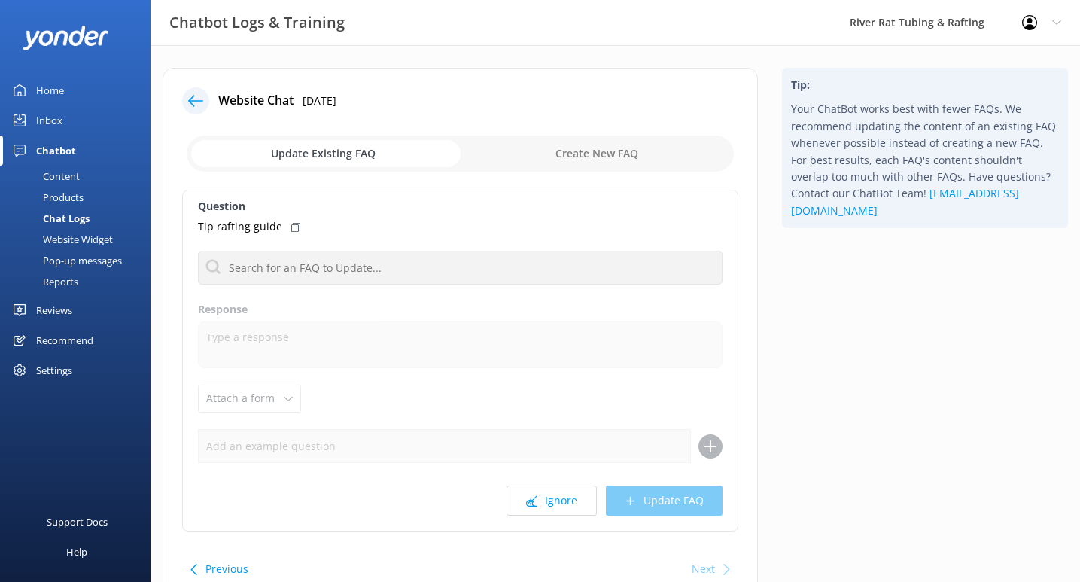
click at [197, 107] on icon at bounding box center [195, 100] width 15 height 15
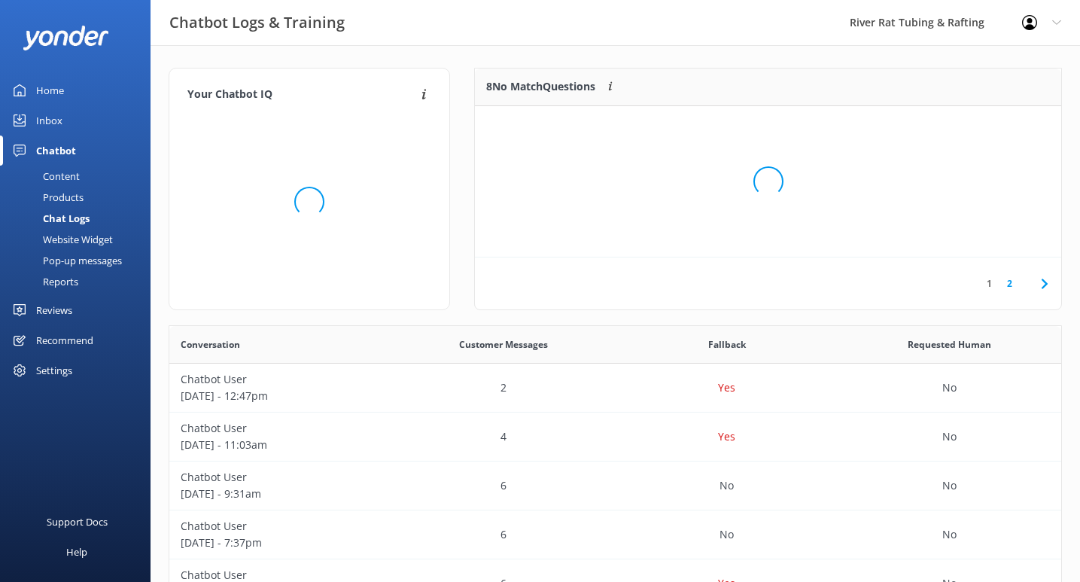
scroll to position [151, 586]
